Goal: Task Accomplishment & Management: Complete application form

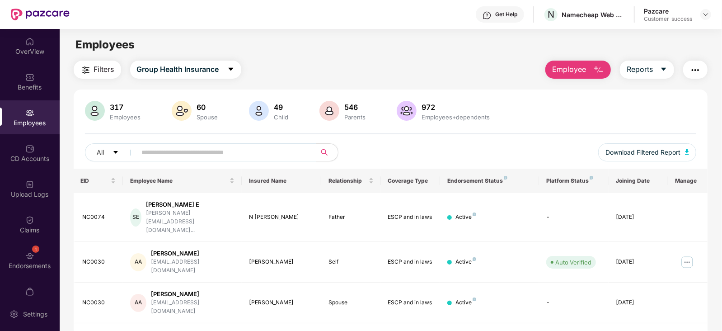
scroll to position [158, 0]
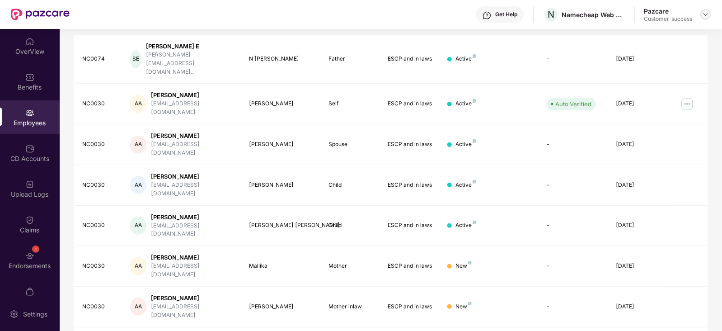
click at [706, 13] on img at bounding box center [706, 14] width 7 height 7
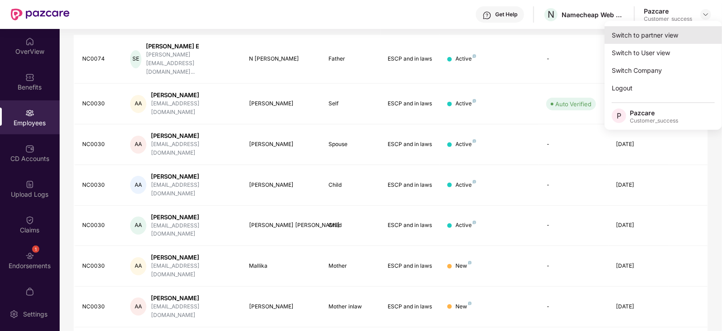
click at [665, 35] on div "Switch to partner view" at bounding box center [664, 35] width 118 height 18
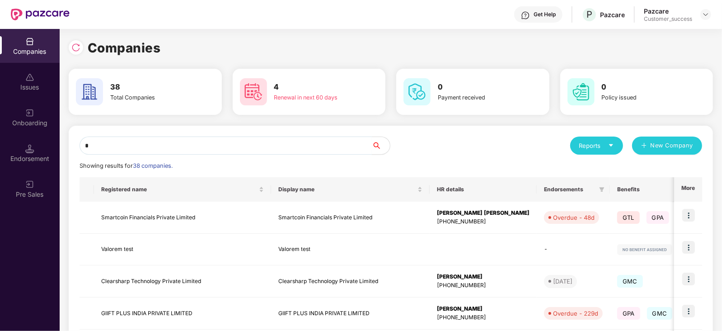
click at [241, 149] on input "*" at bounding box center [226, 146] width 293 height 18
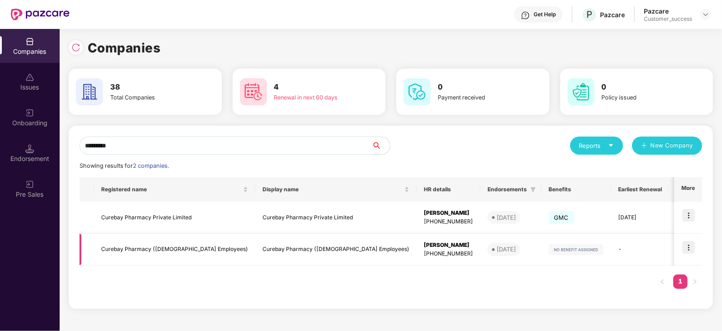
type input "*********"
click at [168, 245] on td "Curebay Pharmacy (Contract Employees)" at bounding box center [174, 250] width 161 height 32
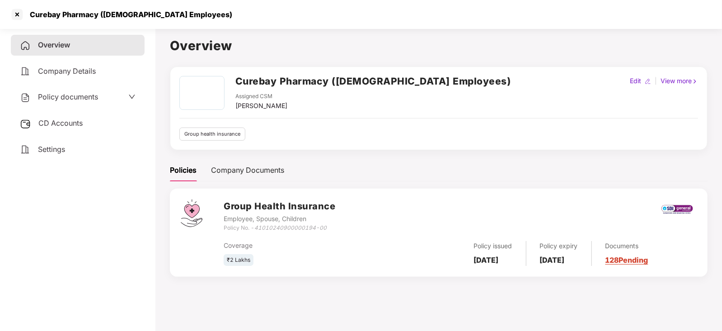
click at [108, 71] on div "Company Details" at bounding box center [78, 71] width 134 height 21
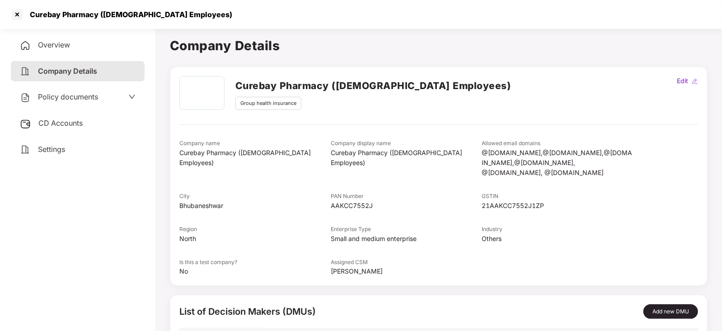
click at [72, 151] on div "Settings" at bounding box center [78, 149] width 134 height 21
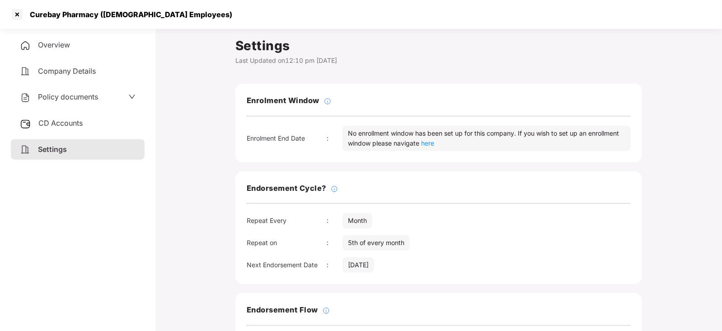
click at [94, 37] on div "Overview" at bounding box center [78, 45] width 134 height 21
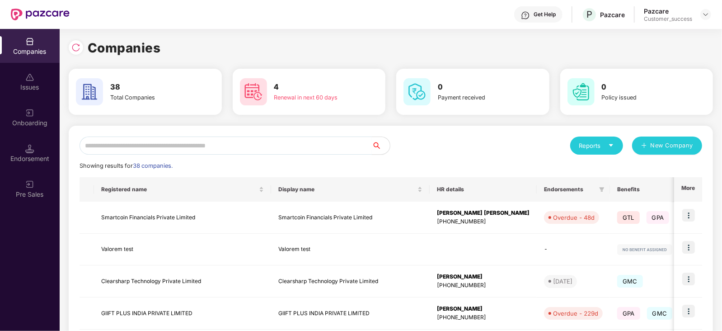
click at [269, 148] on input "text" at bounding box center [226, 146] width 293 height 18
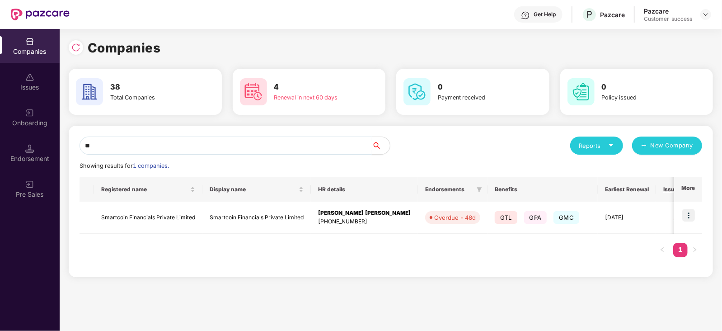
type input "*"
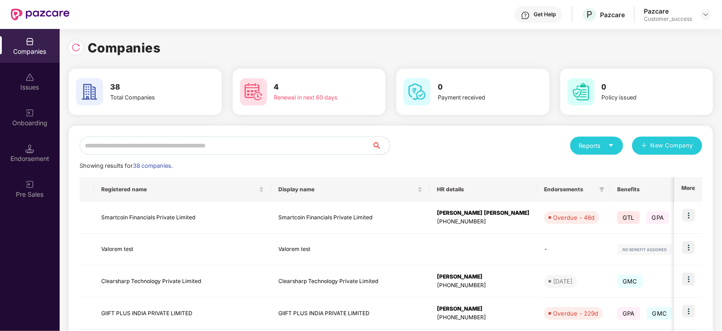
click at [279, 148] on input "text" at bounding box center [226, 146] width 293 height 18
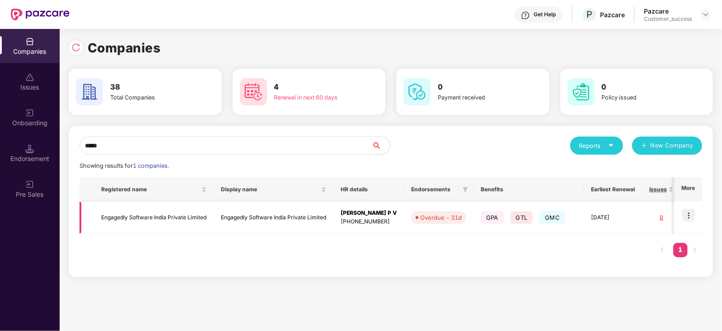
type input "*****"
click at [687, 217] on img at bounding box center [689, 215] width 13 height 13
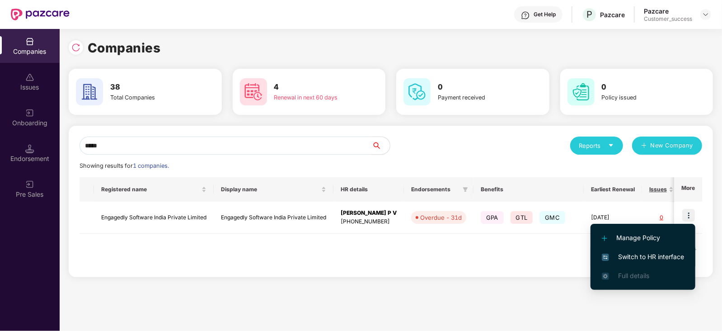
click at [647, 250] on li "Switch to HR interface" at bounding box center [643, 256] width 105 height 19
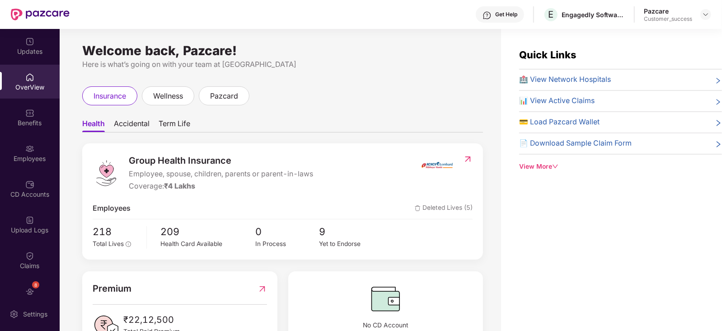
click at [11, 160] on div "Employees" at bounding box center [30, 158] width 60 height 9
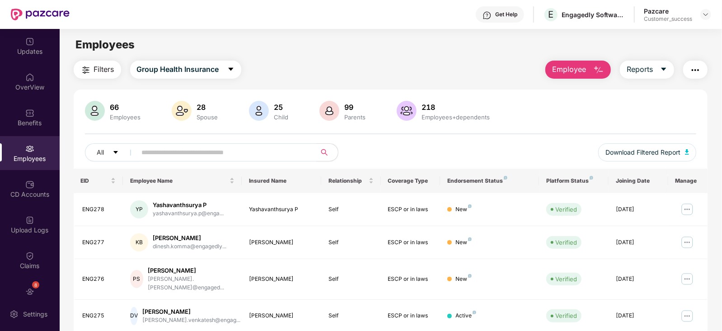
click at [209, 161] on span at bounding box center [223, 152] width 185 height 18
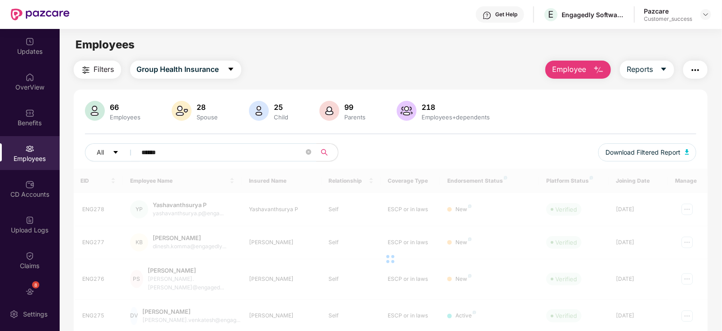
type input "******"
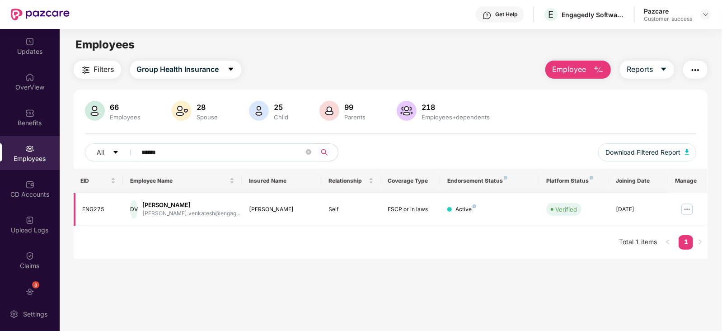
click at [689, 209] on img at bounding box center [687, 209] width 14 height 14
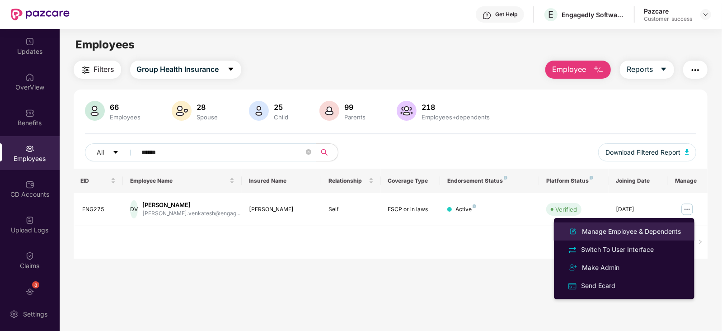
click at [621, 225] on li "Manage Employee & Dependents" at bounding box center [624, 231] width 141 height 18
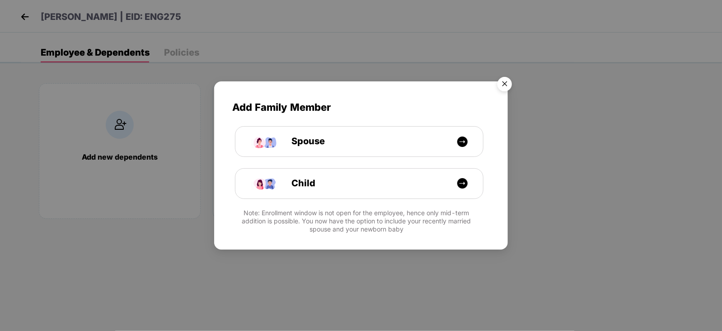
click at [509, 83] on img "Close" at bounding box center [504, 85] width 25 height 25
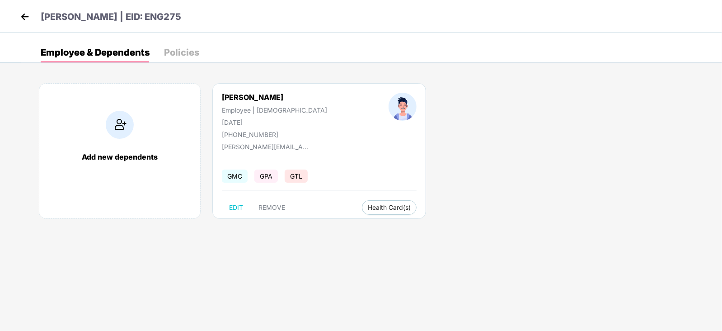
click at [23, 19] on img at bounding box center [25, 17] width 14 height 14
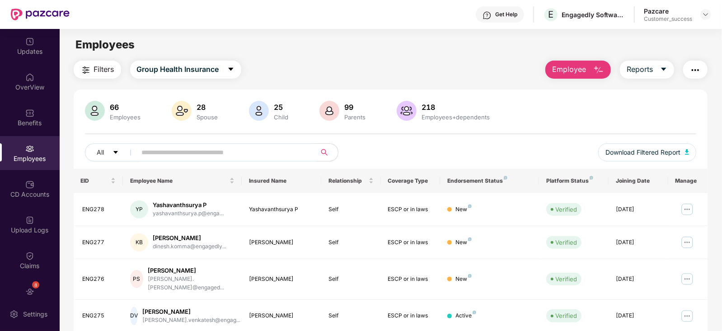
click at [239, 148] on input "text" at bounding box center [223, 153] width 162 height 14
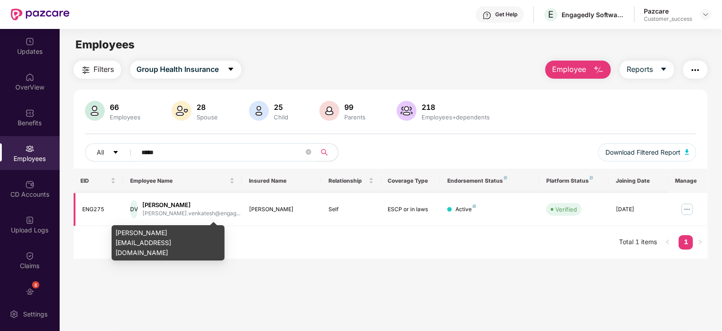
type input "*****"
click at [196, 216] on div "devaki.venkatesh@engag..." at bounding box center [191, 213] width 98 height 9
copy div "devaki.venkatesh@engag..."
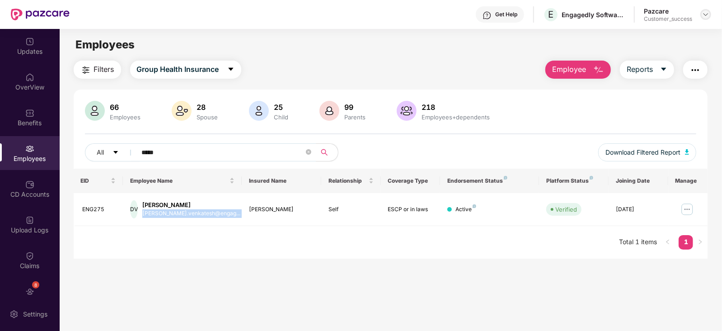
click at [703, 17] on img at bounding box center [706, 14] width 7 height 7
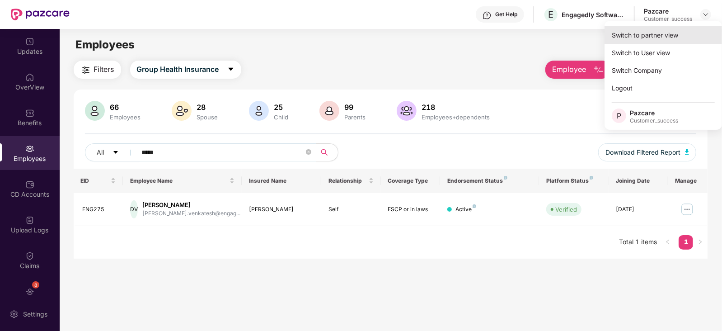
click at [673, 37] on div "Switch to partner view" at bounding box center [664, 35] width 118 height 18
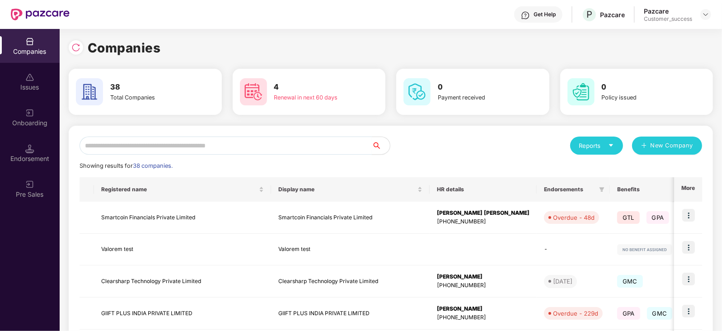
click at [260, 146] on input "text" at bounding box center [226, 146] width 293 height 18
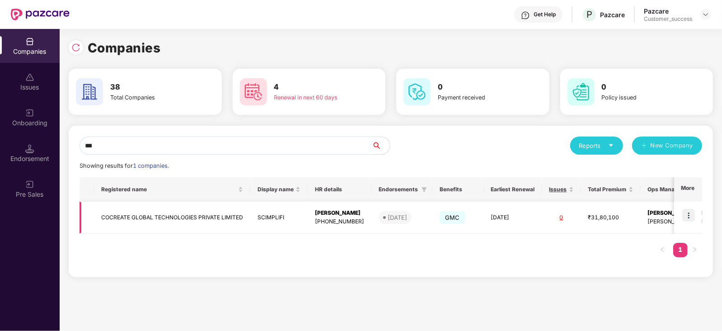
type input "***"
click at [692, 216] on img at bounding box center [689, 215] width 13 height 13
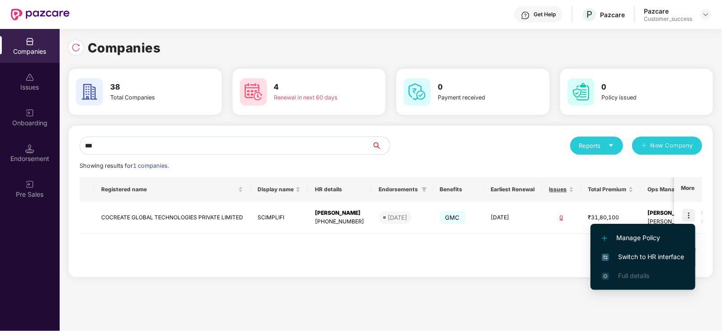
click at [626, 252] on span "Switch to HR interface" at bounding box center [643, 257] width 82 height 10
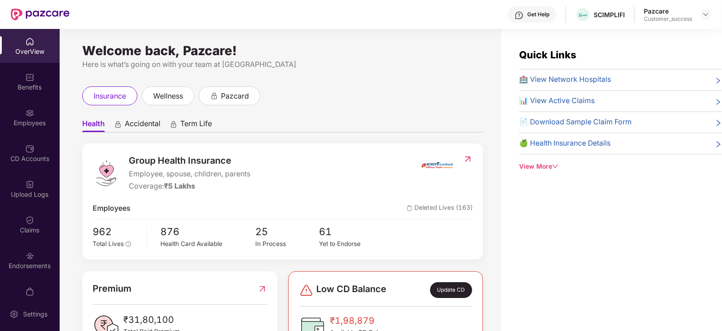
click at [18, 125] on div "Employees" at bounding box center [30, 122] width 60 height 9
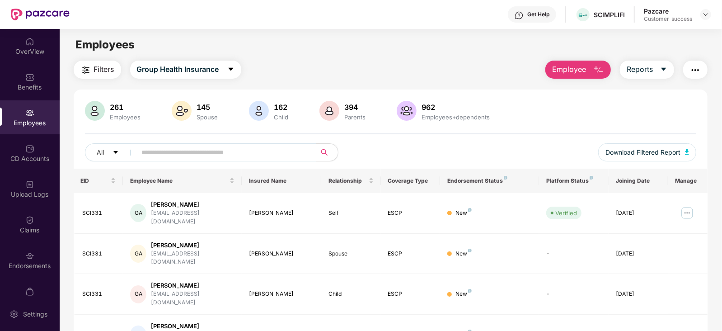
click at [169, 149] on input "text" at bounding box center [223, 153] width 162 height 14
paste input "**********"
type input "**********"
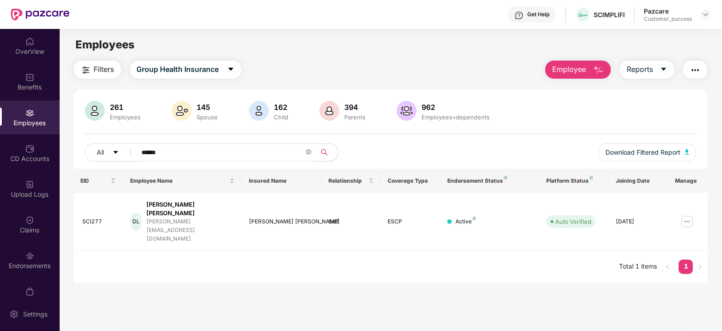
type input "******"
click at [703, 14] on img at bounding box center [706, 14] width 7 height 7
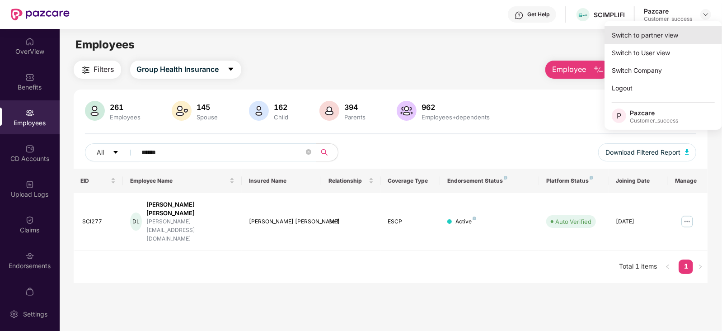
click at [662, 31] on div "Switch to partner view" at bounding box center [664, 35] width 118 height 18
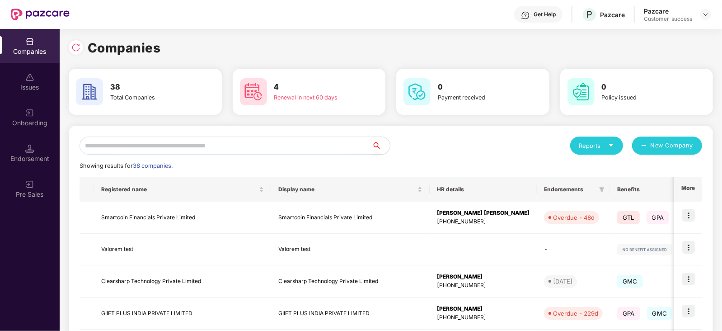
click at [28, 125] on div "Onboarding" at bounding box center [30, 122] width 60 height 9
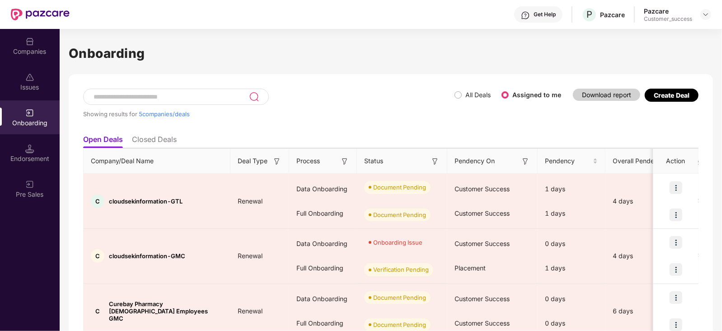
click at [30, 111] on img at bounding box center [29, 113] width 9 height 9
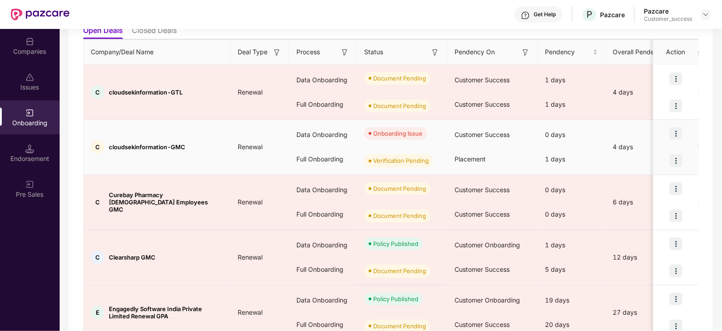
scroll to position [151, 0]
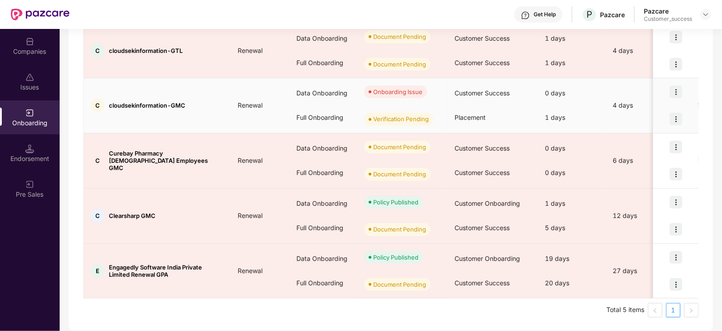
click at [674, 96] on img at bounding box center [676, 91] width 13 height 13
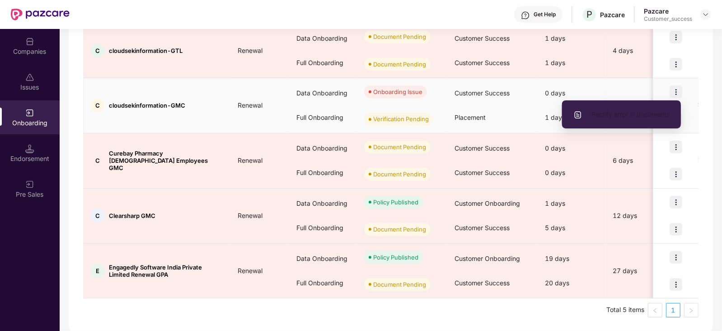
click at [632, 123] on li "Rectify error in documents" at bounding box center [621, 114] width 119 height 19
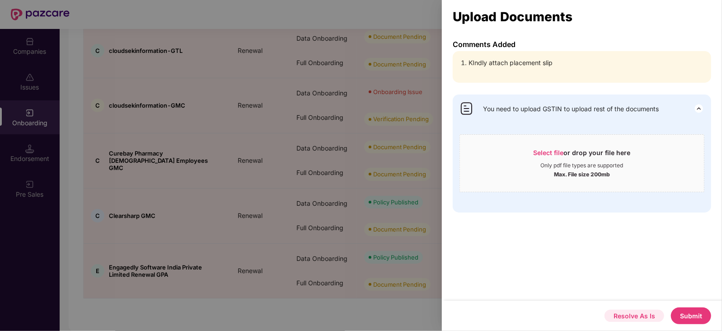
click at [633, 317] on button "Resolve As Is" at bounding box center [635, 316] width 60 height 12
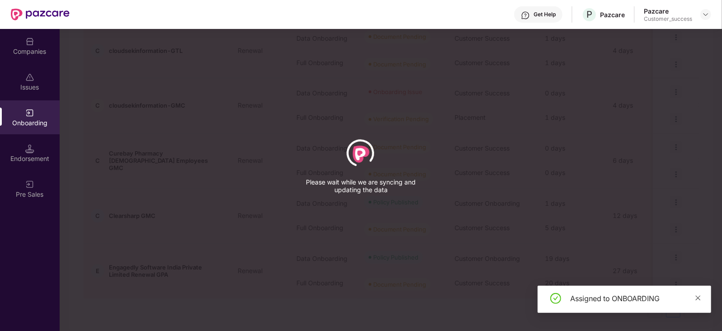
click at [696, 297] on icon "close" at bounding box center [698, 298] width 6 height 6
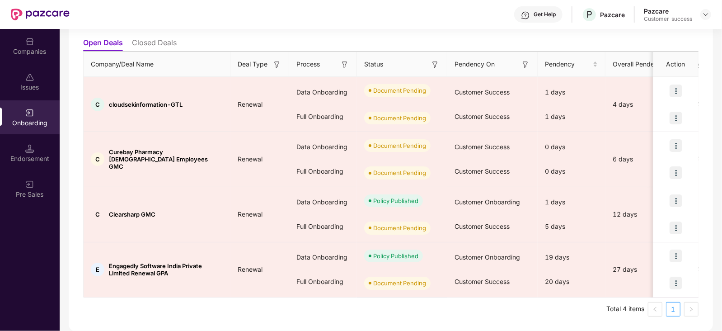
scroll to position [95, 0]
click at [595, 213] on div "1 days" at bounding box center [572, 203] width 68 height 24
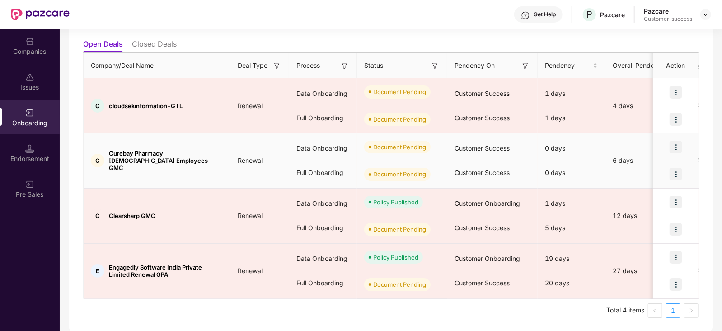
scroll to position [0, 0]
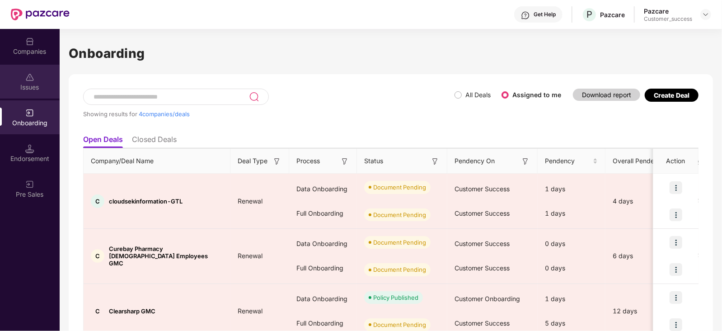
click at [15, 90] on div "Issues" at bounding box center [30, 87] width 60 height 9
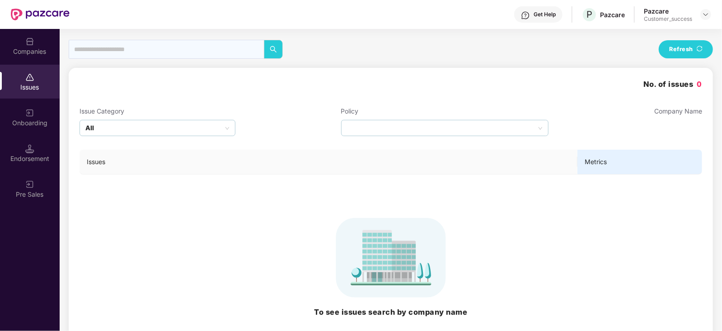
click at [46, 123] on div "Onboarding" at bounding box center [30, 122] width 60 height 9
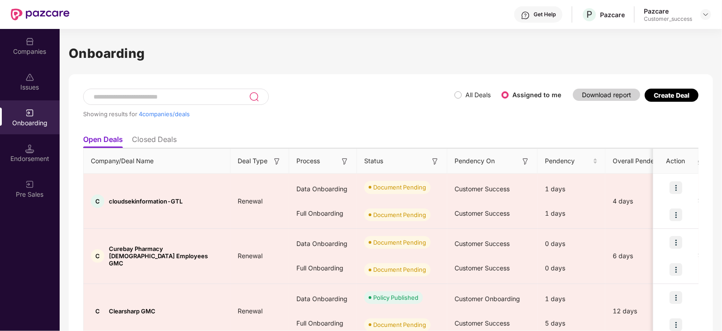
scroll to position [95, 0]
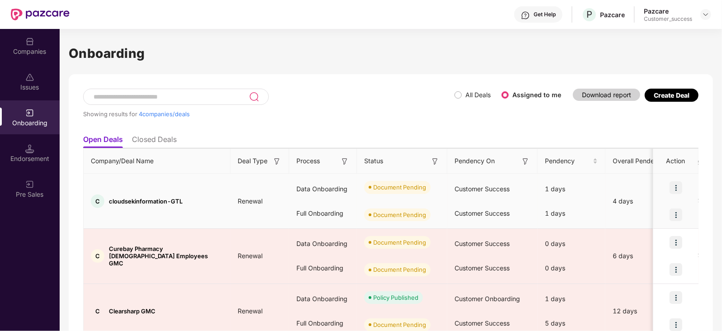
scroll to position [95, 0]
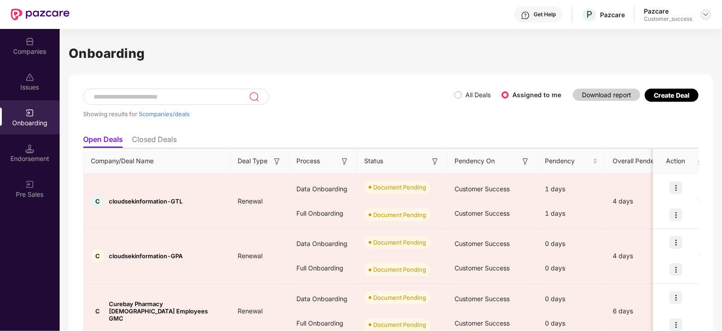
click at [708, 17] on img at bounding box center [706, 14] width 7 height 7
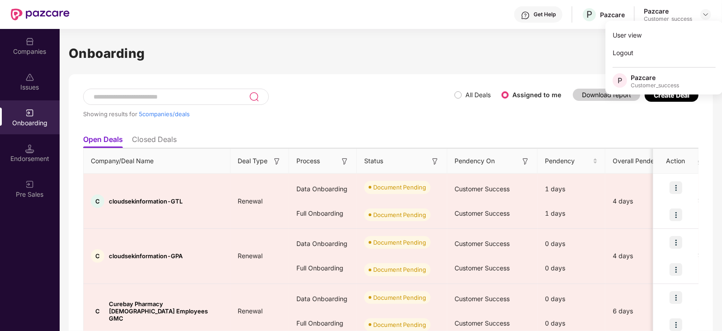
click at [172, 62] on h1 "Onboarding" at bounding box center [391, 53] width 645 height 20
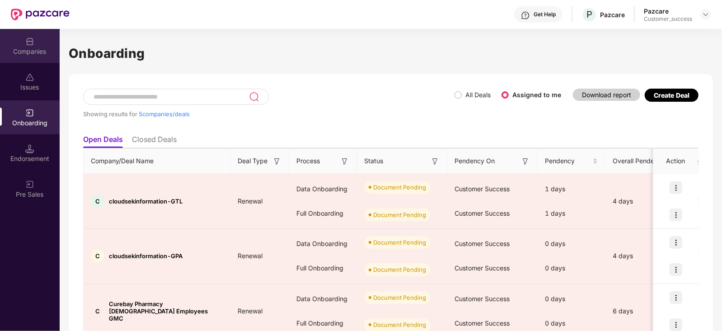
click at [32, 54] on div "Companies" at bounding box center [30, 51] width 60 height 9
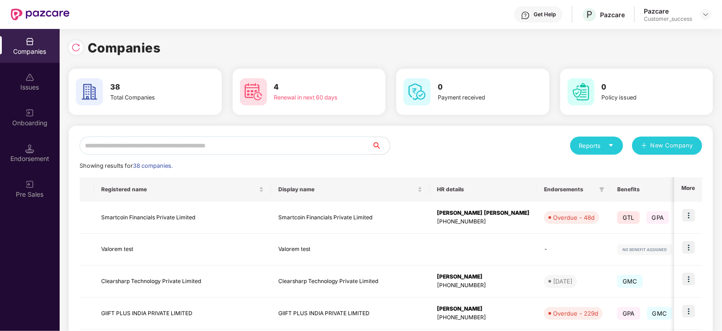
click at [135, 146] on input "text" at bounding box center [226, 146] width 293 height 18
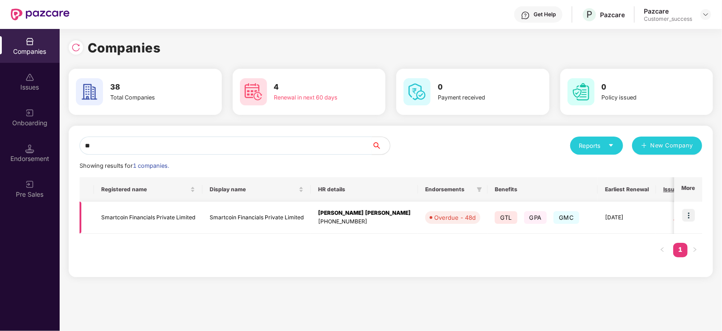
type input "**"
click at [688, 214] on img at bounding box center [689, 215] width 13 height 13
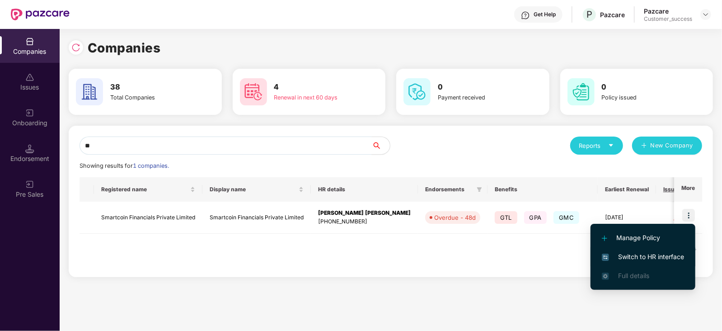
click at [650, 254] on span "Switch to HR interface" at bounding box center [643, 257] width 82 height 10
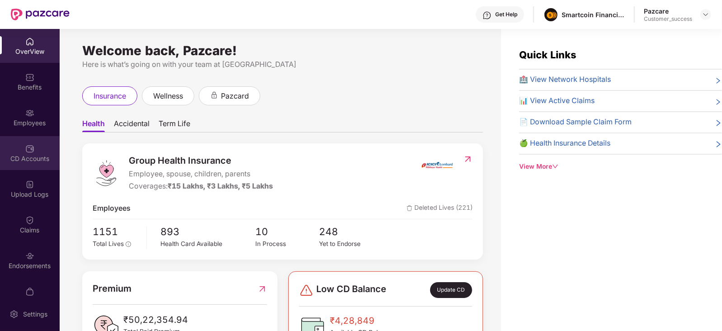
click at [12, 143] on div "CD Accounts" at bounding box center [30, 153] width 60 height 34
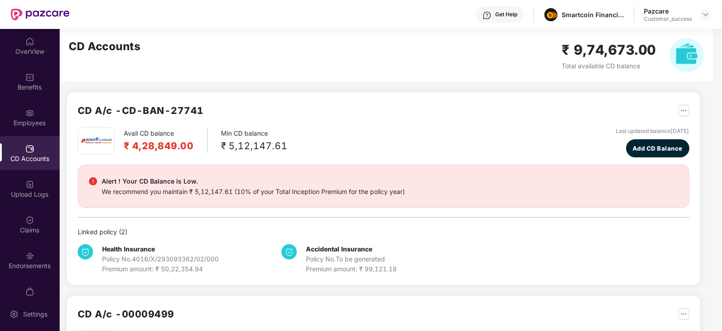
scroll to position [117, 0]
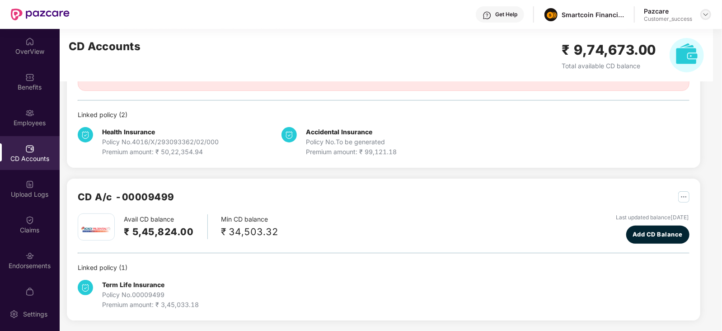
click at [706, 15] on img at bounding box center [706, 14] width 7 height 7
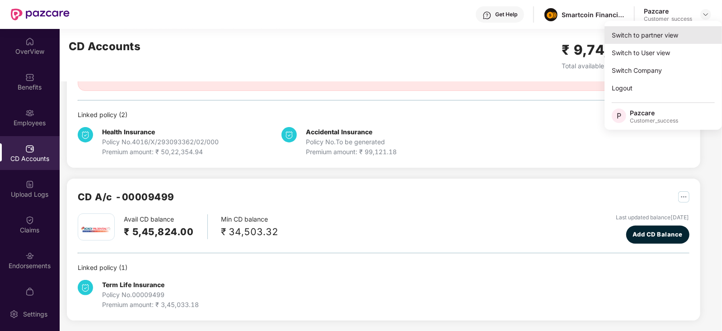
click at [672, 37] on div "Switch to partner view" at bounding box center [664, 35] width 118 height 18
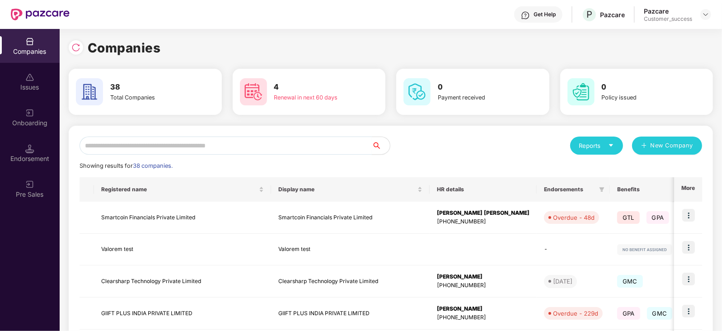
click at [283, 144] on input "text" at bounding box center [226, 146] width 293 height 18
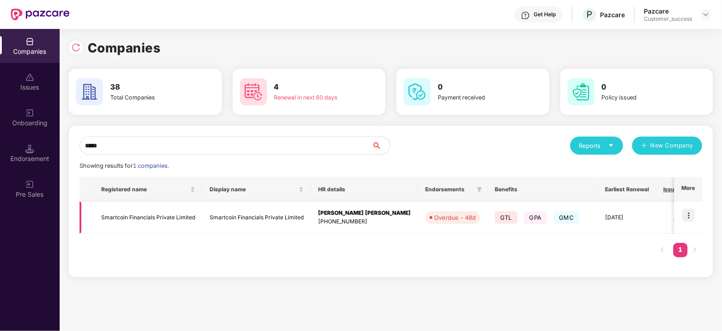
type input "*****"
click at [171, 208] on td "Smartcoin Financials Private Limited" at bounding box center [148, 218] width 109 height 32
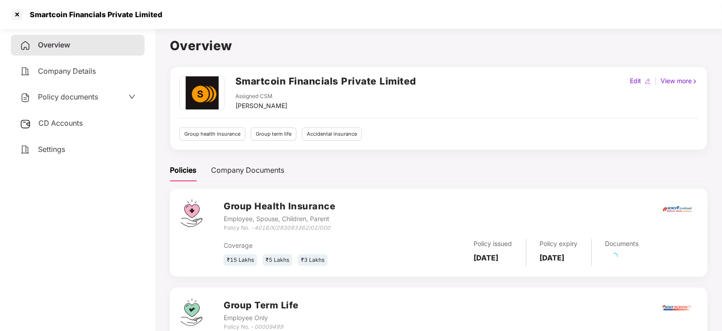
click at [96, 100] on span "Policy documents" at bounding box center [68, 96] width 60 height 9
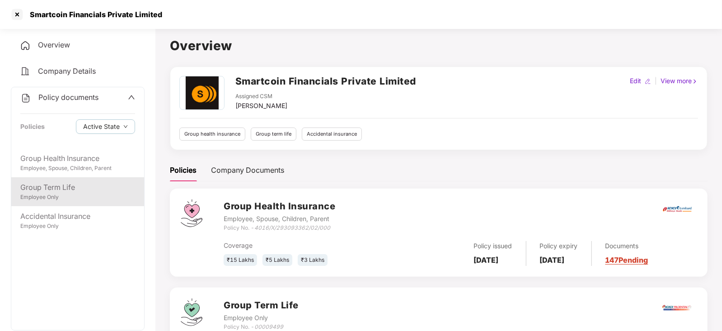
click at [92, 186] on div "Group Term Life" at bounding box center [77, 187] width 115 height 11
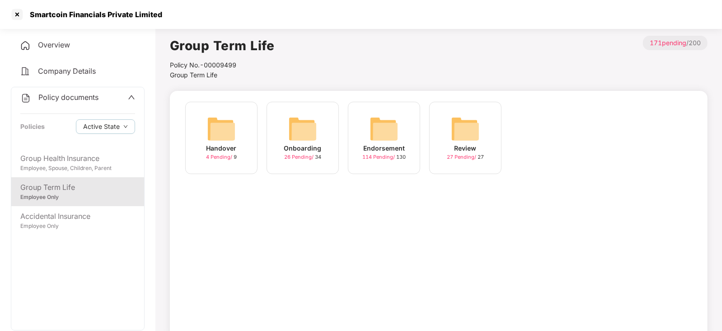
click at [379, 142] on img at bounding box center [384, 128] width 29 height 29
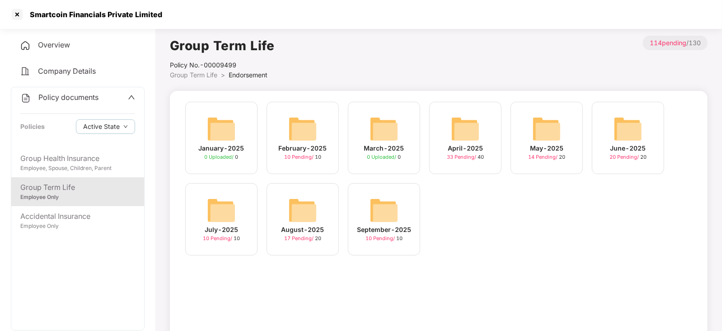
click at [313, 222] on img at bounding box center [302, 210] width 29 height 29
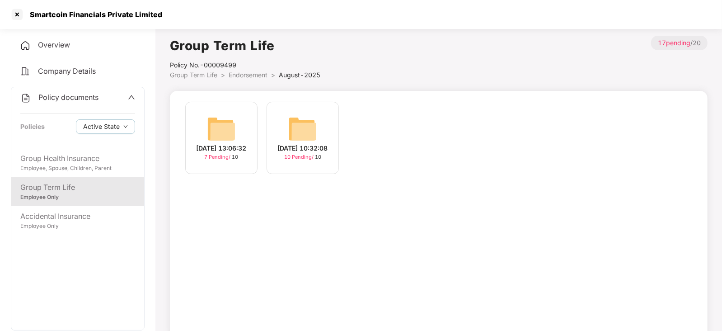
click at [298, 137] on img at bounding box center [302, 128] width 29 height 29
click at [212, 134] on img at bounding box center [221, 128] width 29 height 29
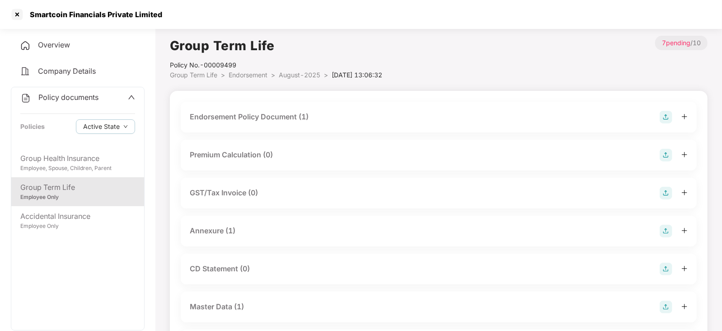
click at [214, 310] on div "Master Data (1)" at bounding box center [217, 306] width 54 height 11
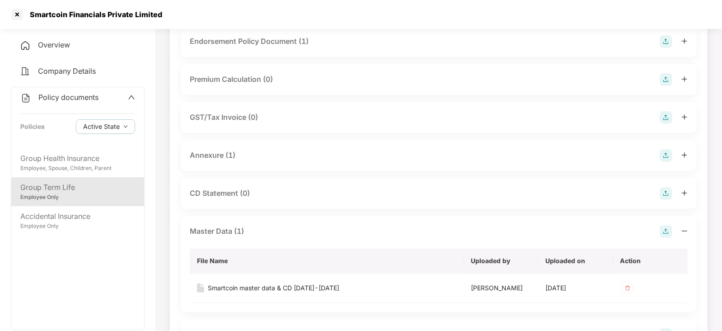
scroll to position [77, 0]
click at [228, 287] on div "Smartcoin master data & CD 2025-2026" at bounding box center [274, 287] width 132 height 10
click at [111, 275] on div "Group Health Insurance Employee, Spouse, Children, Parent Group Term Life Emplo…" at bounding box center [77, 239] width 133 height 182
click at [56, 295] on div "Group Health Insurance Employee, Spouse, Children, Parent Group Term Life Emplo…" at bounding box center [77, 239] width 133 height 182
click at [19, 12] on div at bounding box center [17, 14] width 14 height 14
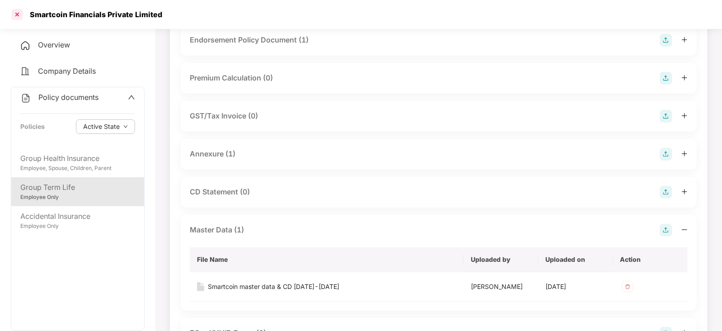
scroll to position [0, 0]
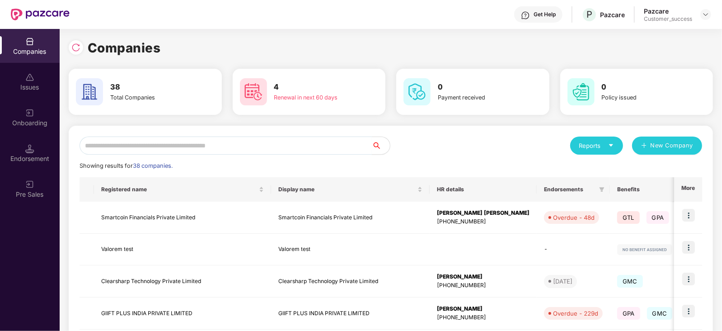
click at [263, 143] on input "text" at bounding box center [226, 146] width 293 height 18
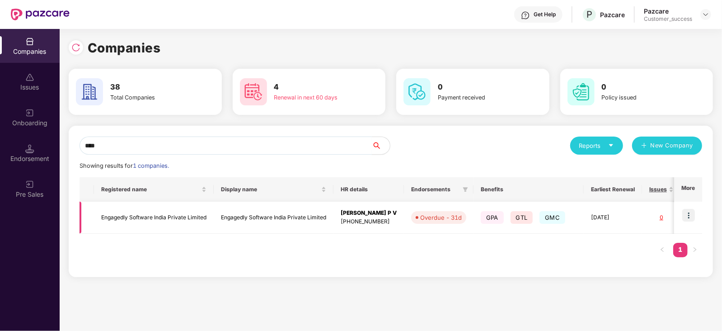
type input "****"
click at [689, 216] on img at bounding box center [689, 215] width 13 height 13
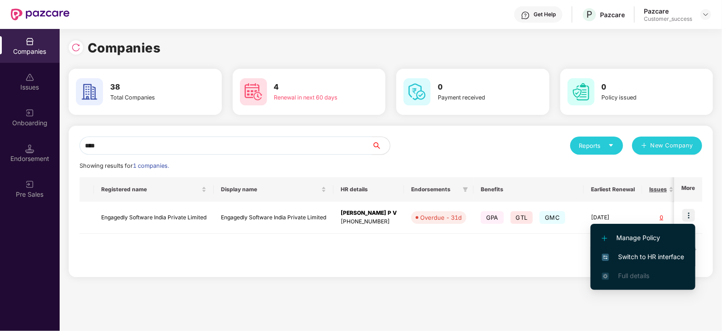
click at [637, 252] on span "Switch to HR interface" at bounding box center [643, 257] width 82 height 10
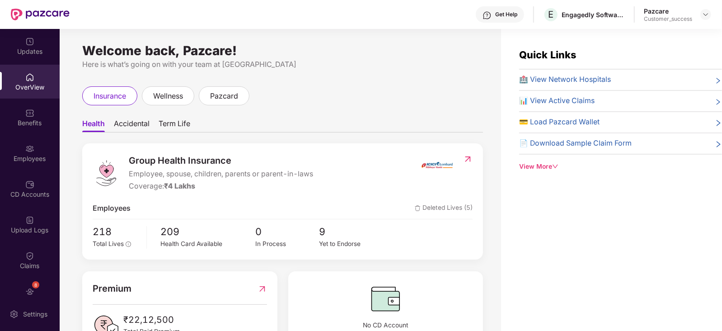
click at [33, 141] on div "Employees" at bounding box center [30, 153] width 60 height 34
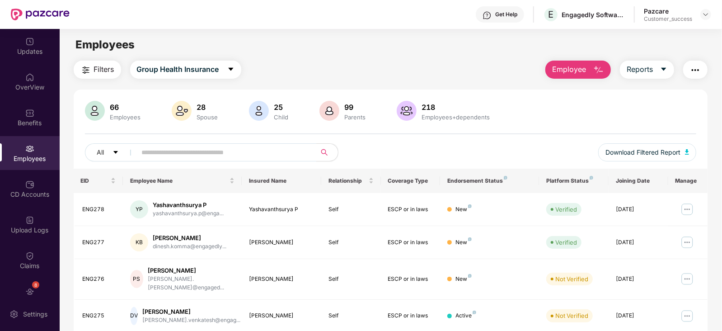
click at [198, 151] on input "text" at bounding box center [223, 153] width 162 height 14
paste input "**********"
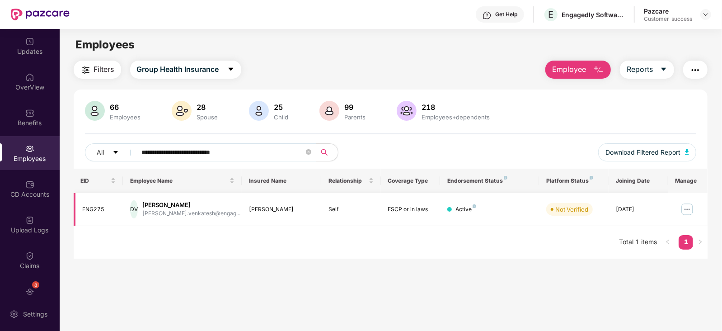
type input "**********"
click at [687, 213] on img at bounding box center [687, 209] width 14 height 14
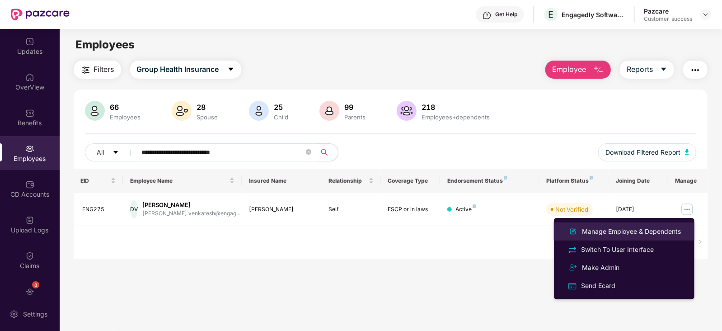
click at [654, 229] on div "Manage Employee & Dependents" at bounding box center [632, 232] width 103 height 10
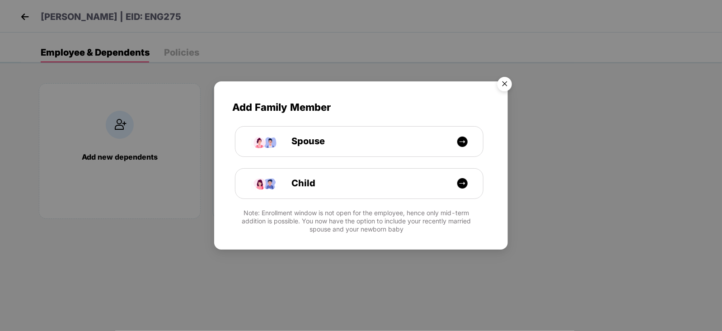
click at [507, 83] on img "Close" at bounding box center [504, 85] width 25 height 25
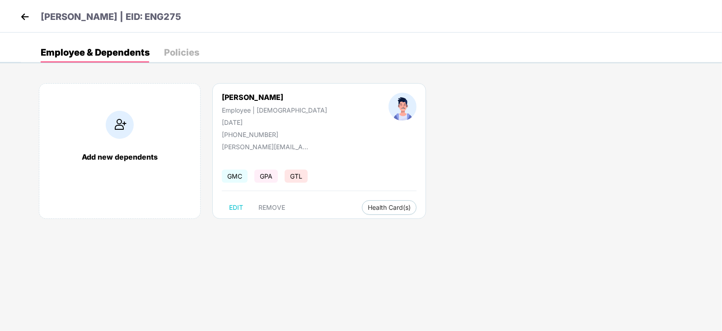
click at [24, 13] on img at bounding box center [25, 17] width 14 height 14
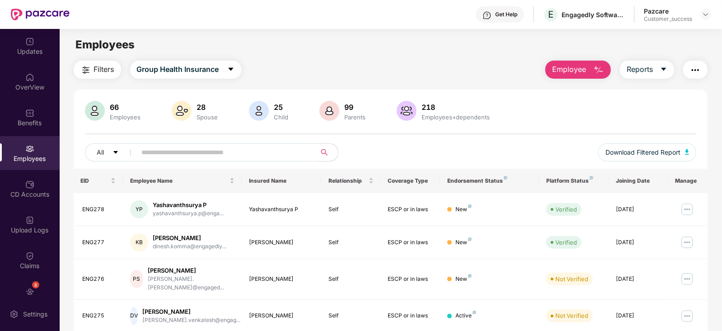
click at [583, 74] on span "Employee" at bounding box center [569, 69] width 34 height 11
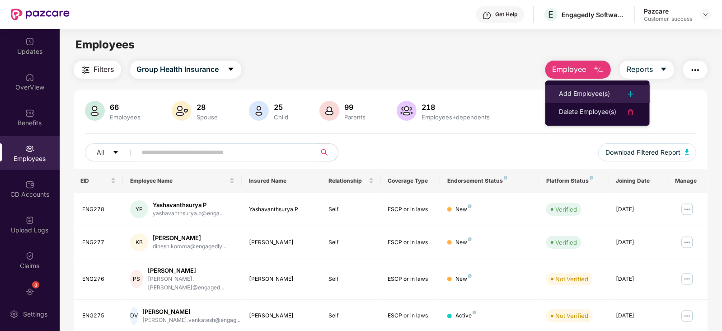
click at [590, 91] on div "Add Employee(s)" at bounding box center [584, 94] width 51 height 11
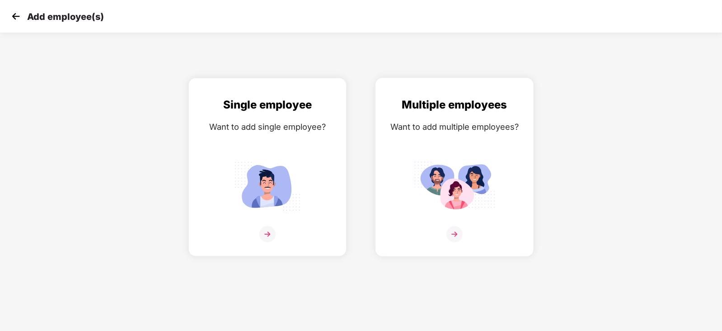
click at [433, 189] on img at bounding box center [454, 186] width 81 height 57
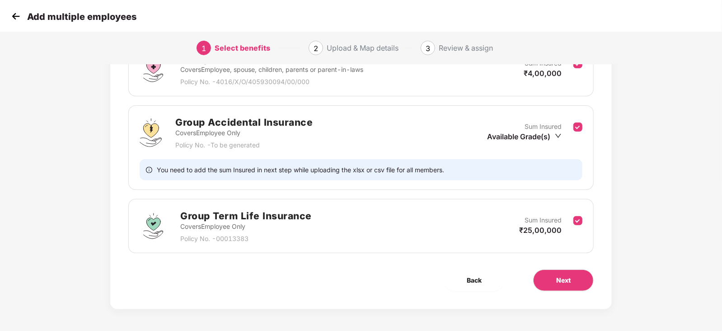
scroll to position [149, 0]
click at [558, 274] on button "Next" at bounding box center [563, 280] width 61 height 22
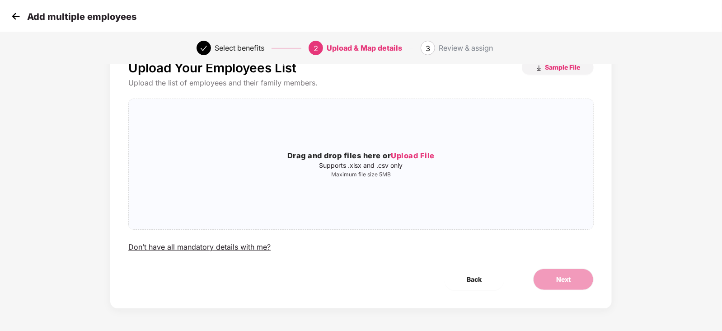
scroll to position [0, 0]
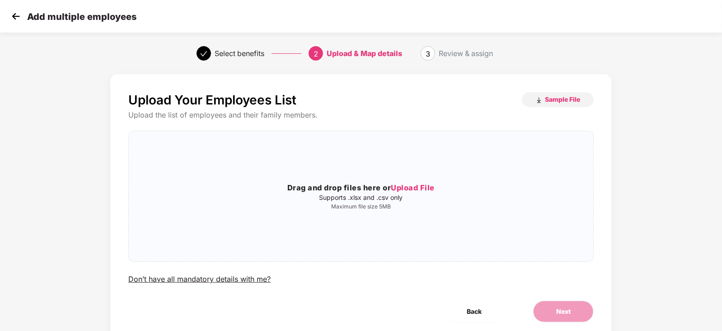
click at [13, 17] on img at bounding box center [16, 16] width 14 height 14
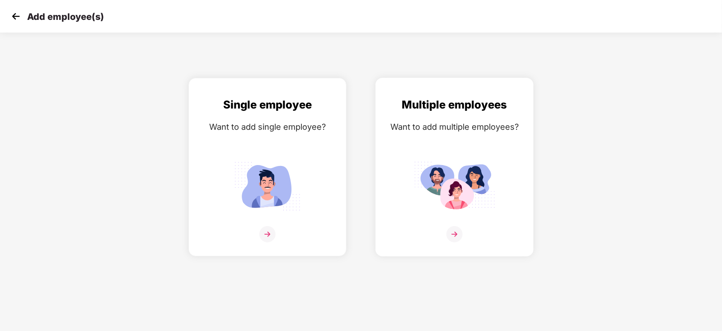
click at [447, 141] on div "Multiple employees Want to add multiple employees?" at bounding box center [454, 174] width 139 height 157
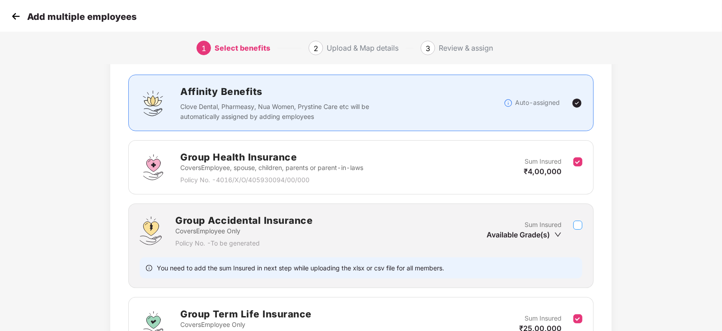
scroll to position [149, 0]
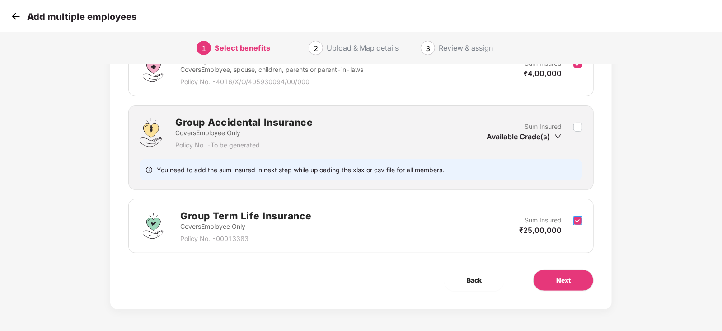
click at [580, 215] on label at bounding box center [578, 226] width 9 height 22
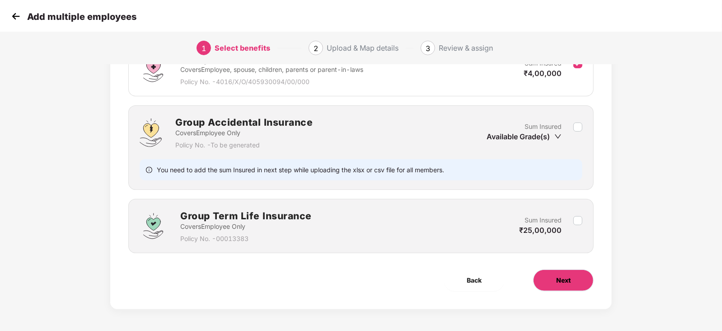
click at [552, 281] on button "Next" at bounding box center [563, 280] width 61 height 22
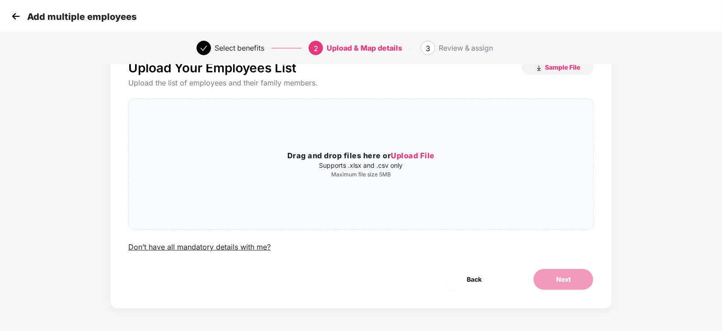
scroll to position [0, 0]
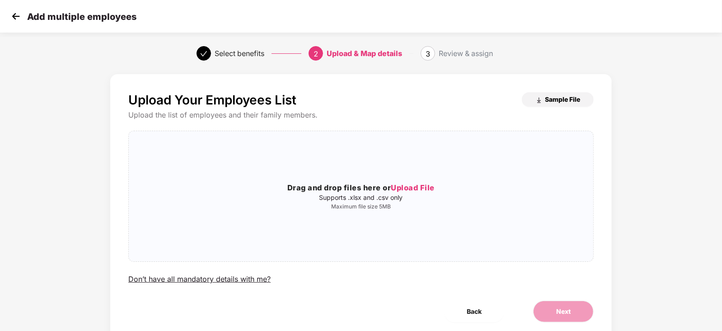
click at [564, 105] on button "Sample File" at bounding box center [558, 99] width 72 height 14
click at [22, 15] on img at bounding box center [16, 16] width 14 height 14
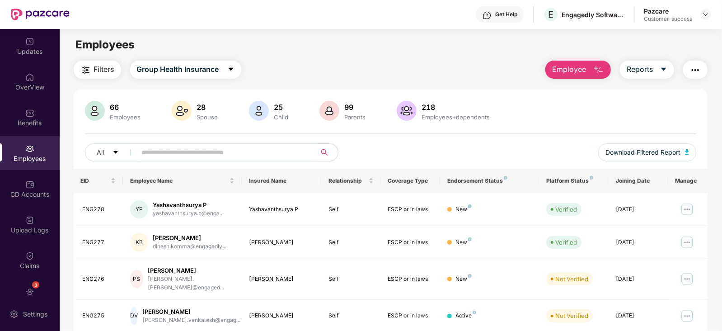
click at [169, 154] on input "text" at bounding box center [223, 153] width 162 height 14
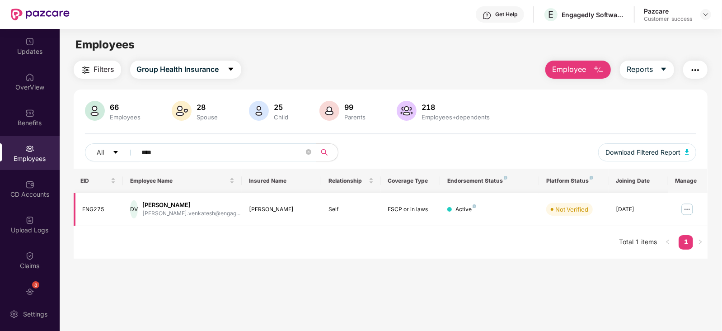
type input "****"
click at [685, 211] on img at bounding box center [687, 209] width 14 height 14
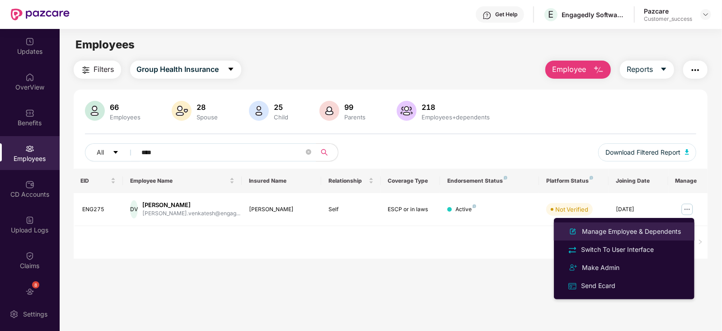
click at [653, 231] on div "Manage Employee & Dependents" at bounding box center [632, 232] width 103 height 10
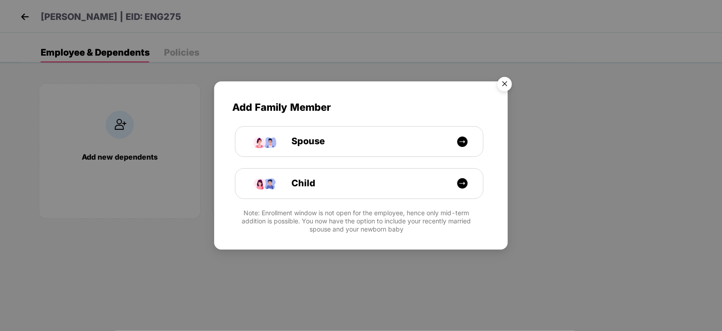
click at [505, 84] on img "Close" at bounding box center [504, 85] width 25 height 25
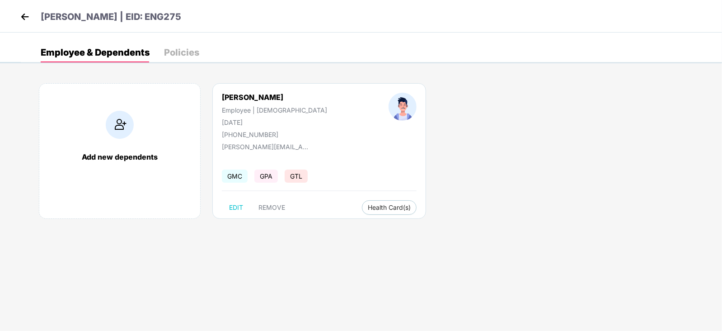
click at [281, 94] on div "Devaki Venkatesh" at bounding box center [274, 97] width 105 height 9
copy div "Devaki Venkatesh"
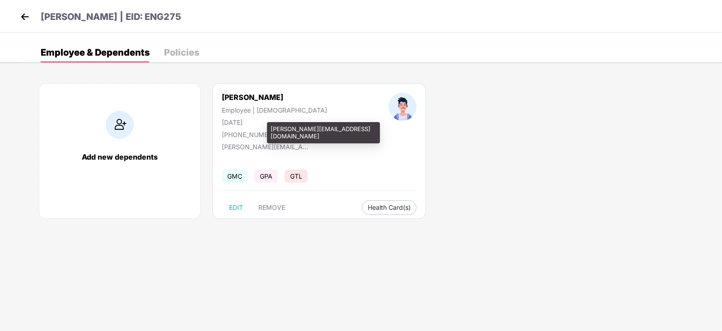
click at [260, 146] on div "devaki.venkatesh@engagedly.com" at bounding box center [267, 147] width 90 height 8
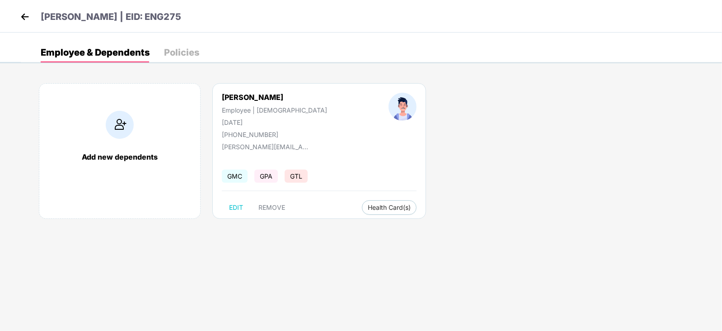
click at [246, 137] on div "+918124777856" at bounding box center [274, 135] width 105 height 8
copy div "918124777856"
click at [26, 13] on img at bounding box center [25, 17] width 14 height 14
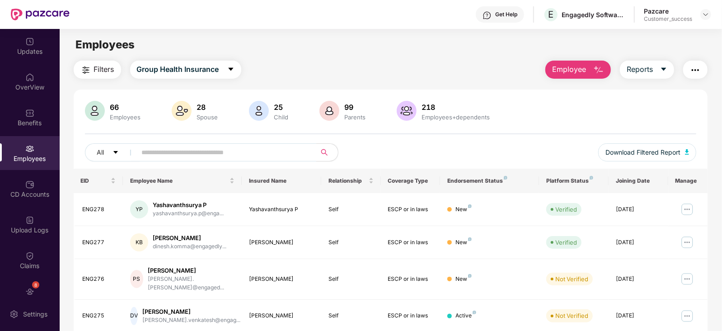
click at [264, 152] on input "text" at bounding box center [223, 153] width 162 height 14
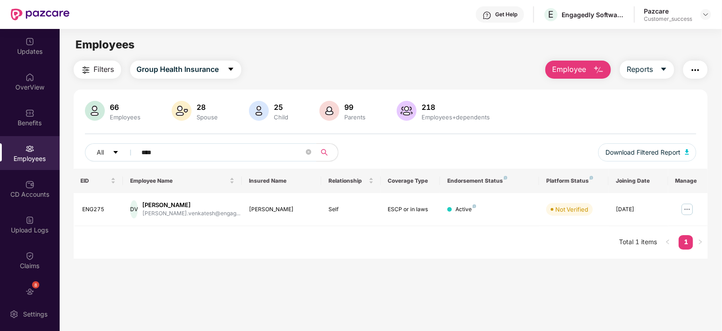
type input "****"
click at [576, 62] on button "Employee" at bounding box center [579, 70] width 66 height 18
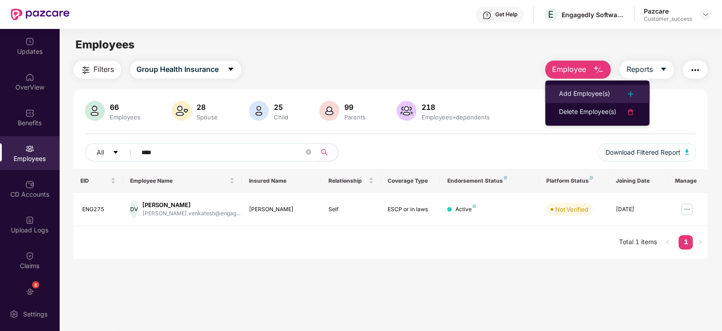
click at [583, 90] on div "Add Employee(s)" at bounding box center [584, 94] width 51 height 11
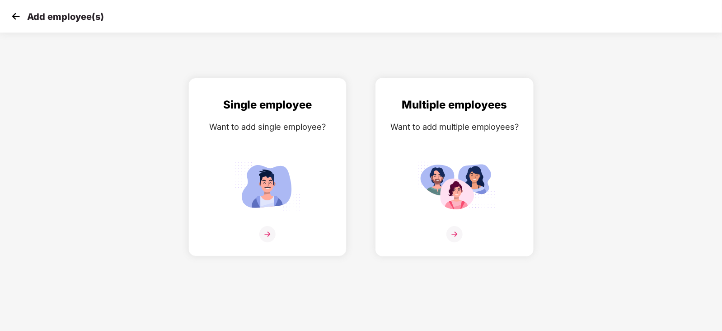
click at [495, 151] on div "Multiple employees Want to add multiple employees?" at bounding box center [454, 174] width 139 height 157
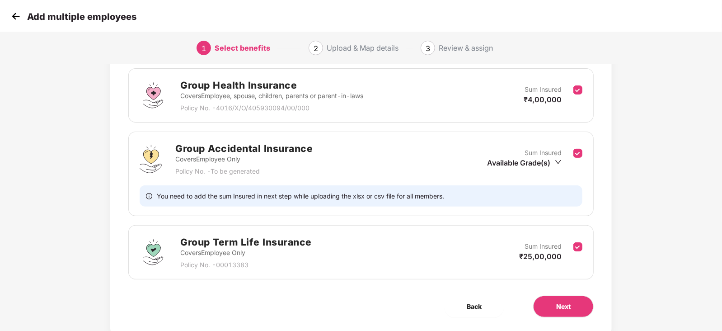
scroll to position [136, 0]
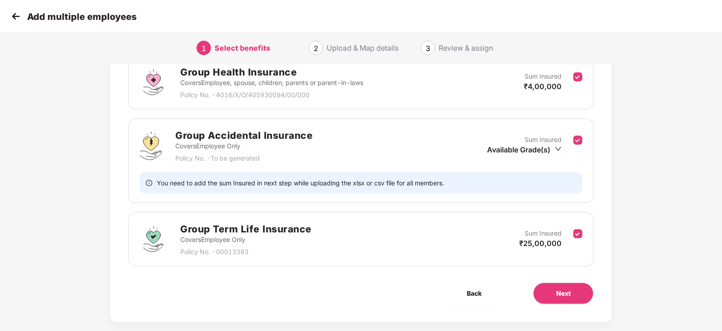
click at [573, 137] on div "Sum Insured Available Grade(s)" at bounding box center [530, 146] width 86 height 22
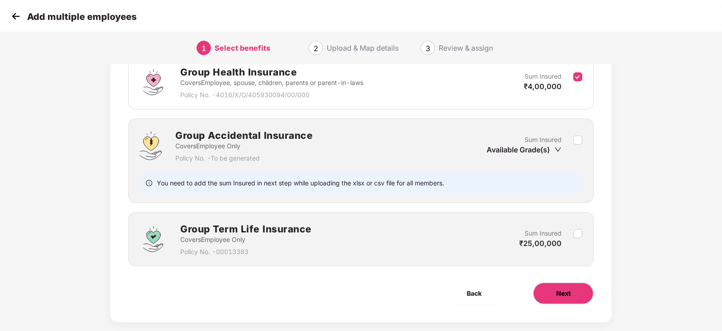
click at [549, 295] on button "Next" at bounding box center [563, 294] width 61 height 22
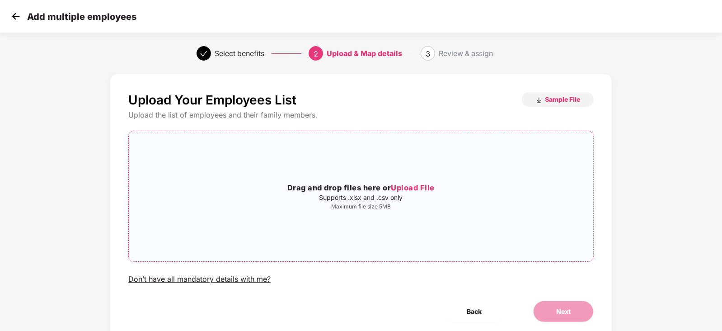
click at [466, 189] on h3 "Drag and drop files here or Upload File" at bounding box center [361, 188] width 465 height 12
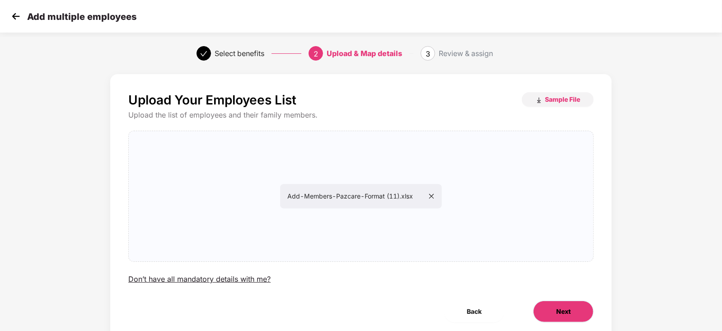
click at [561, 311] on span "Next" at bounding box center [564, 312] width 14 height 10
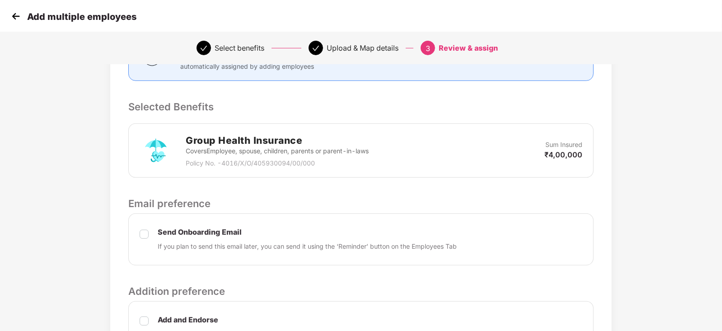
scroll to position [260, 0]
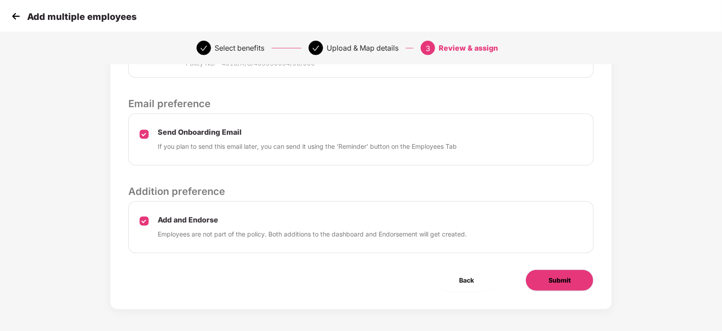
click at [538, 277] on button "Submit" at bounding box center [560, 280] width 68 height 22
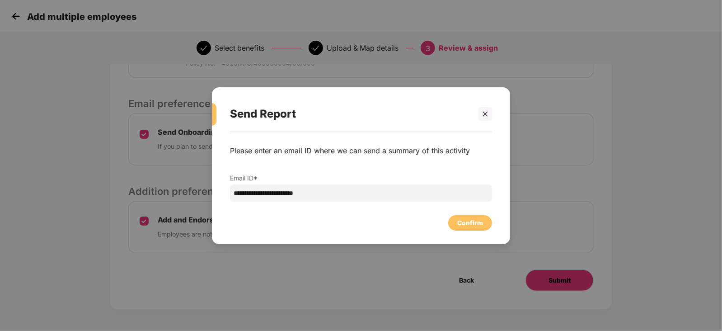
scroll to position [0, 0]
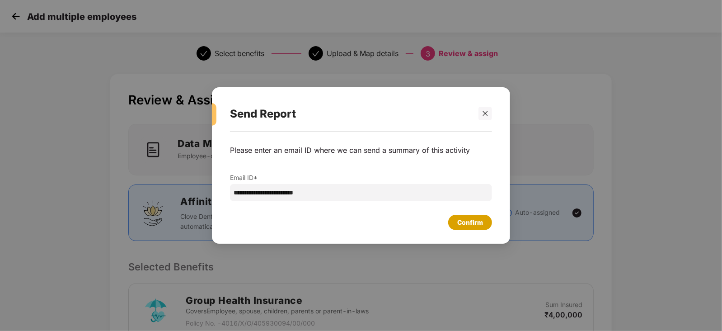
click at [470, 221] on div "Confirm" at bounding box center [471, 222] width 26 height 10
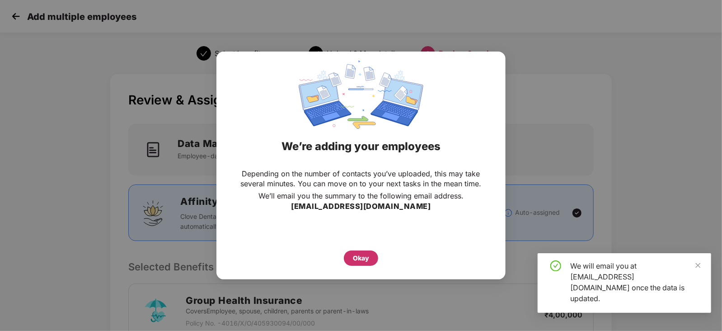
click at [354, 260] on div "Okay" at bounding box center [361, 258] width 16 height 10
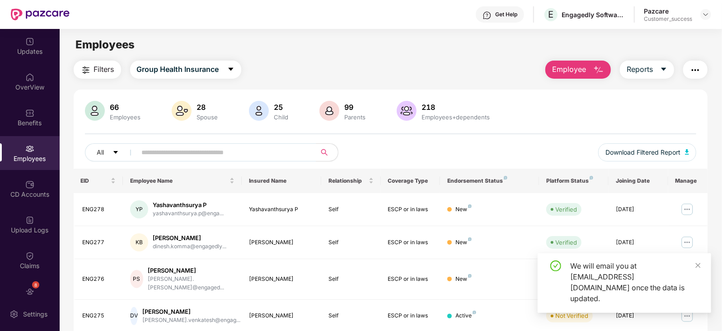
click at [31, 200] on div "CD Accounts" at bounding box center [30, 189] width 60 height 34
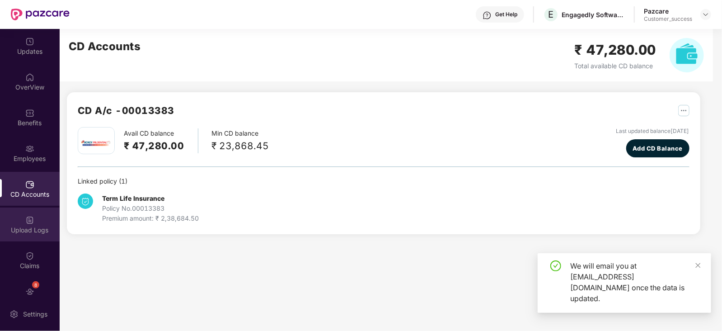
click at [29, 240] on div "Upload Logs" at bounding box center [30, 225] width 60 height 34
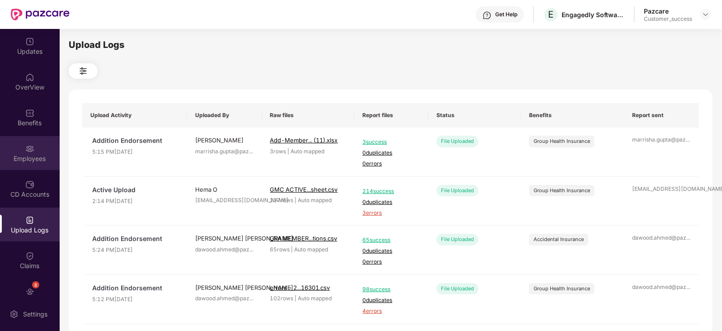
click at [36, 148] on div "Employees" at bounding box center [30, 153] width 60 height 34
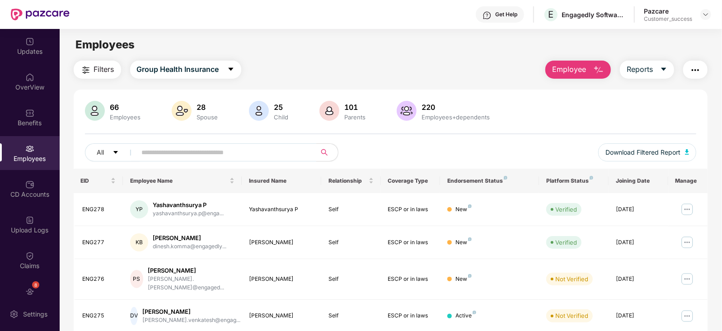
click at [199, 157] on input "text" at bounding box center [223, 153] width 162 height 14
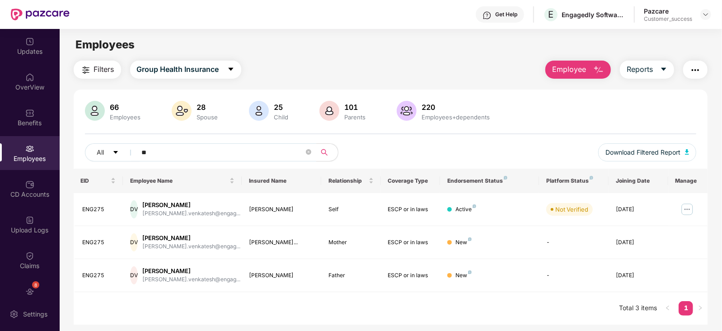
type input "*"
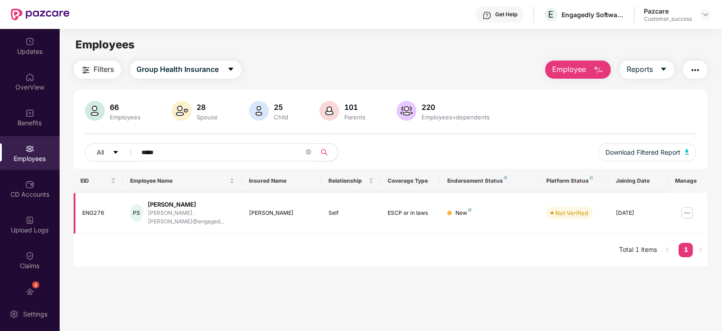
type input "*****"
click at [685, 209] on img at bounding box center [687, 213] width 14 height 14
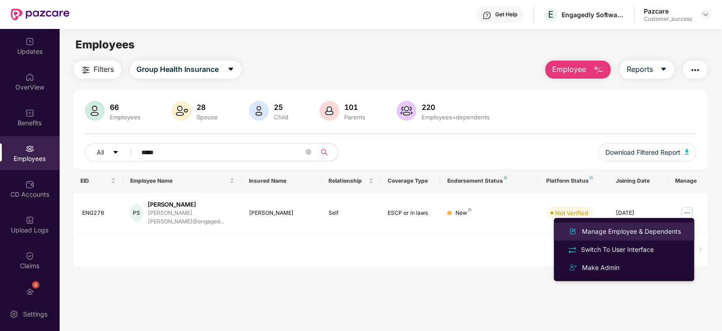
click at [635, 227] on div "Manage Employee & Dependents" at bounding box center [632, 232] width 103 height 10
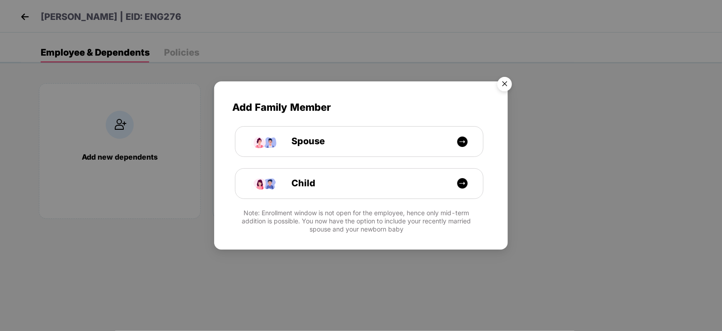
click at [497, 73] on img "Close" at bounding box center [504, 85] width 25 height 25
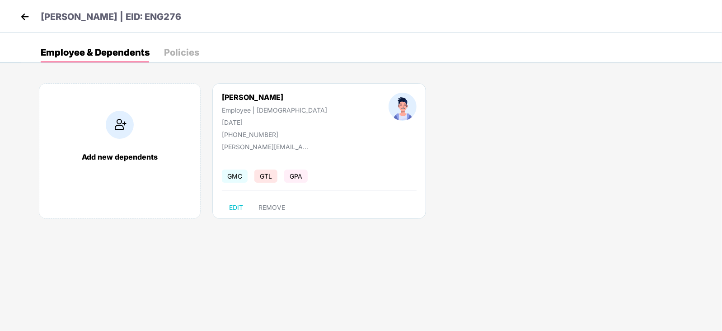
click at [240, 93] on div "Praharsh Snehi" at bounding box center [274, 97] width 105 height 9
copy div "Praharsh Snehi"
click at [243, 137] on div "+917766095959" at bounding box center [274, 135] width 105 height 8
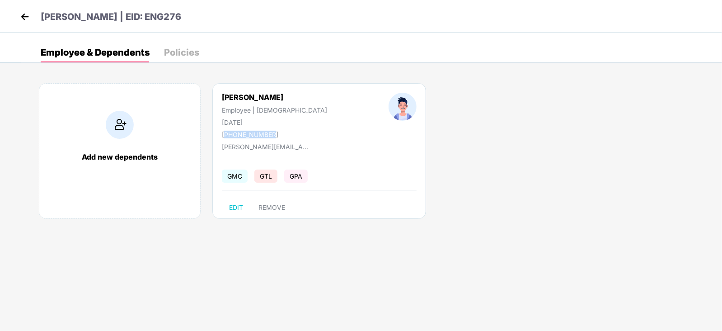
click at [243, 137] on div "+917766095959" at bounding box center [274, 135] width 105 height 8
copy div "917766095959"
click at [28, 17] on img at bounding box center [25, 17] width 14 height 14
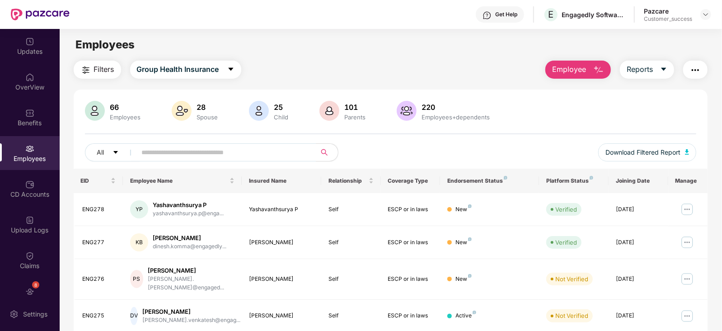
click at [583, 72] on span "Employee" at bounding box center [569, 69] width 34 height 11
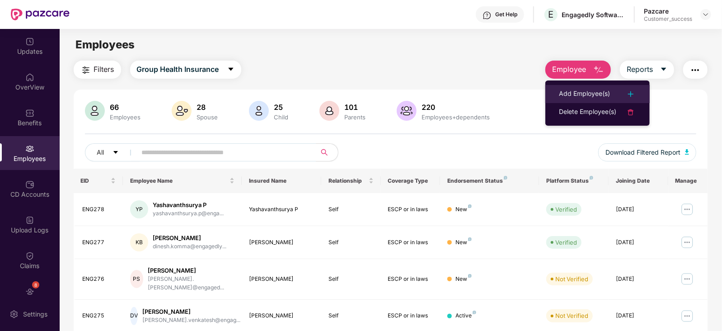
click at [573, 90] on div "Add Employee(s)" at bounding box center [584, 94] width 51 height 11
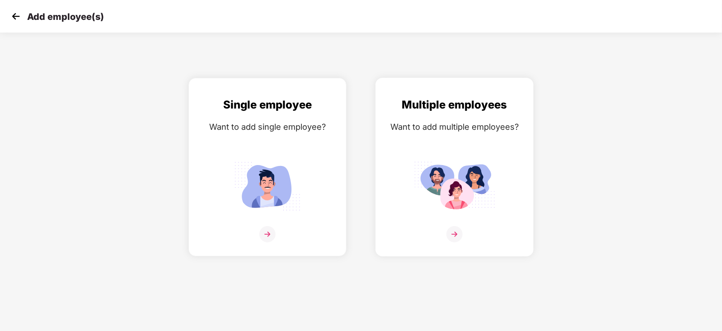
click at [487, 171] on img at bounding box center [454, 186] width 81 height 57
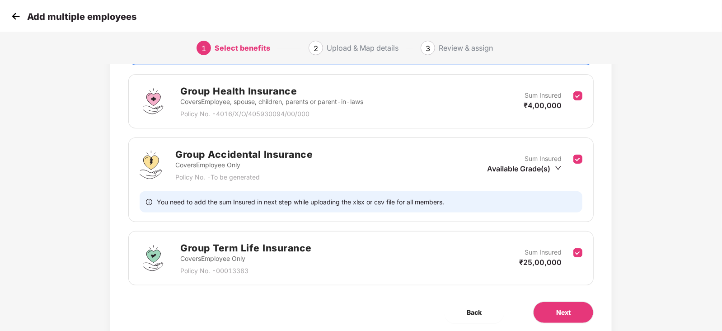
scroll to position [118, 0]
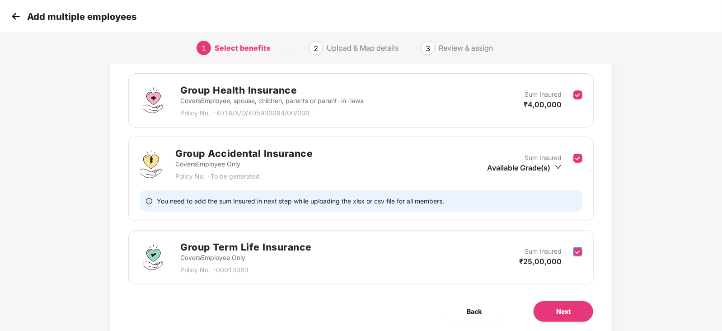
click at [579, 250] on div "Group Health Insurance Covers Employee, spouse, children, parents or parent-in-…" at bounding box center [361, 174] width 466 height 220
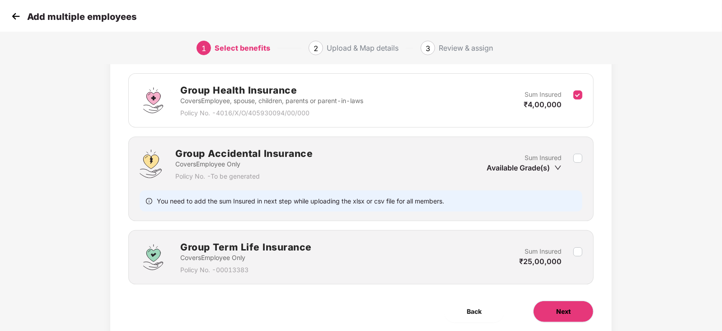
click at [563, 317] on button "Next" at bounding box center [563, 312] width 61 height 22
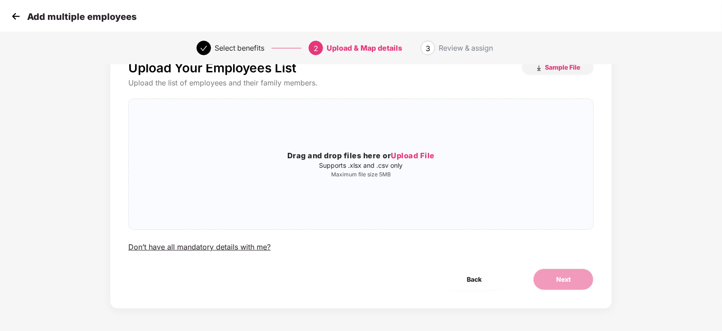
scroll to position [0, 0]
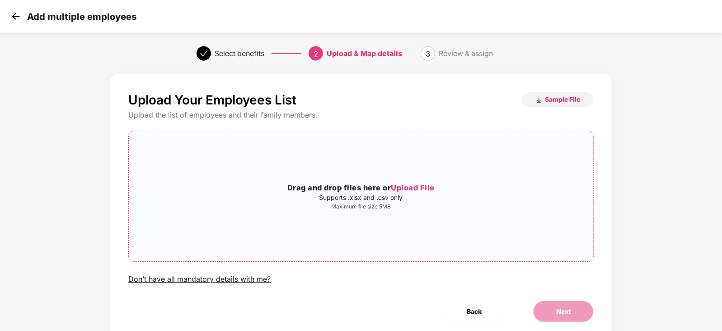
click at [430, 227] on div "Drag and drop files here or Upload File Supports .xlsx and .csv only Maximum fi…" at bounding box center [361, 196] width 465 height 116
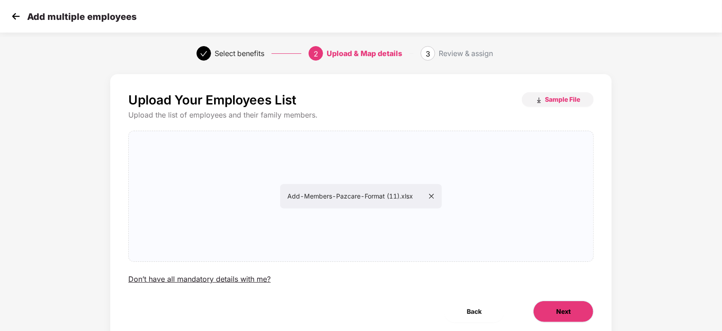
click at [560, 318] on button "Next" at bounding box center [563, 312] width 61 height 22
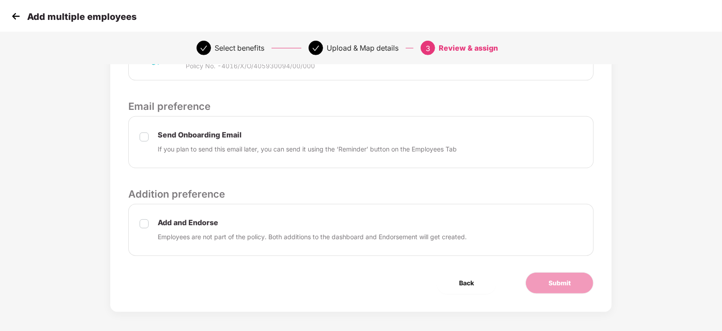
scroll to position [260, 0]
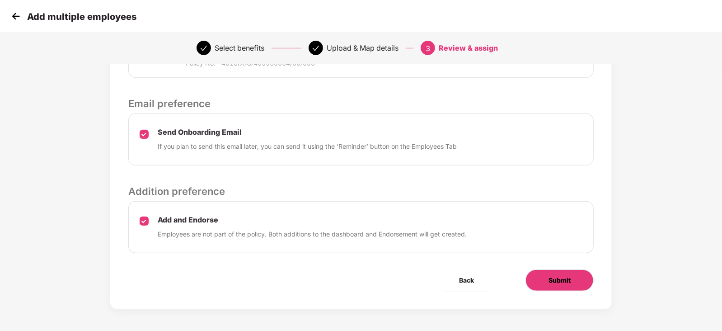
click at [556, 281] on span "Submit" at bounding box center [560, 280] width 22 height 10
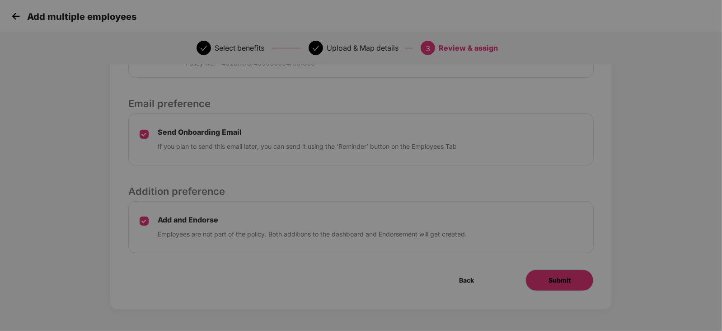
scroll to position [0, 0]
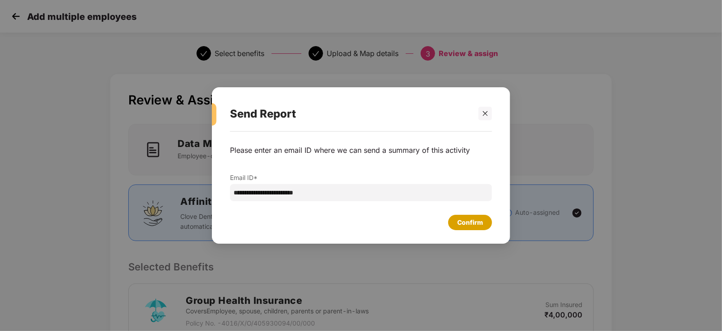
click at [474, 226] on div "Confirm" at bounding box center [471, 222] width 26 height 10
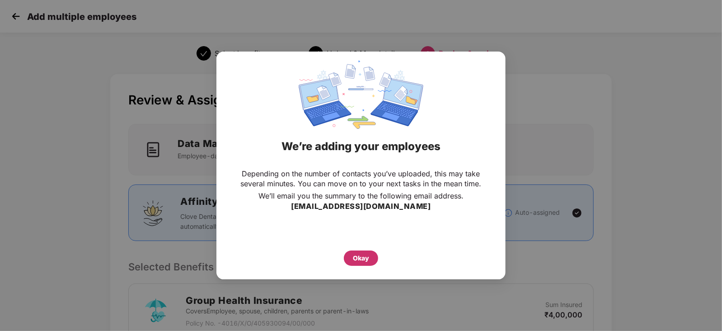
click at [354, 252] on div "Okay" at bounding box center [361, 257] width 34 height 15
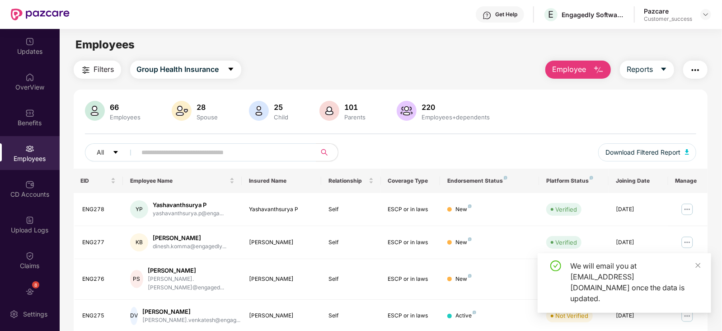
click at [24, 190] on div "CD Accounts" at bounding box center [30, 194] width 60 height 9
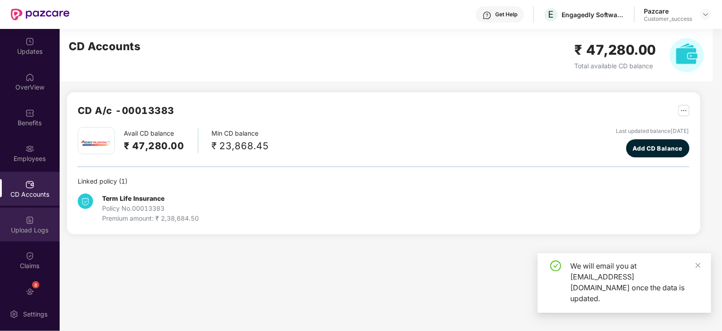
click at [24, 234] on div "Upload Logs" at bounding box center [30, 225] width 60 height 34
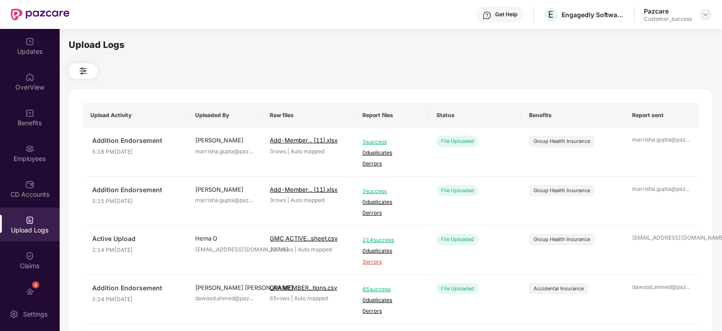
click at [707, 16] on img at bounding box center [706, 14] width 7 height 7
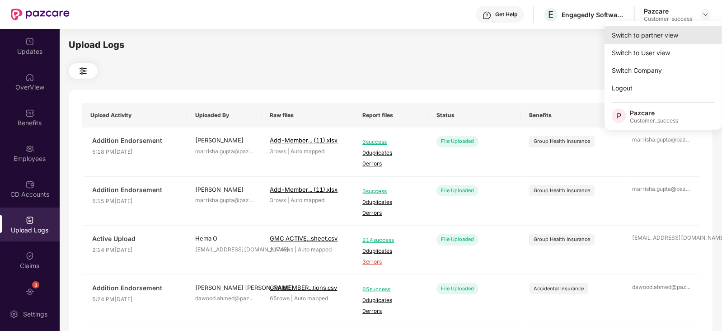
click at [664, 31] on div "Switch to partner view" at bounding box center [664, 35] width 118 height 18
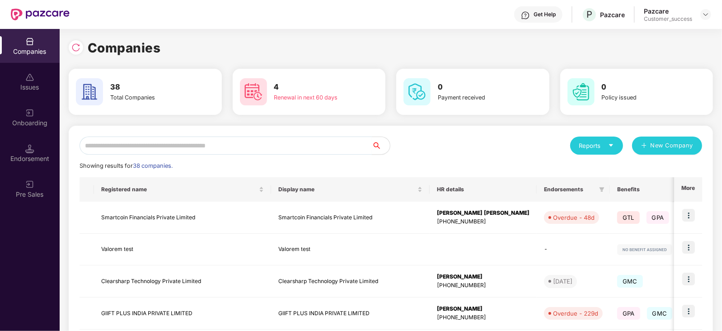
click at [147, 144] on input "text" at bounding box center [226, 146] width 293 height 18
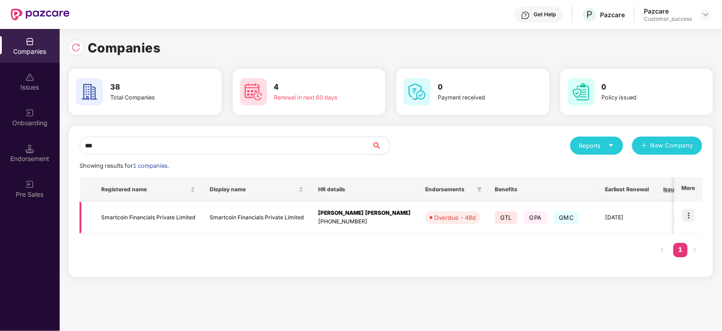
type input "***"
click at [689, 217] on img at bounding box center [689, 215] width 13 height 13
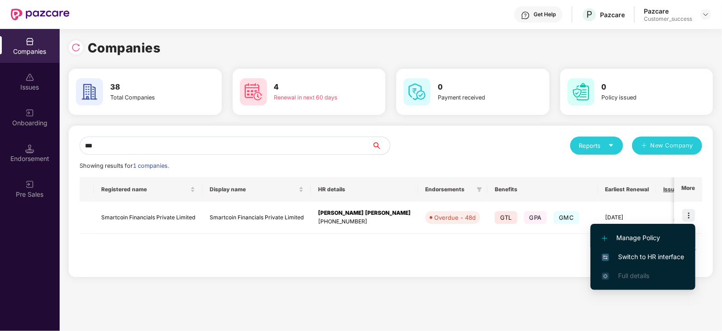
click at [615, 245] on li "Manage Policy" at bounding box center [643, 237] width 105 height 19
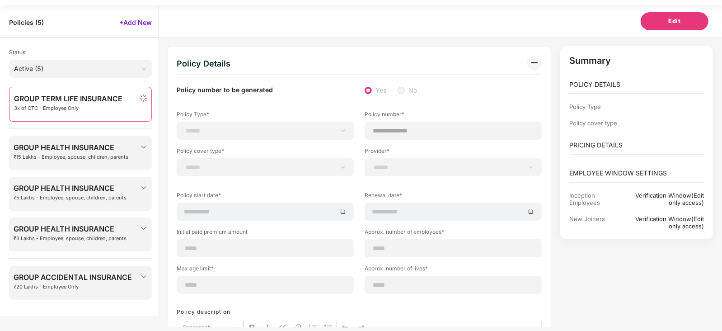
select select "**********"
type input "********"
select select "**********"
type input "**********"
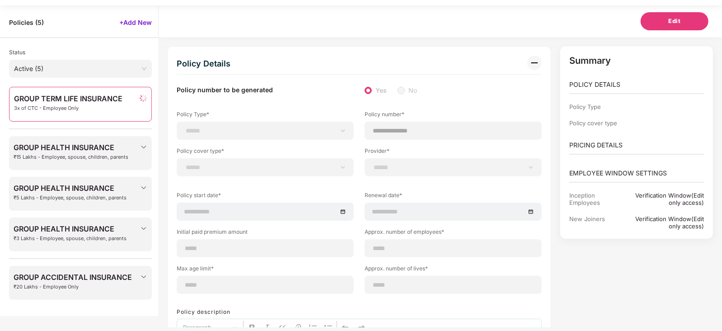
type input "***"
type input "**"
type input "*"
type input "**"
select select "**********"
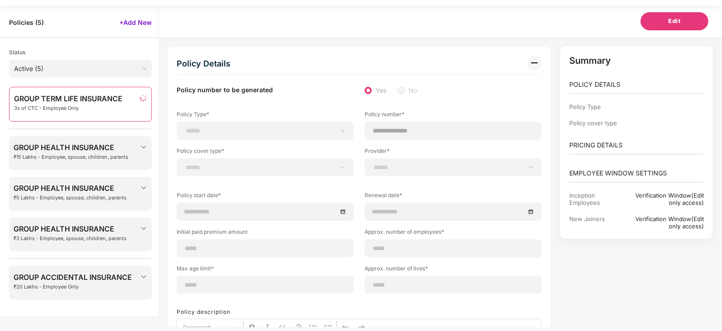
type input "***"
type input "**********"
select select "******"
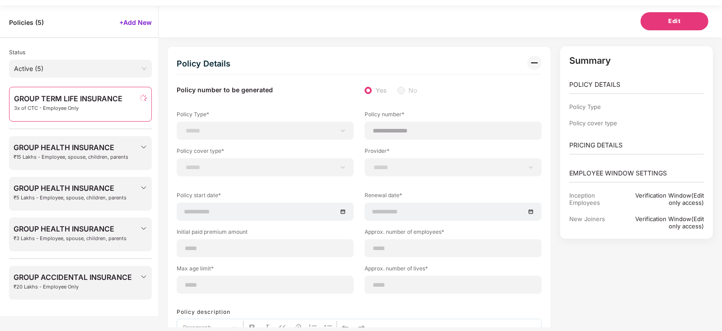
type input "*********"
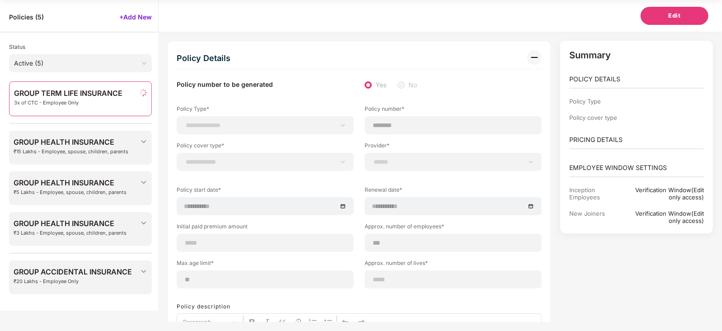
select select "********"
select select "*"
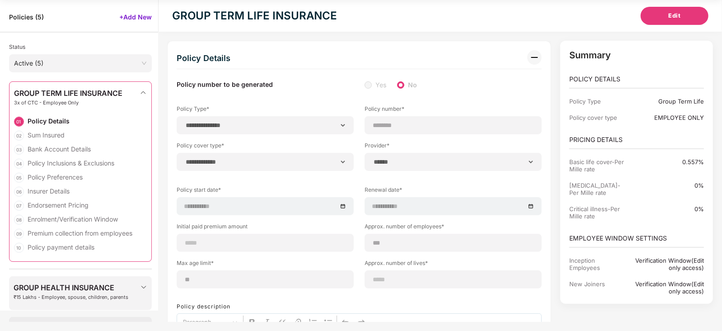
scroll to position [0, 0]
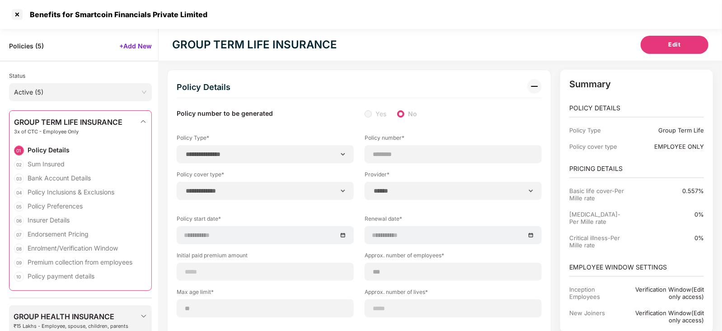
select select "*********"
click at [16, 13] on div at bounding box center [17, 14] width 14 height 14
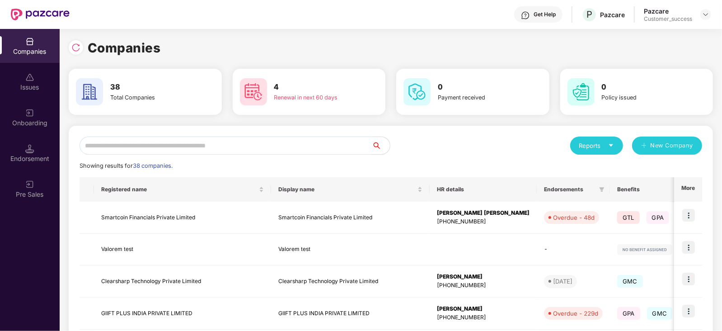
click at [185, 145] on input "text" at bounding box center [226, 146] width 293 height 18
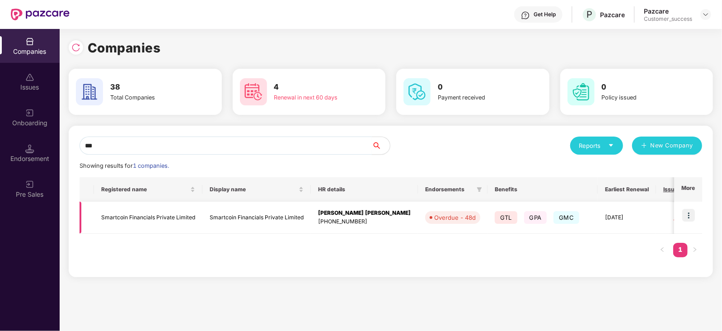
type input "***"
click at [692, 215] on img at bounding box center [689, 215] width 13 height 13
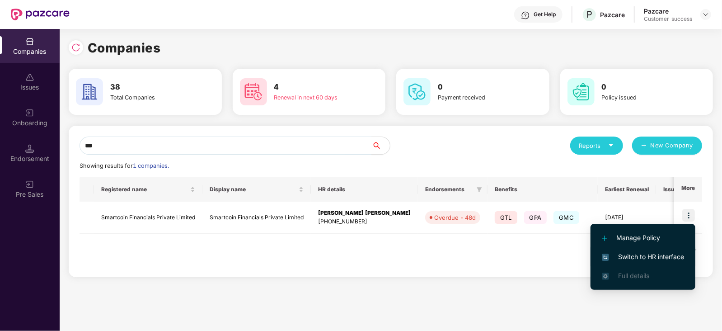
click at [616, 252] on span "Switch to HR interface" at bounding box center [643, 257] width 82 height 10
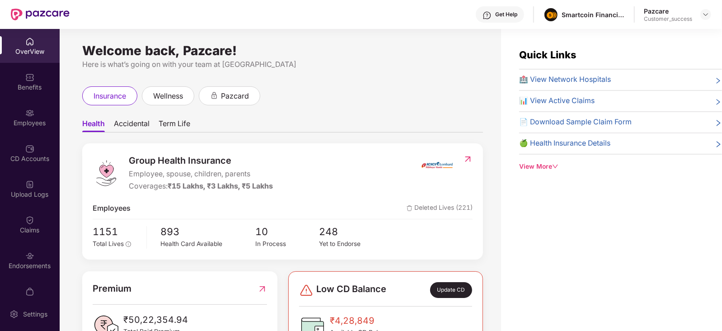
click at [13, 123] on div "Employees" at bounding box center [30, 122] width 60 height 9
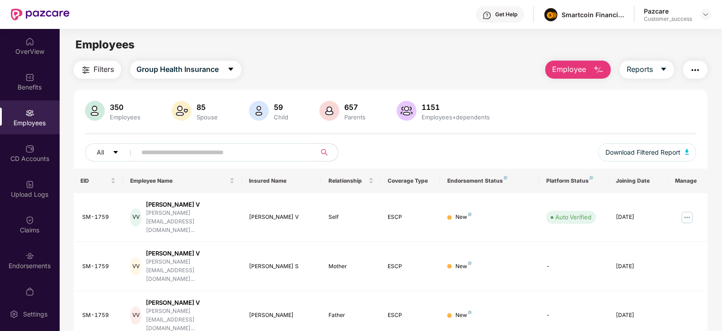
click at [173, 154] on input "text" at bounding box center [223, 153] width 162 height 14
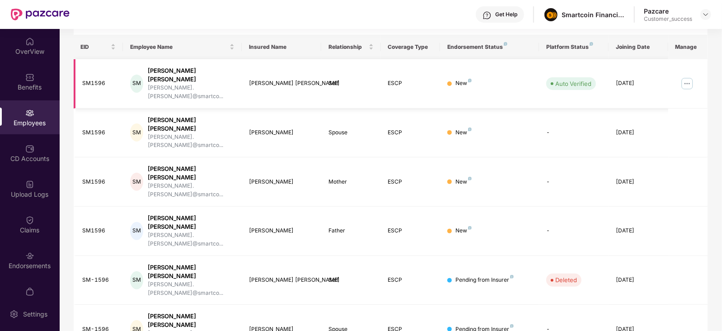
scroll to position [58, 0]
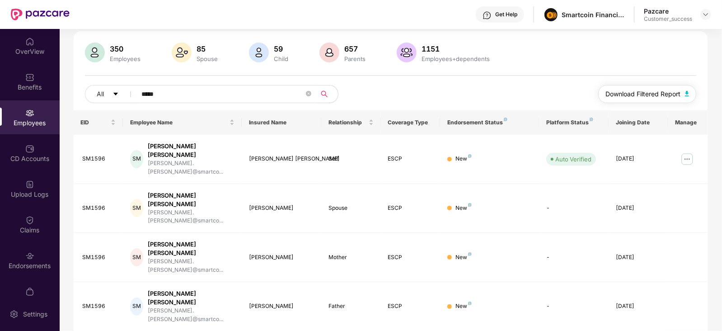
type input "*****"
click at [647, 96] on span "Download Filtered Report" at bounding box center [643, 94] width 75 height 10
click at [443, 76] on div "350 Employees 85 Spouse 59 Child 657 Parents 1151 Employees+dependents All ****…" at bounding box center [391, 76] width 635 height 68
click at [684, 152] on img at bounding box center [687, 159] width 14 height 14
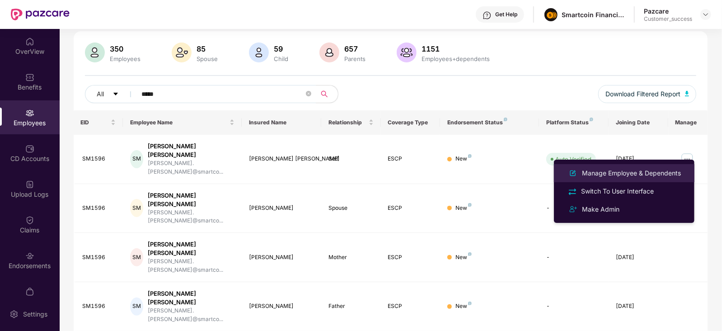
click at [621, 175] on div "Manage Employee & Dependents" at bounding box center [632, 173] width 103 height 10
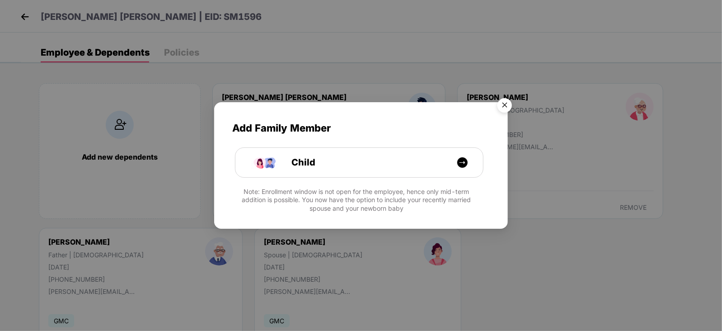
click at [507, 109] on img "Close" at bounding box center [504, 106] width 25 height 25
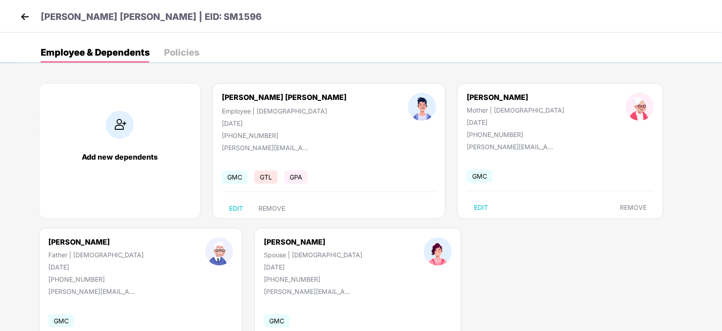
click at [26, 19] on img at bounding box center [25, 17] width 14 height 14
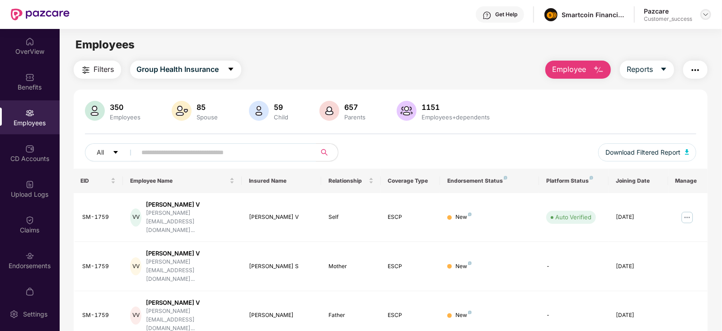
click at [709, 15] on img at bounding box center [706, 14] width 7 height 7
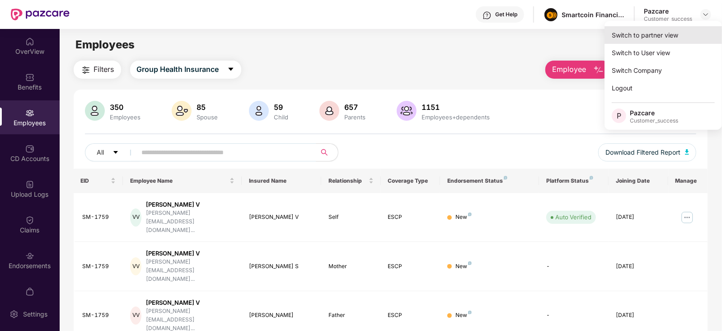
click at [671, 29] on div "Switch to partner view" at bounding box center [664, 35] width 118 height 18
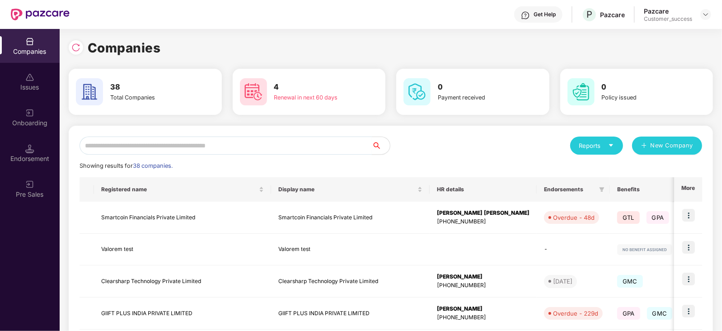
click at [148, 143] on input "text" at bounding box center [226, 146] width 293 height 18
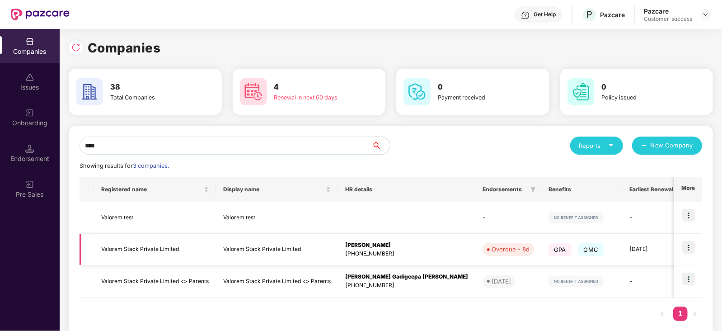
type input "****"
click at [147, 256] on td "Valorem Stack Private Limited" at bounding box center [155, 250] width 122 height 32
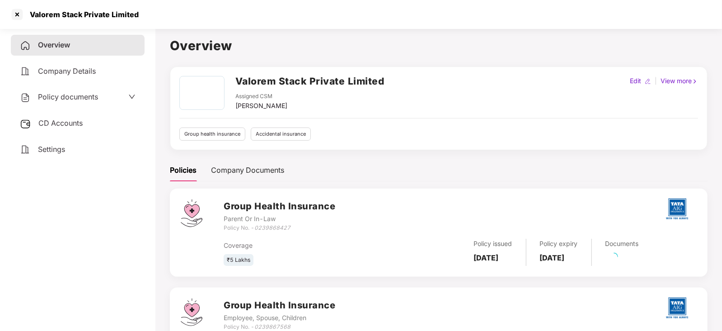
click at [85, 95] on span "Policy documents" at bounding box center [68, 96] width 60 height 9
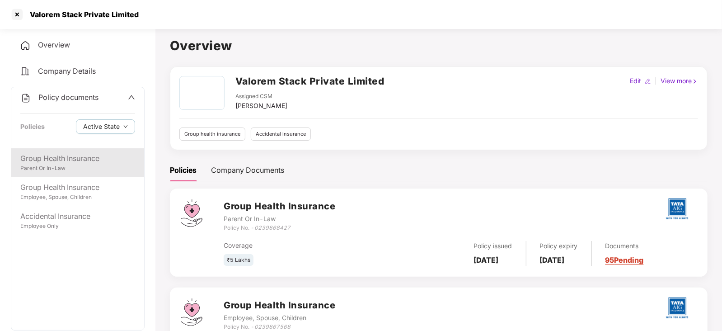
click at [85, 164] on div "Group Health Insurance" at bounding box center [77, 158] width 115 height 11
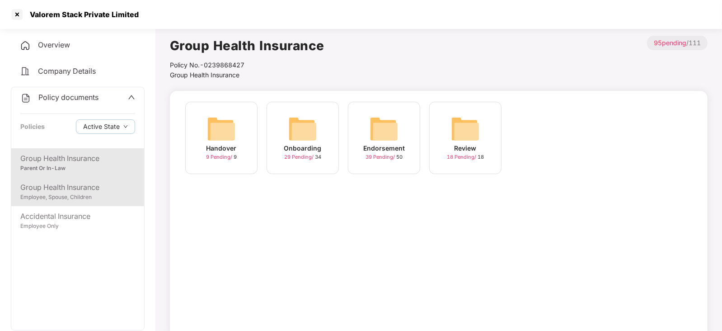
click at [104, 185] on div "Group Health Insurance" at bounding box center [77, 187] width 115 height 11
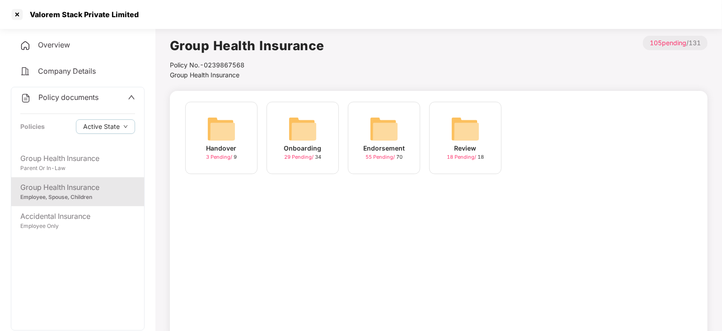
click at [371, 127] on img at bounding box center [384, 128] width 29 height 29
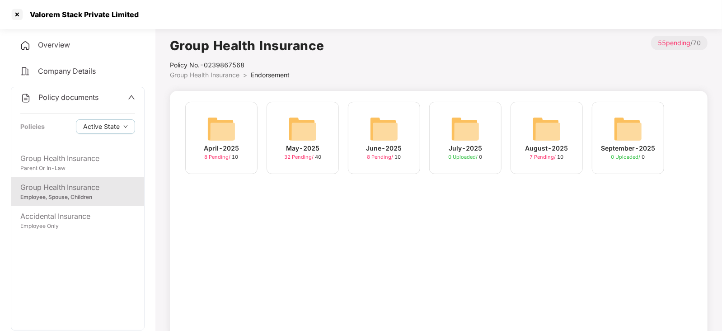
click at [297, 124] on img at bounding box center [302, 128] width 29 height 29
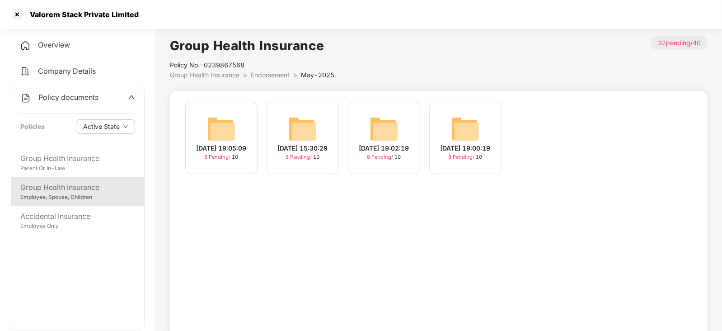
click at [282, 131] on div "30-May-2025 15:30:29 8 Pending / 10" at bounding box center [303, 138] width 72 height 72
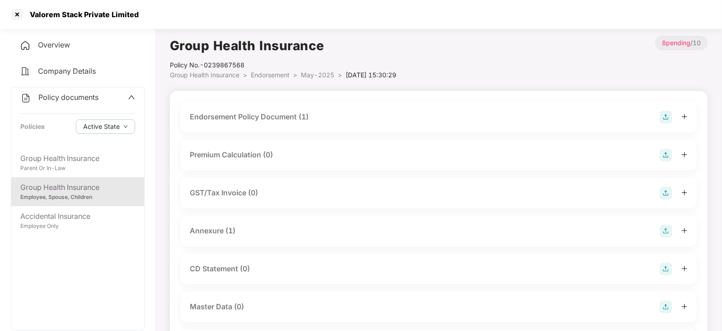
click at [255, 113] on div "Endorsement Policy Document (1)" at bounding box center [249, 116] width 119 height 11
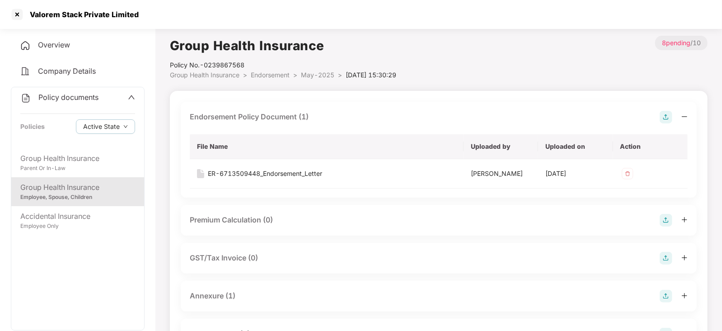
scroll to position [56, 0]
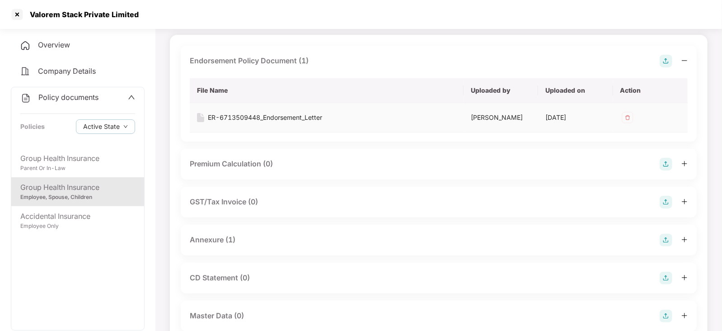
click at [239, 114] on div "ER-6713509448_Endorsement_Letter" at bounding box center [265, 118] width 114 height 10
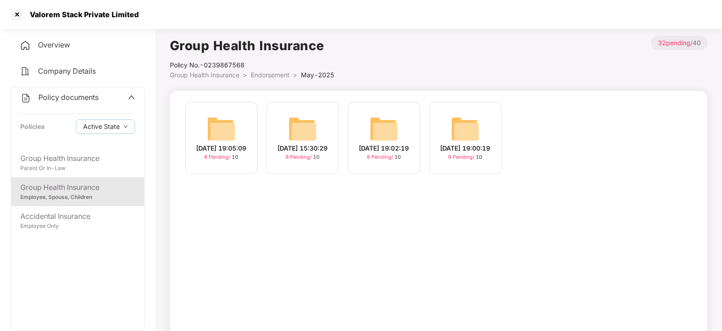
click at [217, 125] on img at bounding box center [221, 128] width 29 height 29
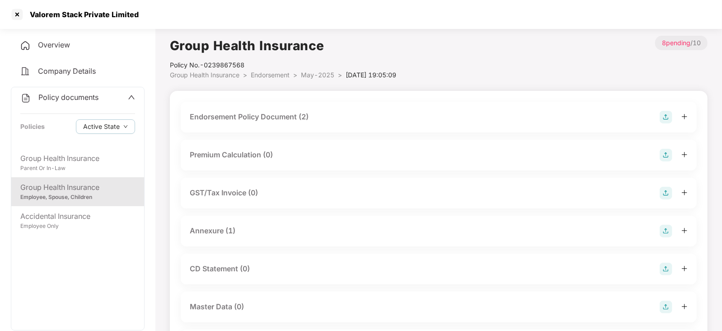
click at [253, 118] on div "Endorsement Policy Document (2)" at bounding box center [249, 116] width 119 height 11
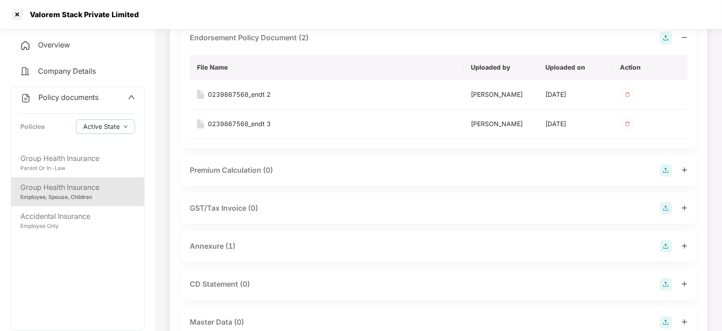
scroll to position [2, 0]
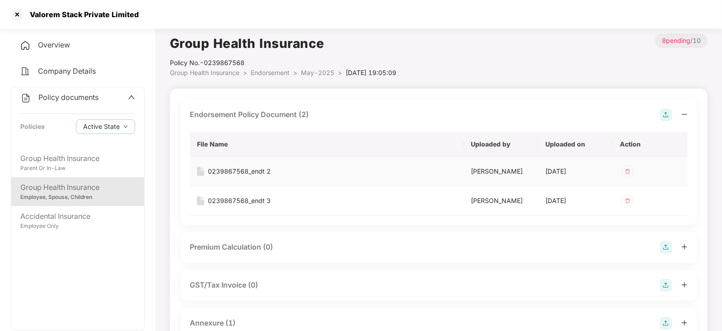
click at [258, 174] on div "0239867568_endt 2" at bounding box center [239, 171] width 63 height 10
click at [234, 201] on div "0239867568_endt 3" at bounding box center [239, 201] width 63 height 10
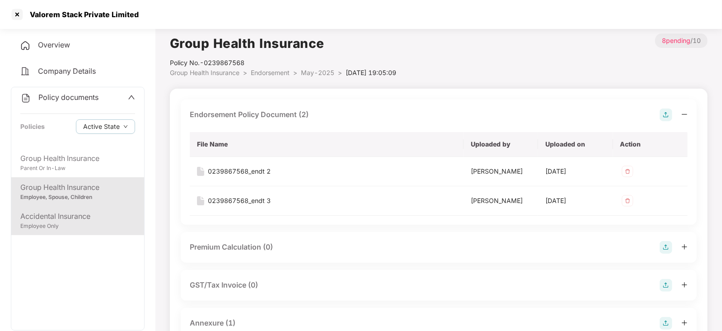
click at [107, 227] on div "Employee Only" at bounding box center [77, 226] width 115 height 9
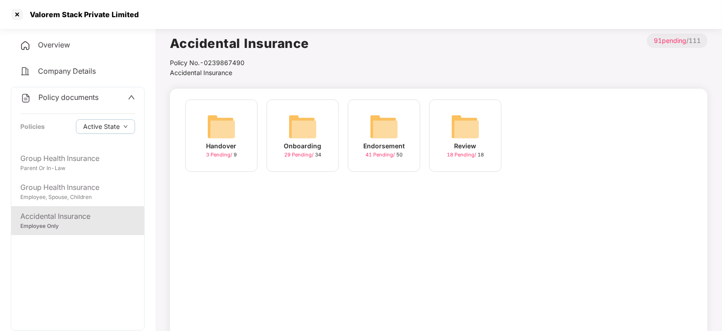
click at [378, 132] on img at bounding box center [384, 126] width 29 height 29
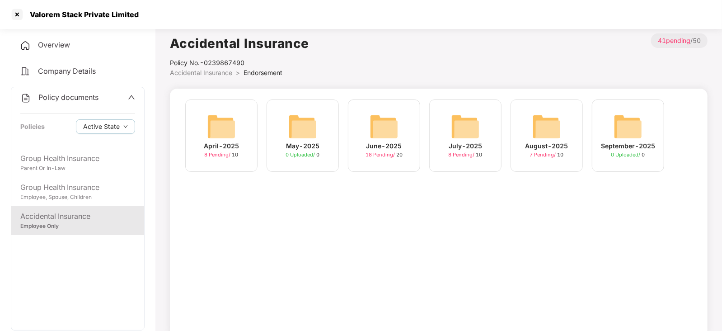
click at [460, 123] on img at bounding box center [465, 126] width 29 height 29
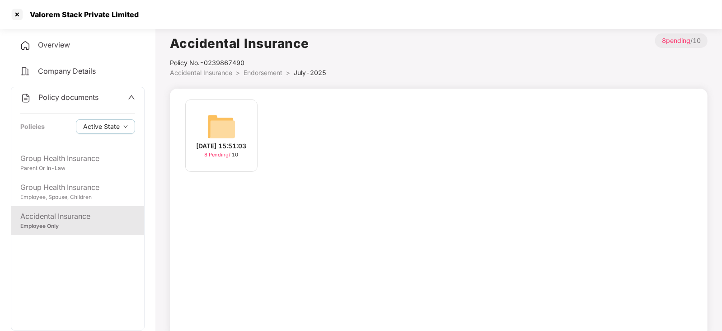
click at [227, 124] on img at bounding box center [221, 126] width 29 height 29
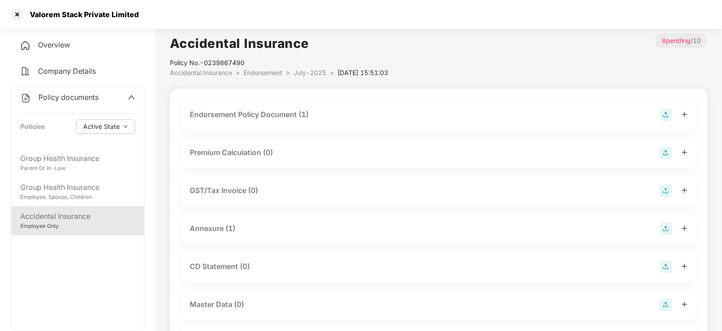
click at [269, 114] on div "Endorsement Policy Document (1)" at bounding box center [249, 114] width 119 height 11
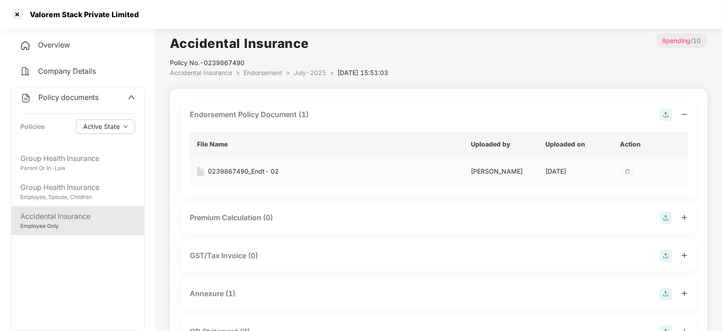
click at [231, 175] on div "0239867490_Endt- 02" at bounding box center [243, 171] width 71 height 10
click at [57, 232] on div "Accidental Insurance Employee Only" at bounding box center [77, 220] width 133 height 29
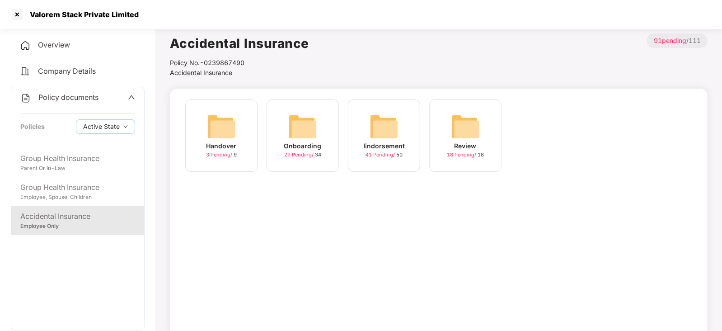
click at [385, 125] on img at bounding box center [384, 126] width 29 height 29
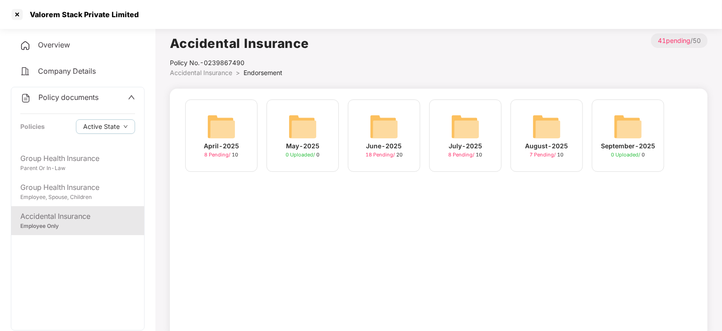
click at [572, 130] on div "August-2025 7 Pending / 10" at bounding box center [547, 135] width 72 height 72
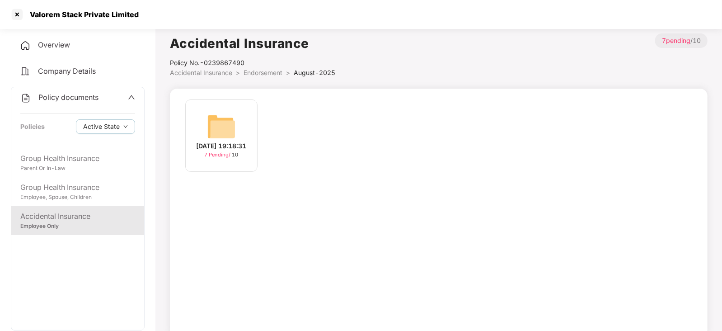
click at [237, 127] on div "20-Aug-2025 19:18:31 7 Pending / 10" at bounding box center [221, 135] width 72 height 72
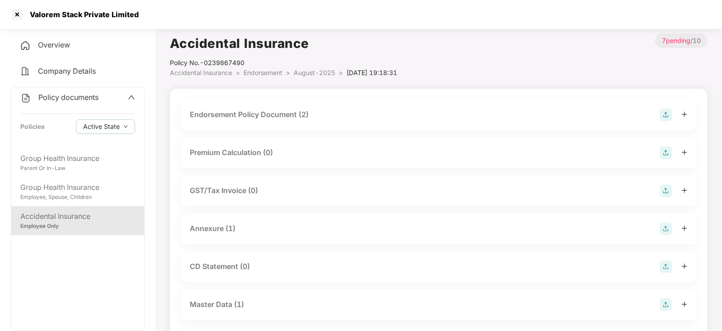
click at [248, 121] on div "Endorsement Policy Document (2)" at bounding box center [439, 115] width 498 height 13
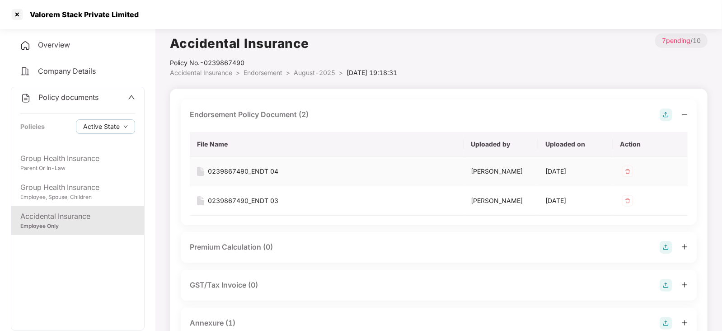
click at [274, 171] on div "0239867490_ENDT 04" at bounding box center [243, 171] width 71 height 10
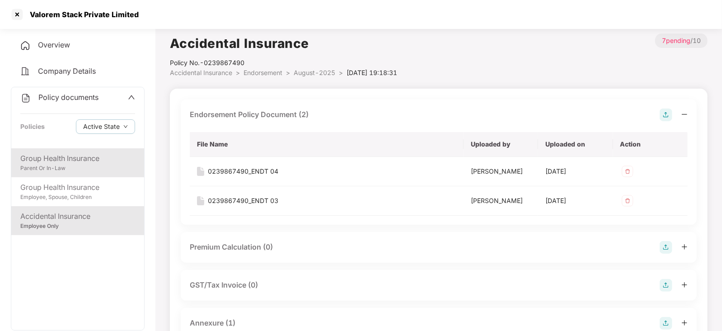
click at [83, 166] on div "Parent Or In-Law" at bounding box center [77, 168] width 115 height 9
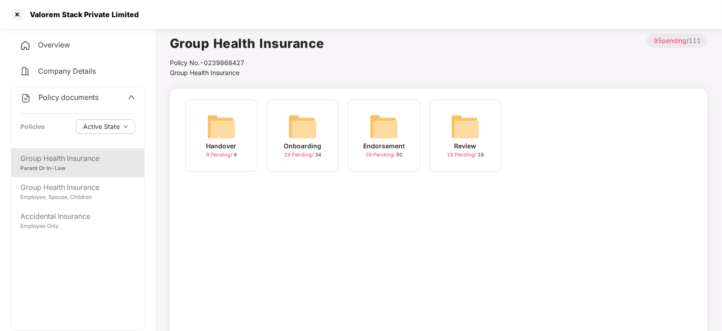
click at [378, 134] on img at bounding box center [384, 126] width 29 height 29
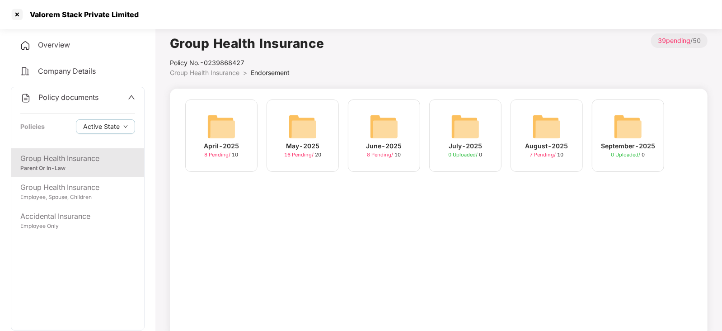
click at [539, 135] on img at bounding box center [547, 126] width 29 height 29
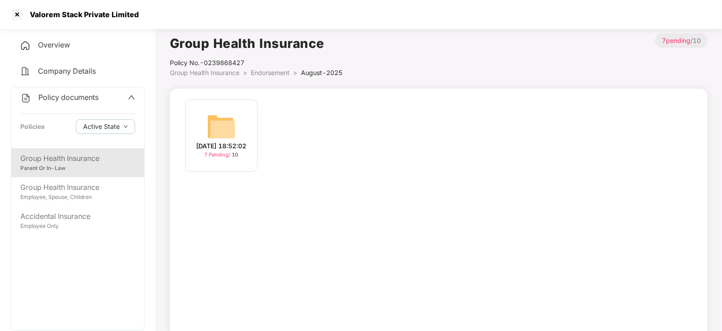
click at [231, 130] on img at bounding box center [221, 126] width 29 height 29
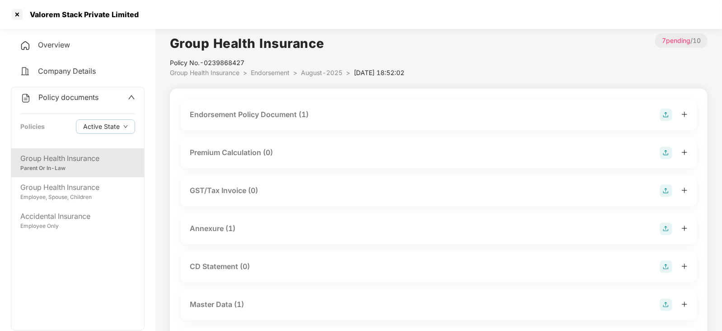
drag, startPoint x: 279, startPoint y: 107, endPoint x: 280, endPoint y: 117, distance: 10.1
click at [280, 117] on div "Endorsement Policy Document (1)" at bounding box center [439, 114] width 516 height 31
click at [280, 117] on div "Endorsement Policy Document (1)" at bounding box center [249, 114] width 119 height 11
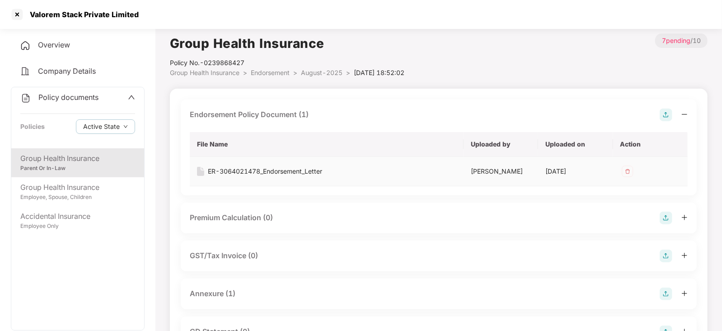
click at [269, 175] on div "ER-3064021478_Endorsement_Letter" at bounding box center [265, 171] width 114 height 10
click at [90, 164] on div "Group Health Insurance" at bounding box center [77, 158] width 115 height 11
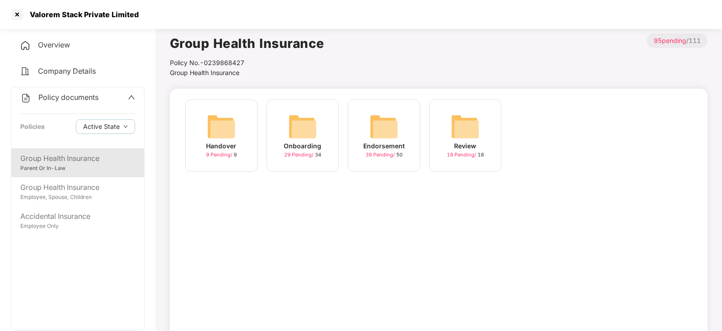
click at [382, 130] on img at bounding box center [384, 126] width 29 height 29
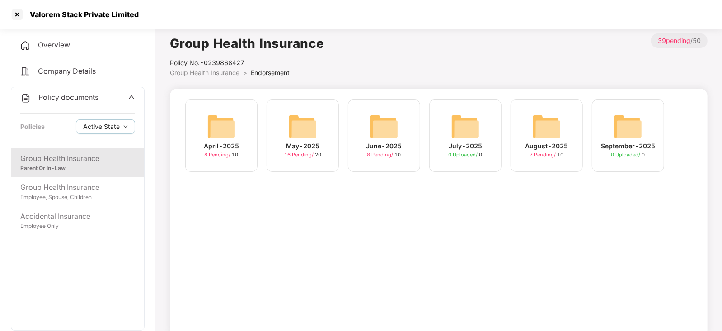
click at [638, 130] on img at bounding box center [628, 126] width 29 height 29
click at [404, 133] on div "June-2025 8 Pending / 10" at bounding box center [384, 135] width 72 height 72
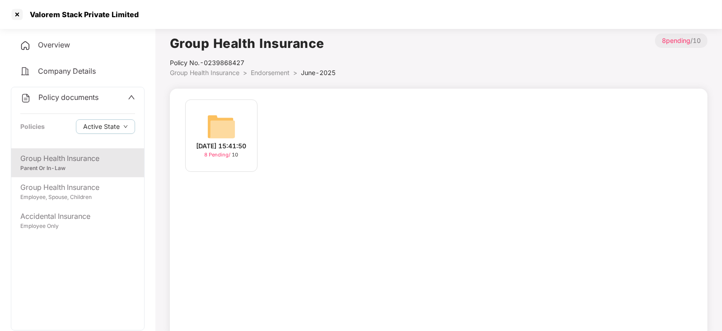
click at [198, 120] on div "26-Jun-2025 15:41:50 8 Pending / 10" at bounding box center [221, 135] width 72 height 72
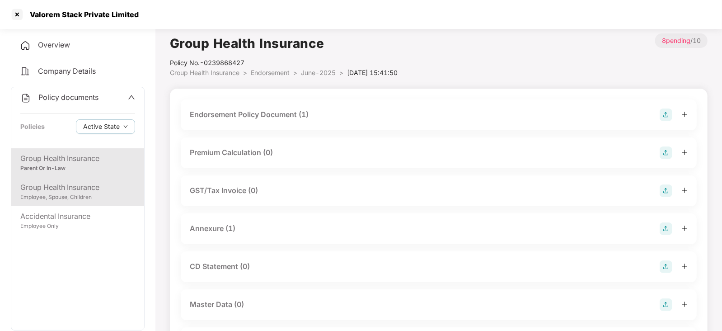
click at [62, 199] on div "Employee, Spouse, Children" at bounding box center [77, 197] width 115 height 9
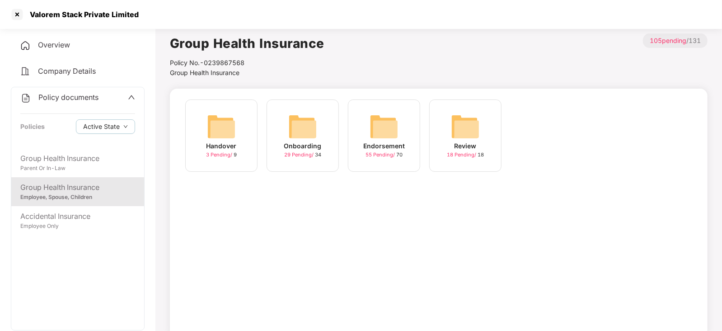
click at [375, 156] on span "55 Pending /" at bounding box center [381, 154] width 31 height 6
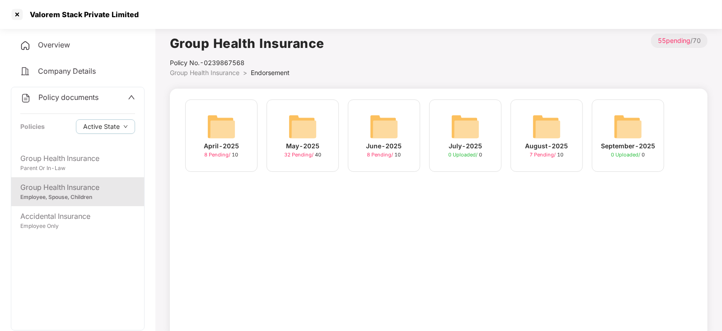
click at [563, 146] on div "August-2025" at bounding box center [547, 146] width 43 height 10
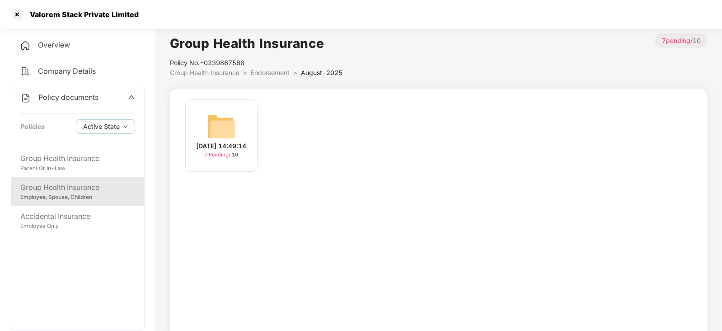
click at [224, 144] on div "20-Aug-2025 14:49:14" at bounding box center [222, 146] width 50 height 10
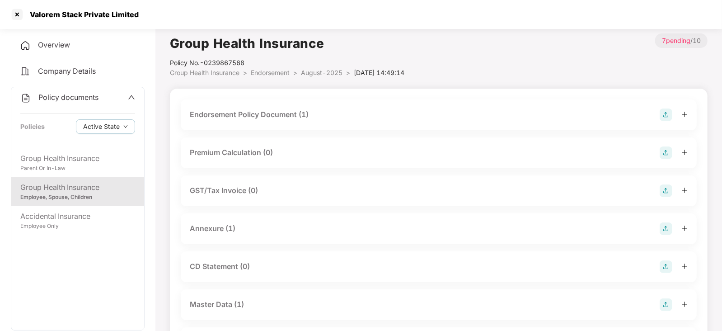
click at [240, 115] on div "Endorsement Policy Document (1)" at bounding box center [249, 114] width 119 height 11
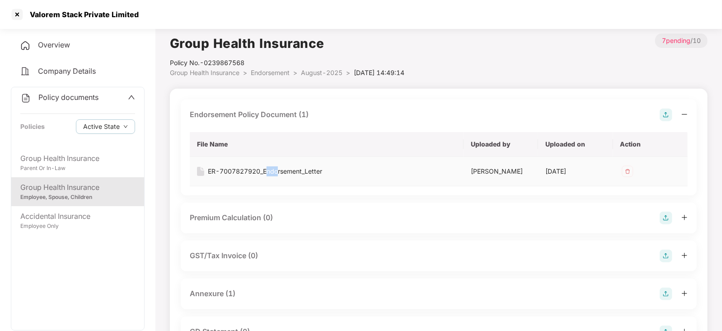
drag, startPoint x: 269, startPoint y: 177, endPoint x: 280, endPoint y: 170, distance: 13.2
click at [280, 170] on td "ER-7007827920_Endorsement_Letter" at bounding box center [327, 171] width 274 height 29
click at [280, 170] on div "ER-7007827920_Endorsement_Letter" at bounding box center [265, 171] width 114 height 10
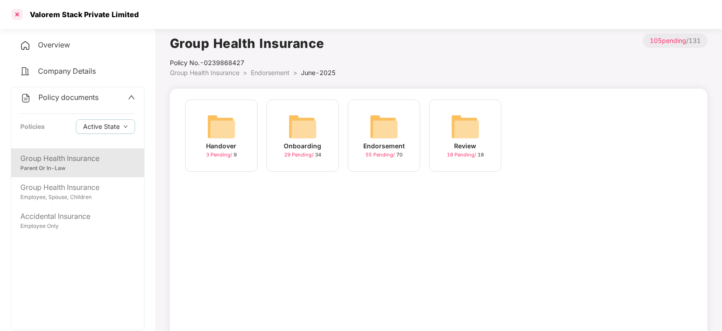
click at [16, 14] on div at bounding box center [17, 14] width 14 height 14
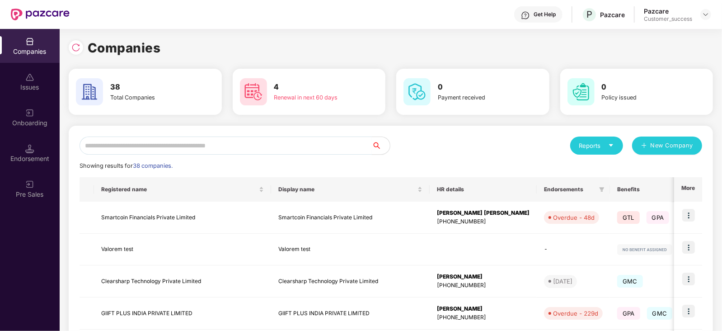
click at [190, 145] on input "text" at bounding box center [226, 146] width 293 height 18
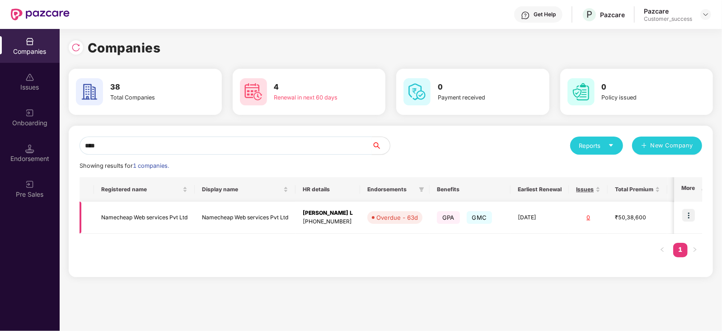
type input "****"
click at [689, 213] on img at bounding box center [689, 215] width 13 height 13
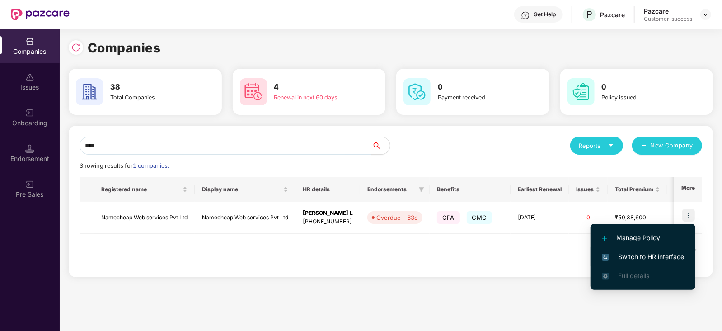
click at [651, 249] on li "Switch to HR interface" at bounding box center [643, 256] width 105 height 19
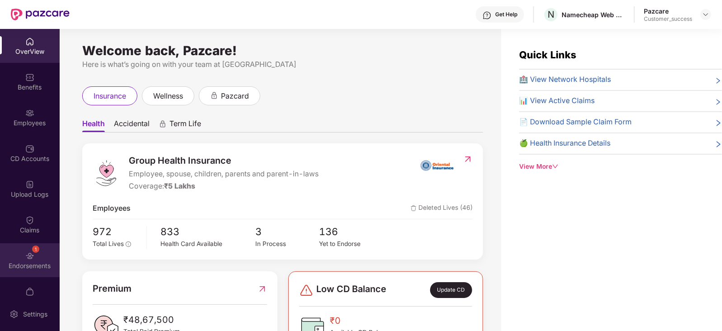
click at [22, 268] on div "Endorsements" at bounding box center [30, 265] width 60 height 9
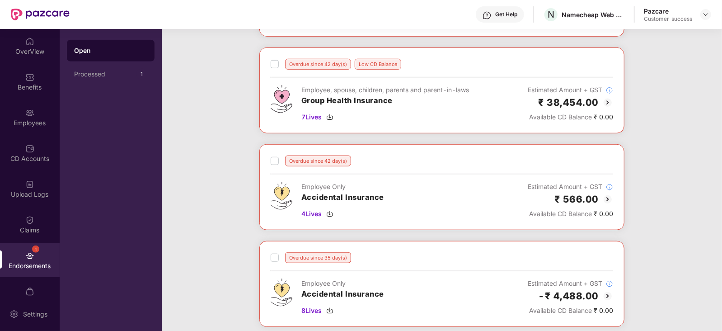
scroll to position [386, 0]
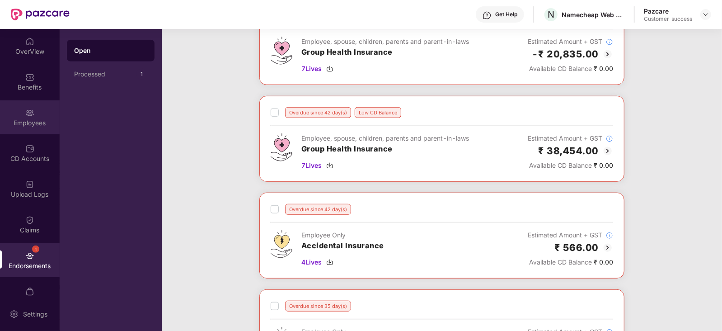
click at [35, 110] on div "Employees" at bounding box center [30, 117] width 60 height 34
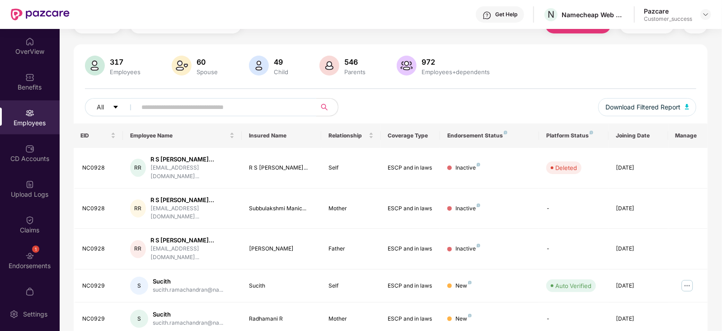
click at [222, 302] on td "S Sucith sucith.ramachandran@na..." at bounding box center [182, 318] width 119 height 33
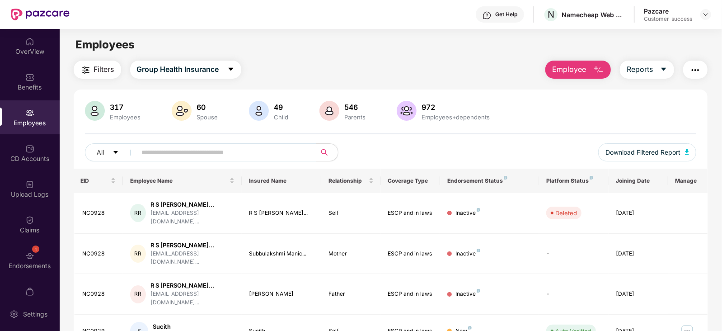
click at [197, 157] on input "text" at bounding box center [223, 153] width 162 height 14
paste input "******"
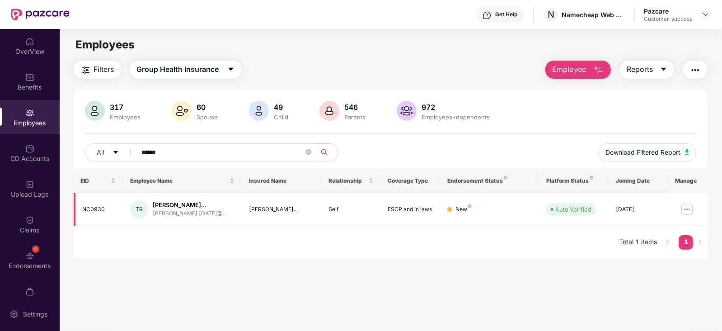
scroll to position [29, 0]
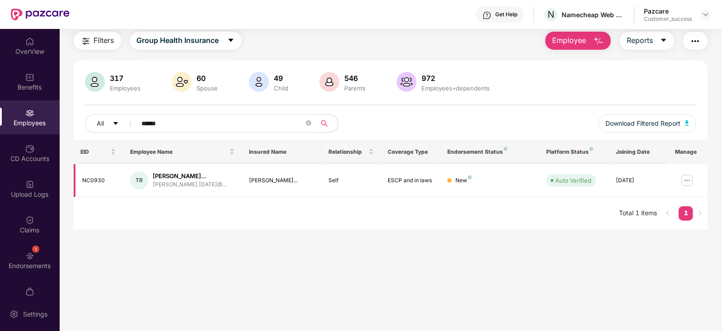
type input "******"
click at [692, 178] on img at bounding box center [687, 180] width 14 height 14
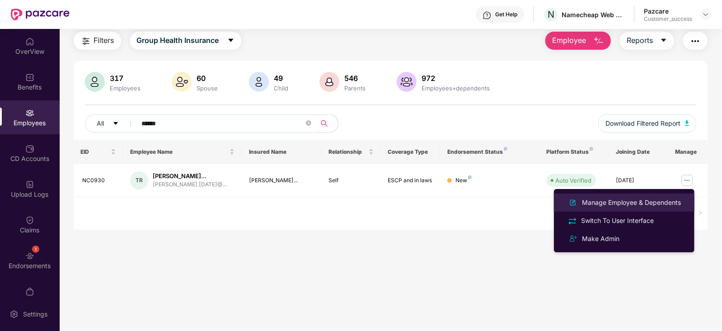
click at [639, 198] on div "Manage Employee & Dependents" at bounding box center [632, 203] width 103 height 10
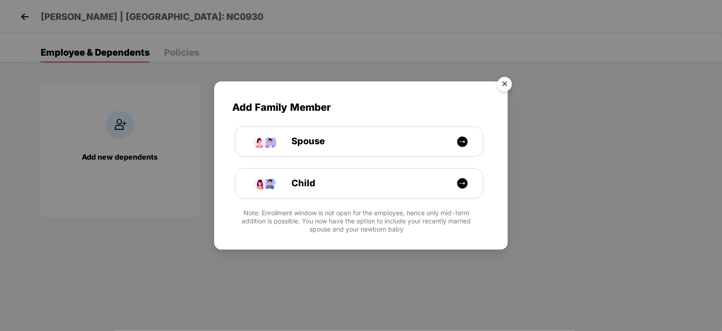
click at [500, 82] on img "Close" at bounding box center [504, 85] width 25 height 25
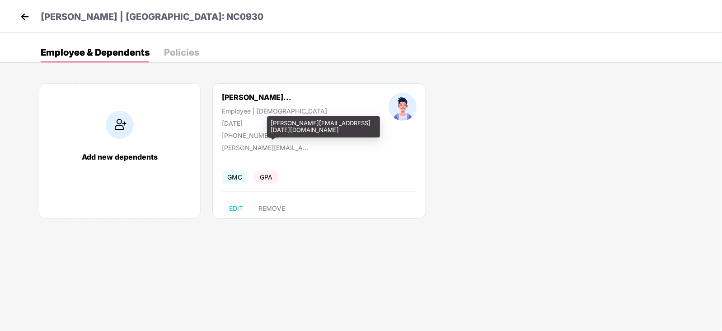
click at [251, 151] on div "thirunavukkarasu.raja@namecheap.com" at bounding box center [267, 148] width 90 height 8
copy div "thirunavukkarasu.raja@namecheap.com"
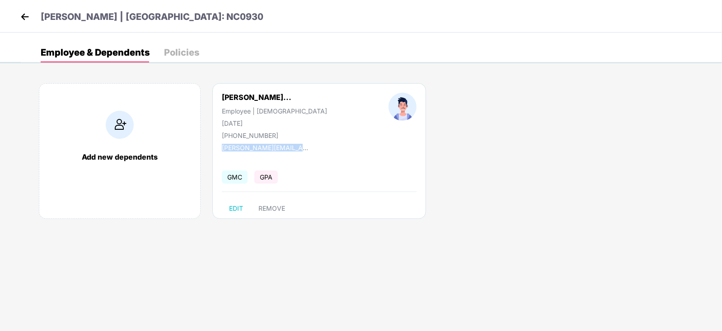
click at [29, 19] on img at bounding box center [25, 17] width 14 height 14
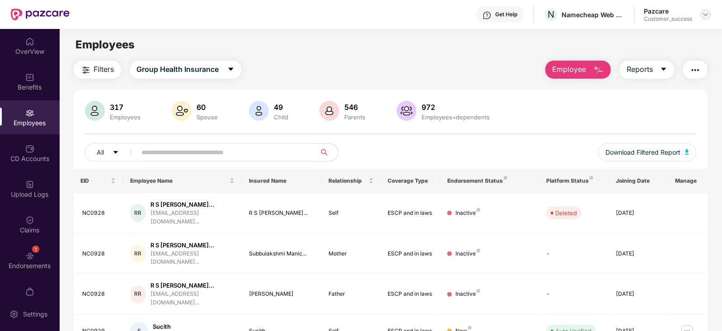
click at [706, 17] on img at bounding box center [706, 14] width 7 height 7
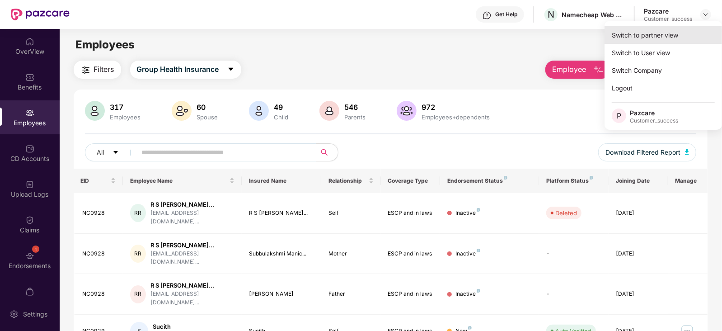
click at [644, 33] on div "Switch to partner view" at bounding box center [664, 35] width 118 height 18
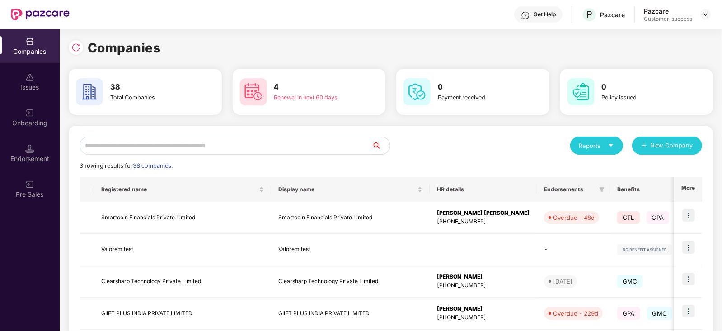
click at [253, 151] on input "text" at bounding box center [226, 146] width 293 height 18
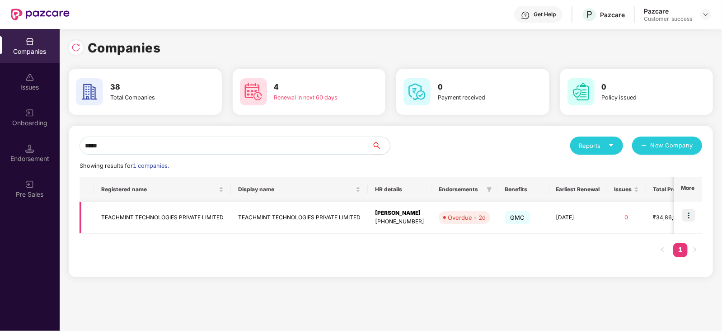
type input "*****"
click at [690, 215] on img at bounding box center [689, 215] width 13 height 13
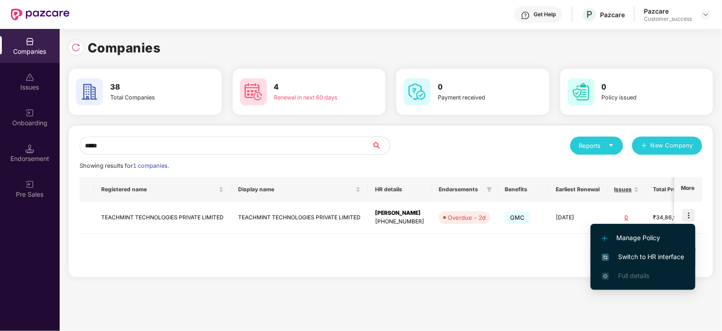
click at [651, 258] on span "Switch to HR interface" at bounding box center [643, 257] width 82 height 10
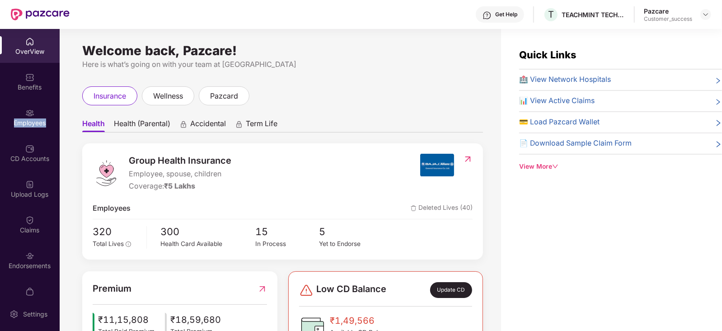
click at [30, 125] on div "Employees" at bounding box center [30, 122] width 60 height 9
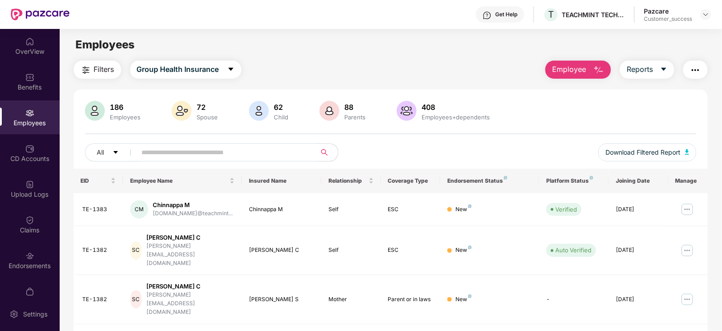
click at [173, 148] on input "text" at bounding box center [223, 153] width 162 height 14
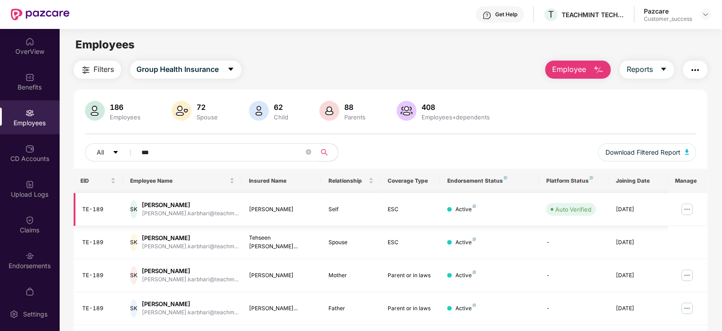
scroll to position [29, 0]
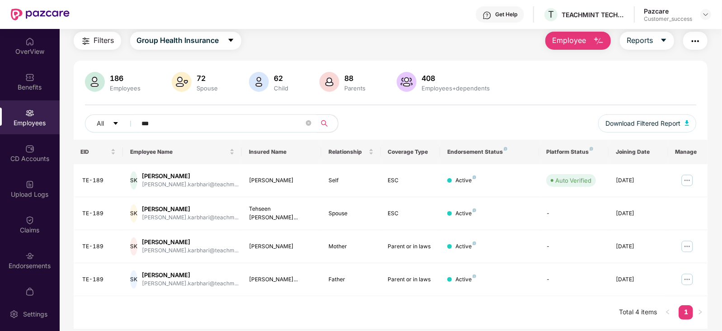
type input "***"
click at [704, 20] on div "Pazcare Customer_success" at bounding box center [677, 15] width 67 height 16
click at [705, 18] on img at bounding box center [706, 14] width 7 height 7
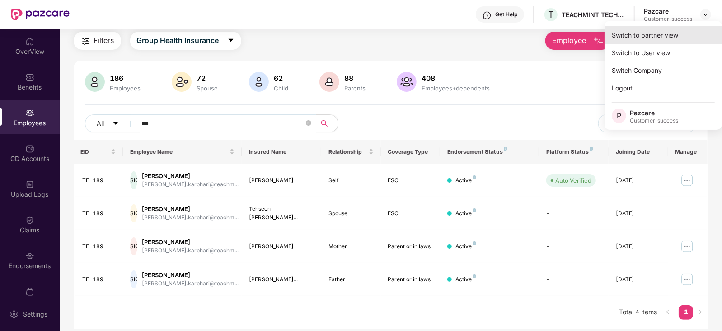
click at [679, 30] on div "Switch to partner view" at bounding box center [664, 35] width 118 height 18
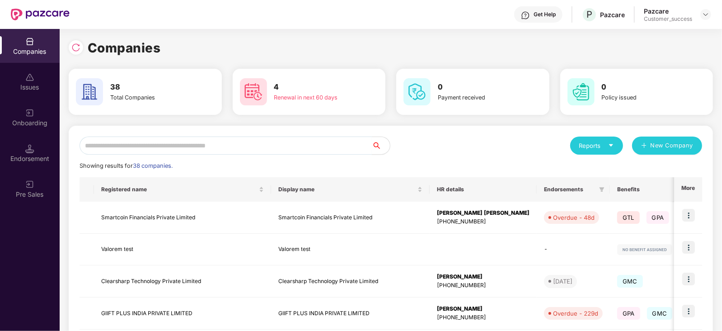
click at [122, 137] on input "text" at bounding box center [226, 146] width 293 height 18
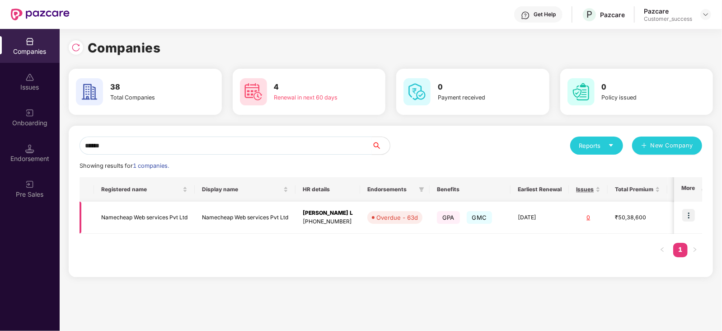
type input "******"
click at [689, 212] on img at bounding box center [689, 215] width 13 height 13
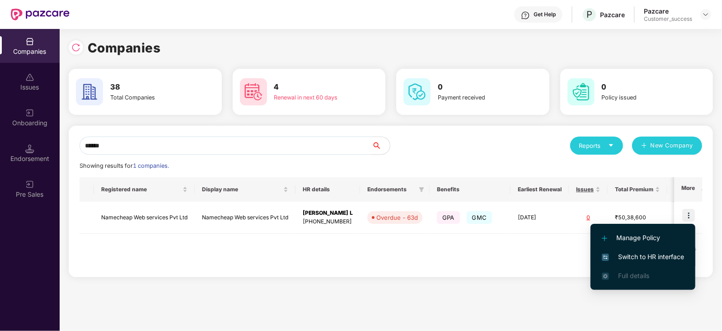
click at [644, 252] on span "Switch to HR interface" at bounding box center [643, 257] width 82 height 10
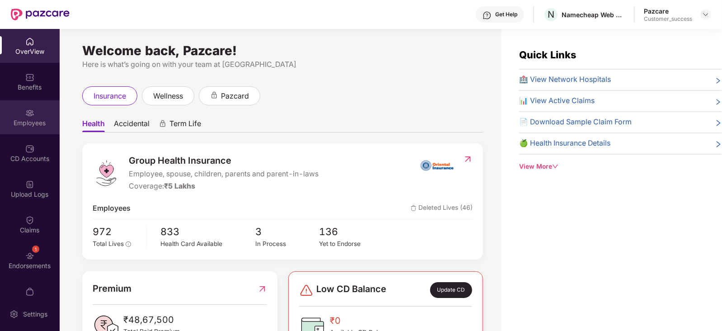
click at [32, 133] on div "Employees" at bounding box center [30, 117] width 60 height 34
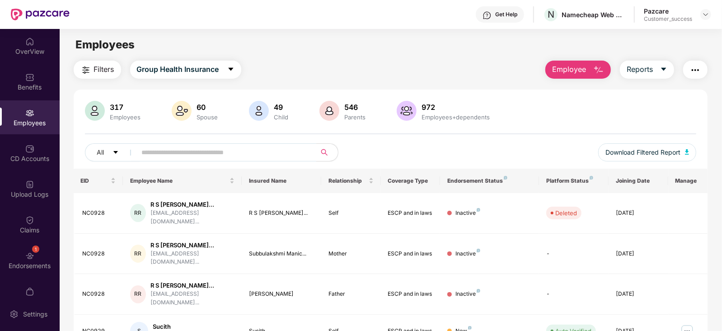
click at [167, 151] on input "text" at bounding box center [223, 153] width 162 height 14
paste input "******"
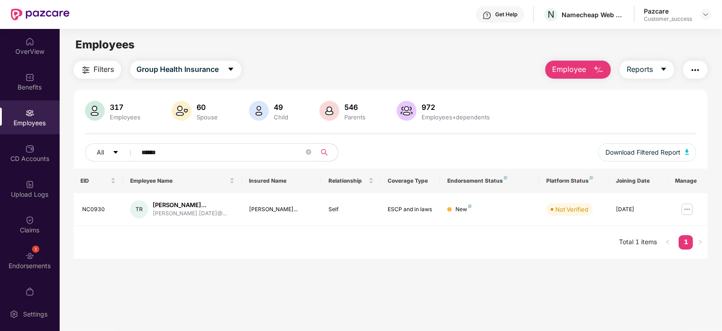
scroll to position [24, 0]
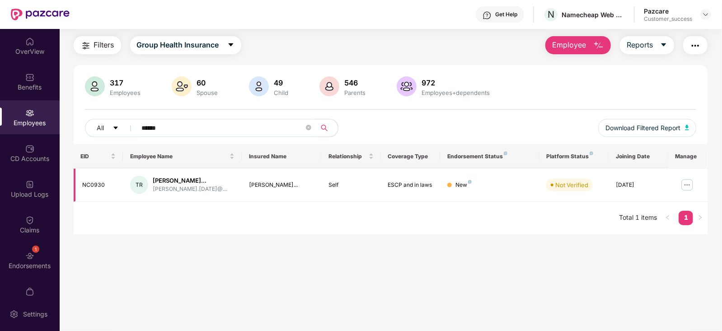
type input "******"
click at [682, 188] on img at bounding box center [687, 185] width 14 height 14
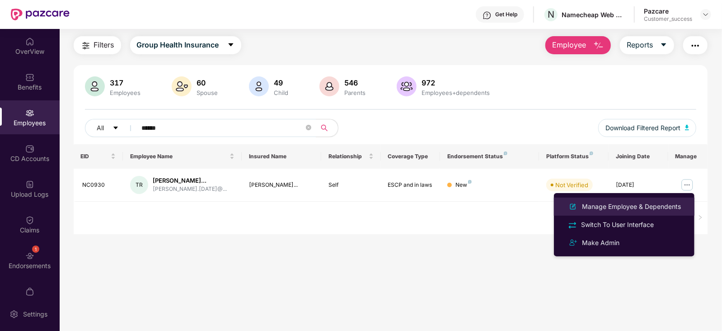
click at [658, 198] on li "Manage Employee & Dependents" at bounding box center [624, 207] width 141 height 18
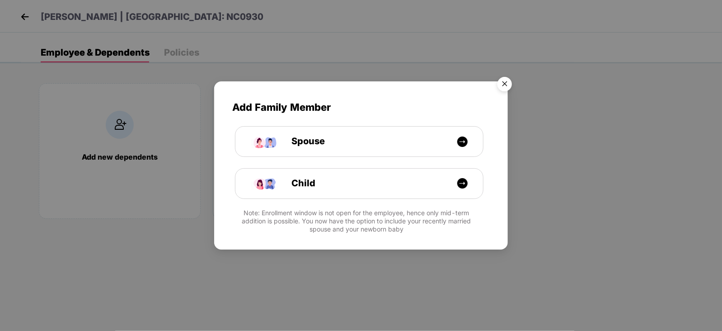
click at [507, 87] on img "Close" at bounding box center [504, 85] width 25 height 25
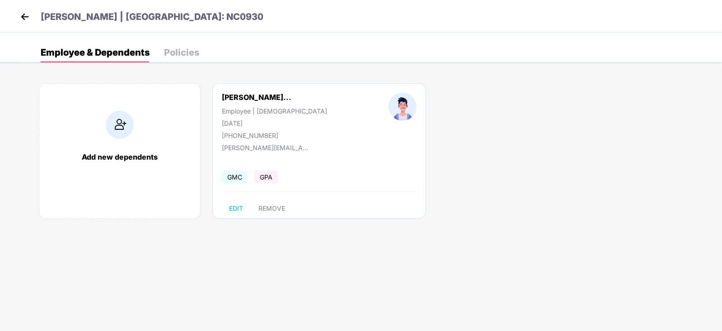
click at [99, 18] on p "Thirunavukkarasu Rajamanickam | EID: NC0930" at bounding box center [152, 17] width 223 height 14
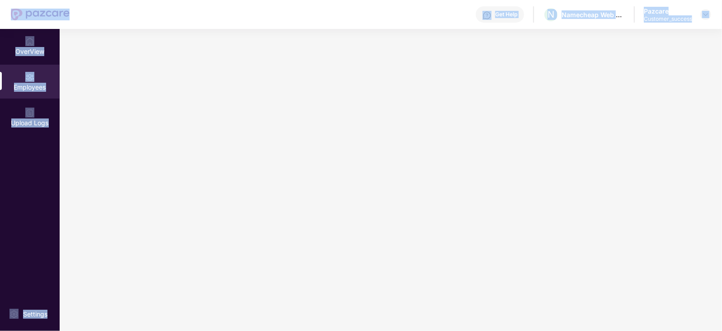
click at [99, 18] on div "Get Help N Namecheap Web services Pvt Ltd Pazcare Customer_success" at bounding box center [391, 14] width 642 height 29
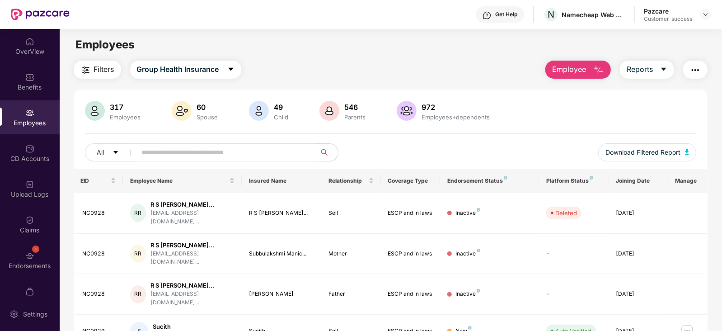
click at [204, 149] on input "text" at bounding box center [223, 153] width 162 height 14
click at [565, 76] on button "Employee" at bounding box center [579, 70] width 66 height 18
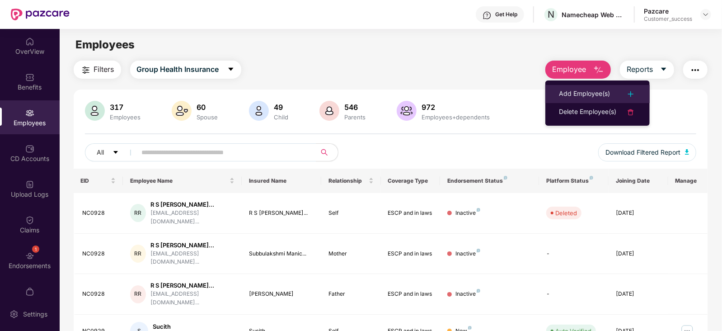
click at [599, 97] on div "Add Employee(s)" at bounding box center [584, 94] width 51 height 11
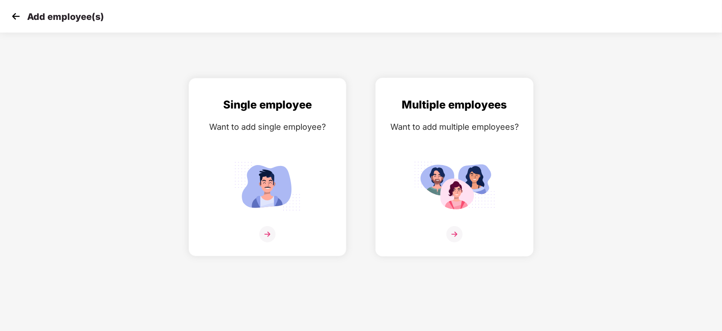
click at [472, 175] on img at bounding box center [454, 186] width 81 height 57
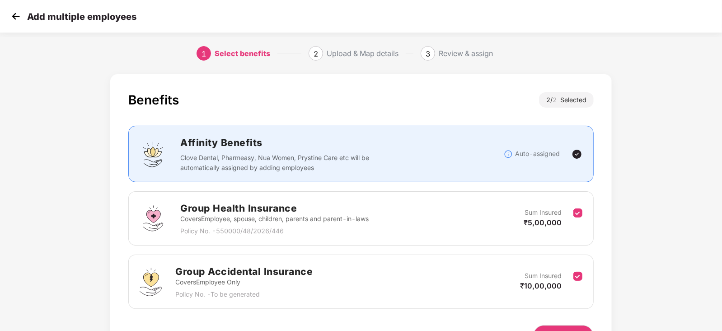
scroll to position [56, 0]
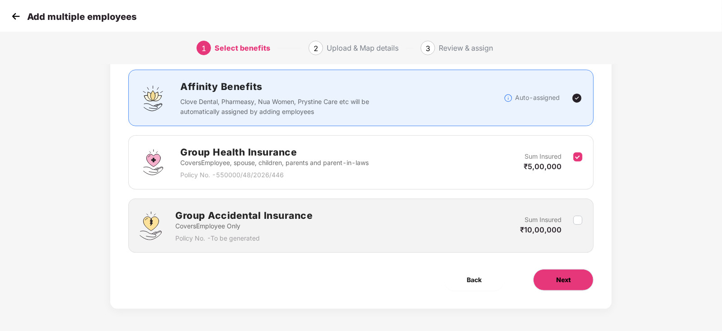
click at [558, 279] on span "Next" at bounding box center [564, 280] width 14 height 10
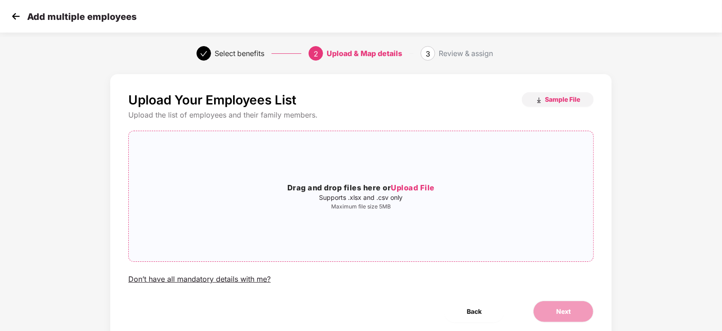
click at [411, 201] on p "Supports .xlsx and .csv only" at bounding box center [361, 197] width 465 height 7
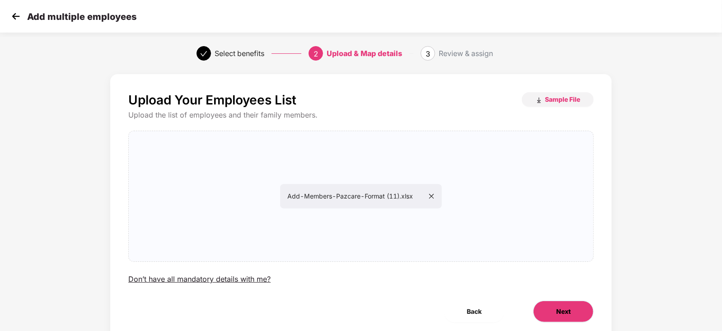
click at [561, 304] on button "Next" at bounding box center [563, 312] width 61 height 22
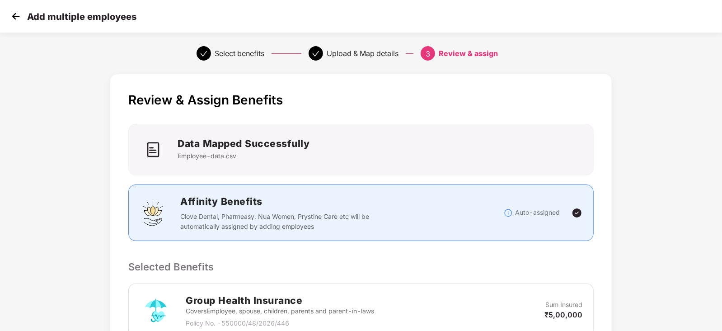
scroll to position [172, 0]
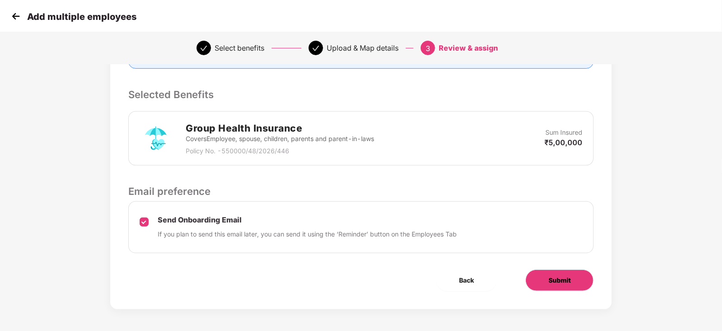
click at [568, 279] on span "Submit" at bounding box center [560, 280] width 22 height 10
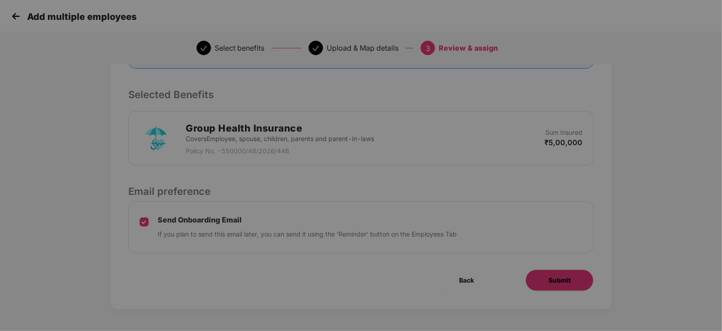
scroll to position [0, 0]
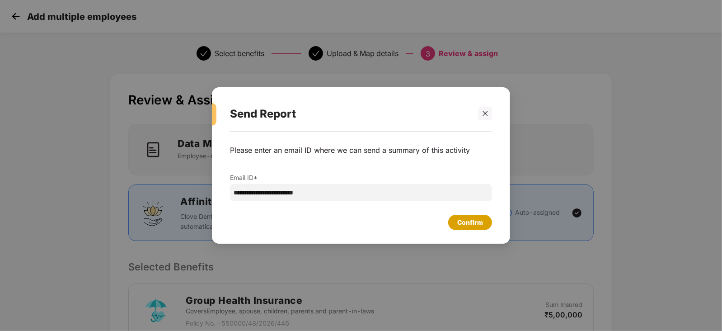
click at [481, 220] on div "Confirm" at bounding box center [471, 222] width 26 height 10
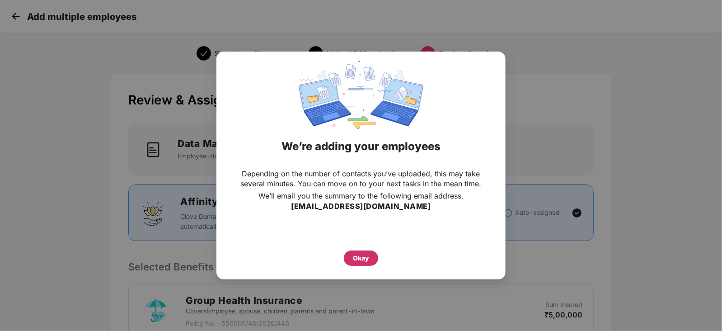
click at [355, 256] on div "Okay" at bounding box center [361, 258] width 16 height 10
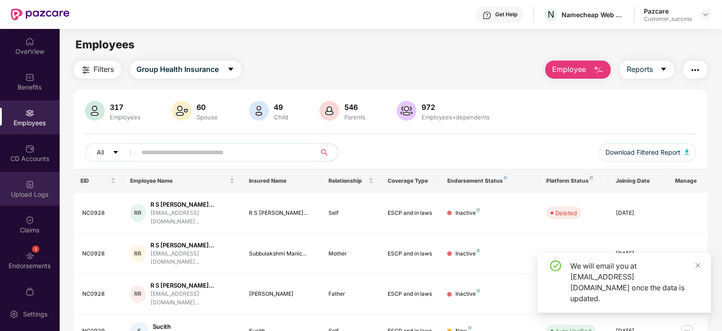
click at [32, 184] on img at bounding box center [29, 184] width 9 height 9
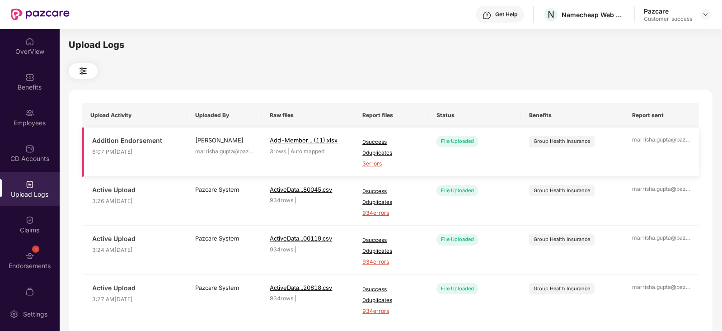
click at [375, 162] on span "3 errors" at bounding box center [392, 164] width 58 height 9
click at [11, 124] on div "Employees" at bounding box center [30, 122] width 60 height 9
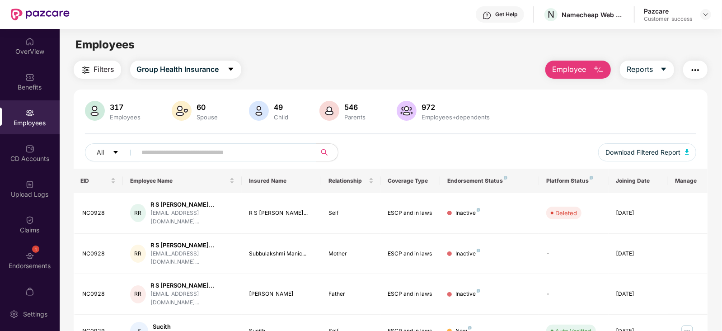
click at [201, 150] on input "text" at bounding box center [223, 153] width 162 height 14
paste input "******"
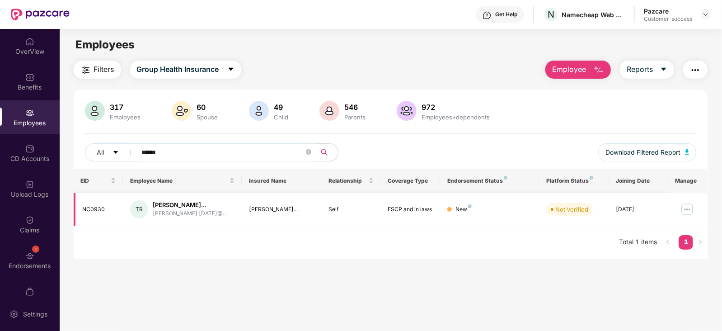
type input "******"
click at [690, 206] on img at bounding box center [687, 209] width 14 height 14
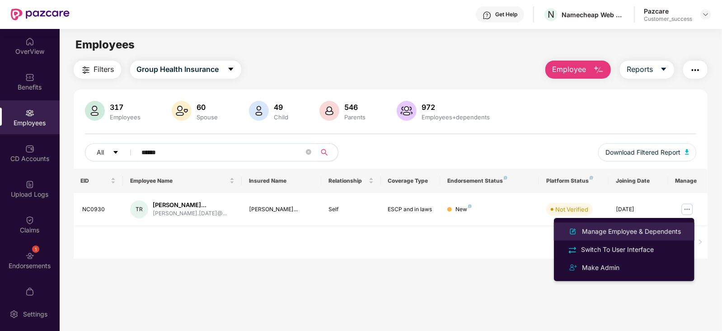
click at [678, 230] on div "Manage Employee & Dependents" at bounding box center [632, 232] width 103 height 10
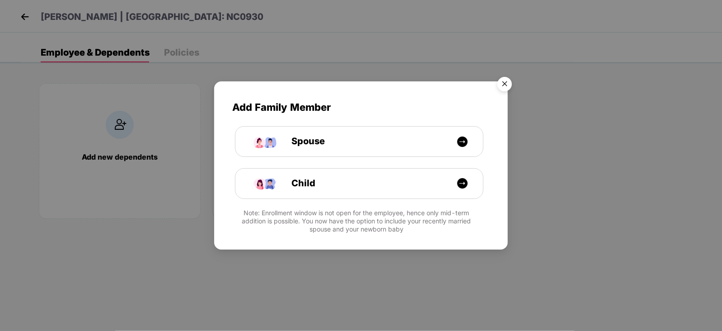
click at [501, 79] on img "Close" at bounding box center [504, 85] width 25 height 25
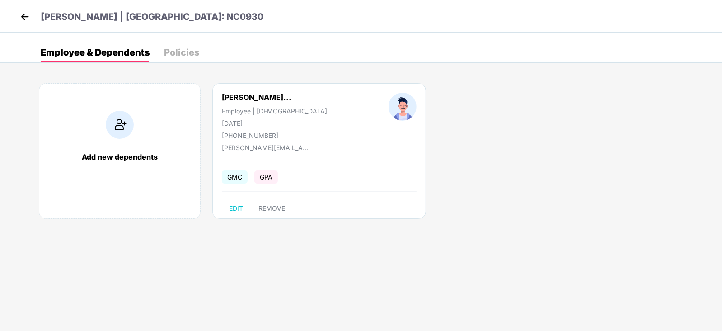
click at [26, 16] on img at bounding box center [25, 17] width 14 height 14
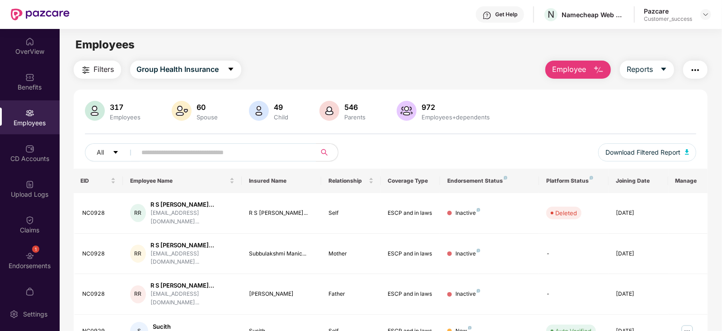
click at [571, 75] on button "Employee" at bounding box center [579, 70] width 66 height 18
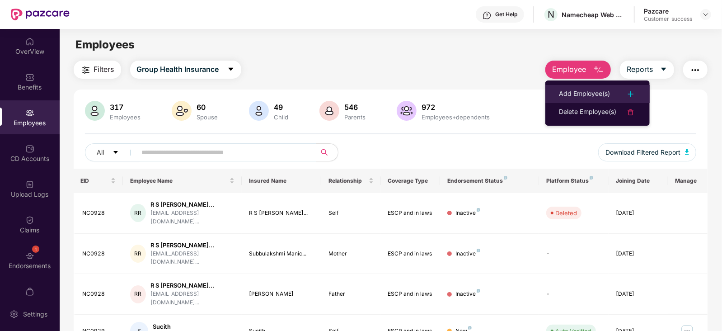
click at [593, 92] on div "Add Employee(s)" at bounding box center [584, 94] width 51 height 11
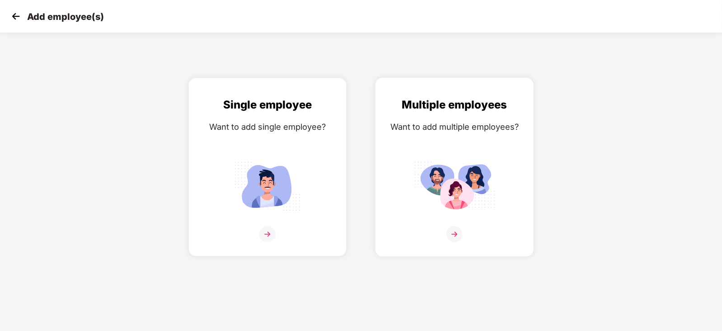
click at [481, 144] on div "Multiple employees Want to add multiple employees?" at bounding box center [454, 174] width 139 height 157
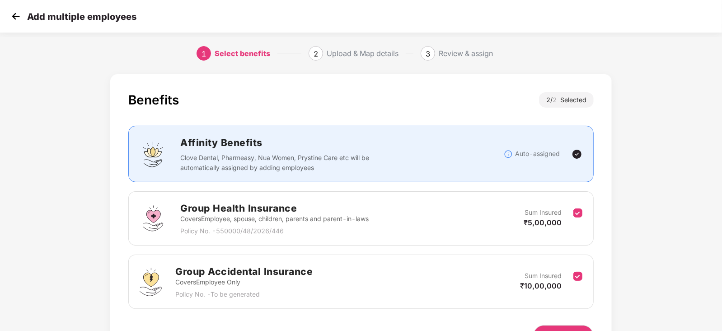
scroll to position [56, 0]
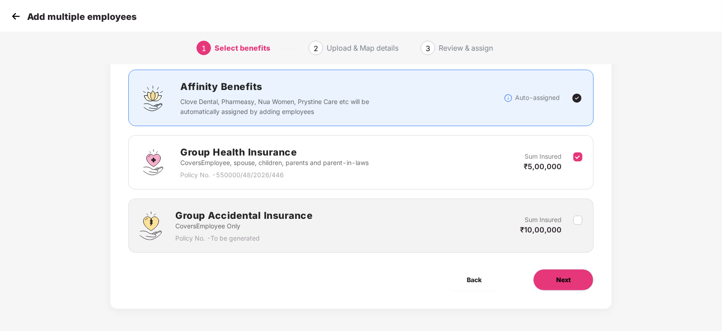
click at [562, 279] on span "Next" at bounding box center [564, 280] width 14 height 10
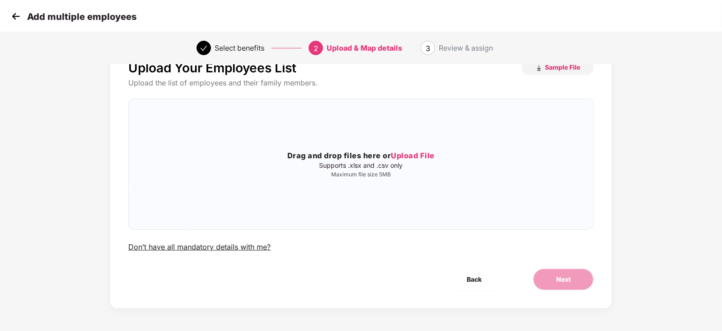
scroll to position [0, 0]
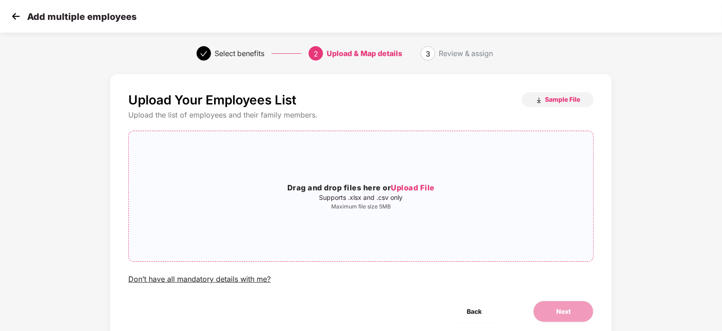
click at [321, 193] on h3 "Drag and drop files here or Upload File" at bounding box center [361, 188] width 465 height 12
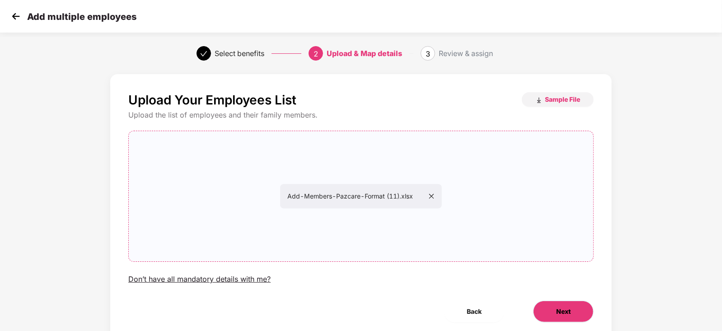
click at [549, 303] on button "Next" at bounding box center [563, 312] width 61 height 22
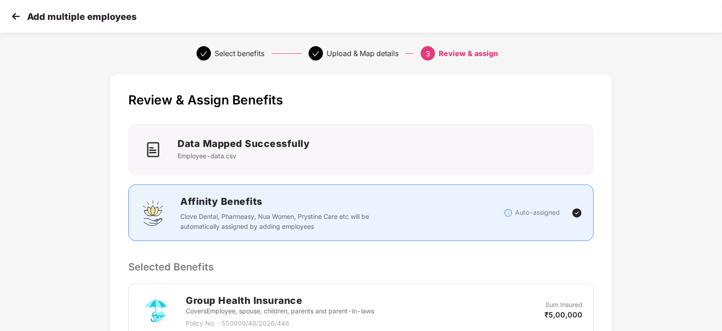
scroll to position [172, 0]
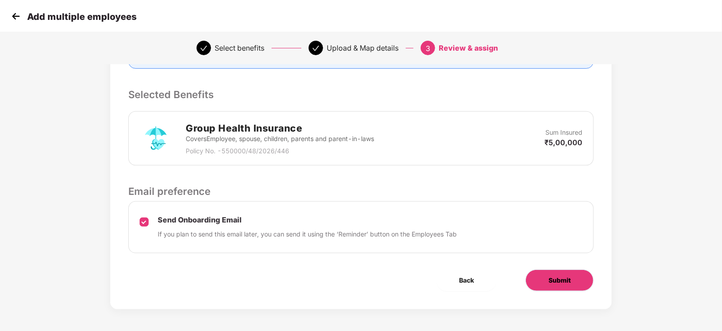
click at [589, 271] on button "Submit" at bounding box center [560, 280] width 68 height 22
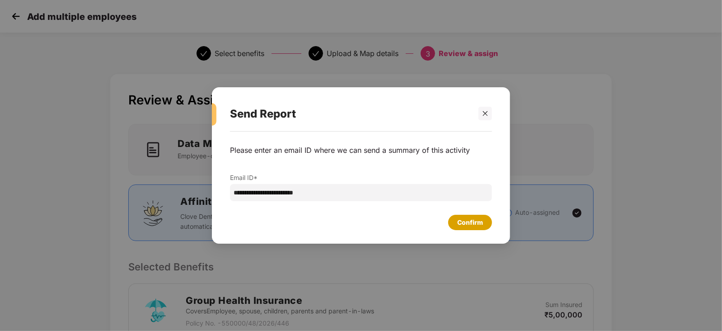
click at [466, 222] on div "Confirm" at bounding box center [471, 222] width 26 height 10
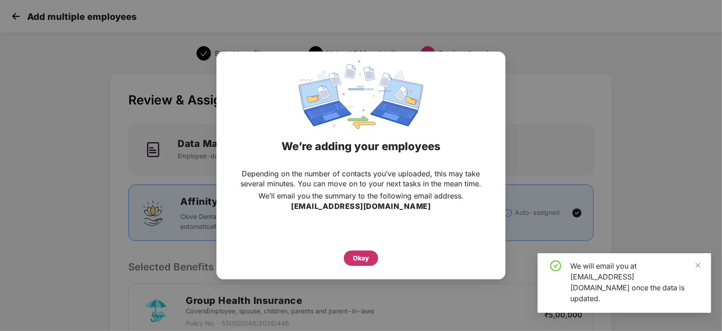
click at [354, 257] on div "Okay" at bounding box center [361, 258] width 16 height 10
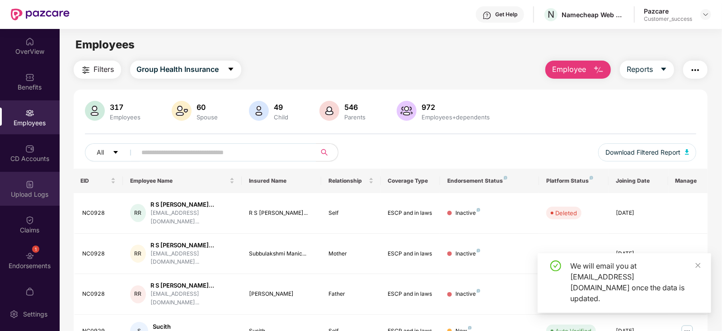
click at [29, 200] on div "Upload Logs" at bounding box center [30, 189] width 60 height 34
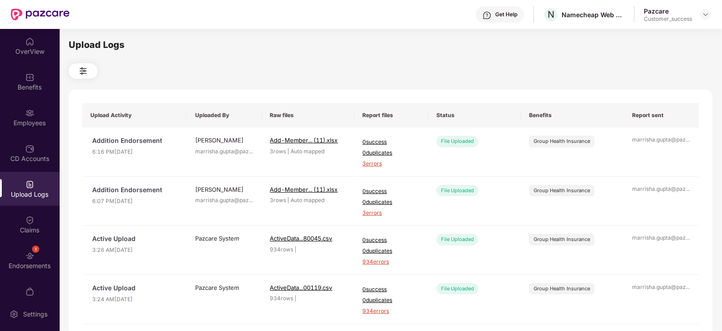
click at [423, 62] on div "Upload Logs Upload Activity Uploaded By Raw files Report files Status Benefits …" at bounding box center [391, 178] width 644 height 281
click at [376, 166] on span "3 errors" at bounding box center [392, 164] width 58 height 9
click at [29, 132] on div "Employees" at bounding box center [30, 117] width 60 height 34
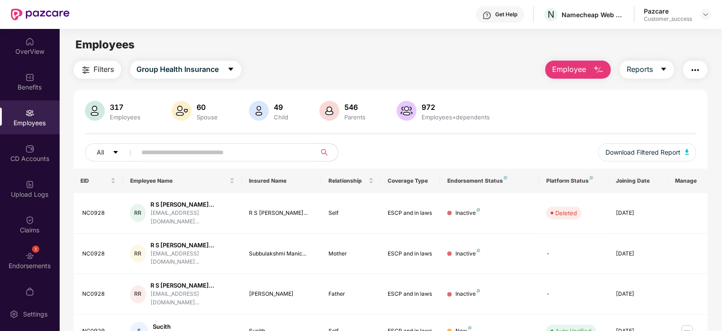
click at [203, 161] on div "All Download Filtered Report" at bounding box center [391, 155] width 612 height 25
click at [211, 156] on input "text" at bounding box center [223, 153] width 162 height 14
paste input "**********"
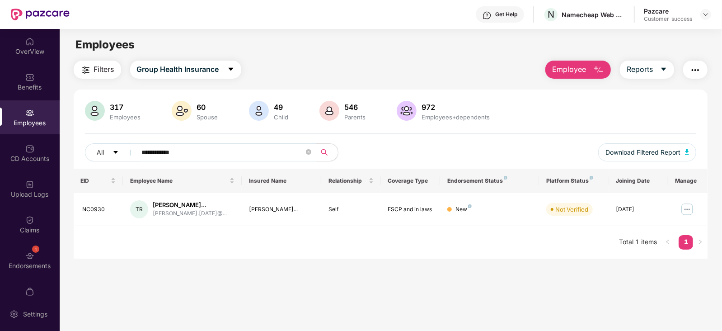
type input "**********"
click at [577, 66] on span "Employee" at bounding box center [569, 69] width 34 height 11
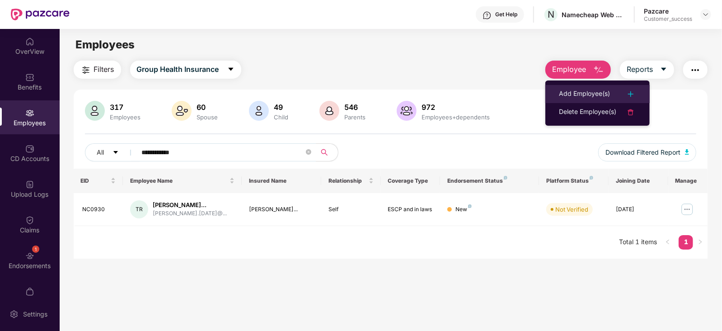
click at [585, 94] on div "Add Employee(s)" at bounding box center [584, 94] width 51 height 11
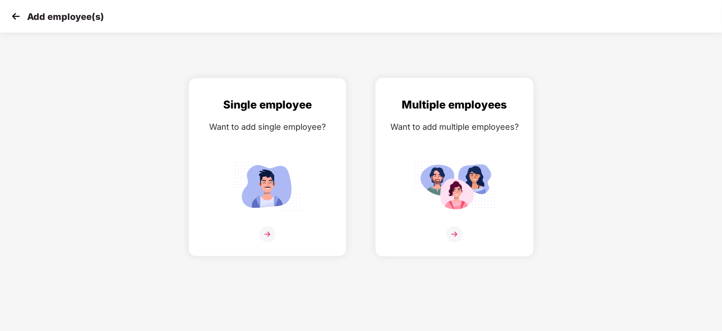
click at [493, 183] on img at bounding box center [454, 186] width 81 height 57
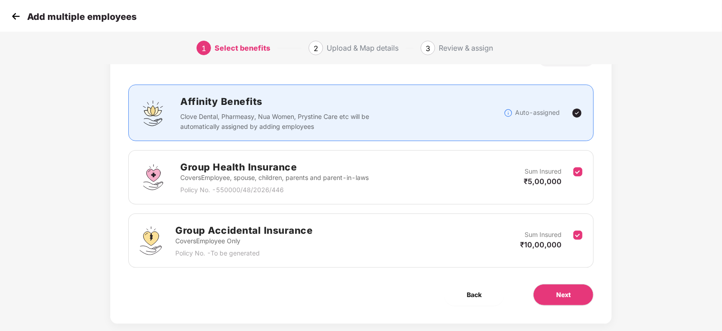
scroll to position [43, 0]
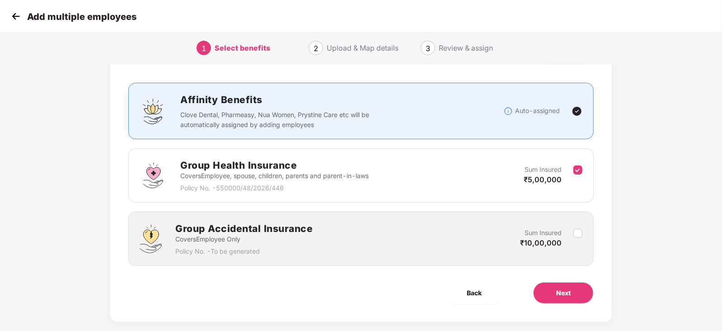
click at [571, 279] on div "Benefits 1 / 2 Selected Affinity Benefits Clove Dental, Pharmeasy, Nua Women, P…" at bounding box center [361, 176] width 502 height 291
click at [571, 292] on button "Next" at bounding box center [563, 293] width 61 height 22
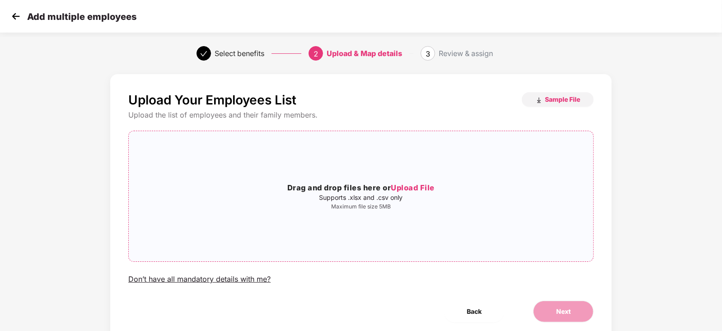
click at [387, 173] on div "Drag and drop files here or Upload File Supports .xlsx and .csv only Maximum fi…" at bounding box center [361, 196] width 465 height 116
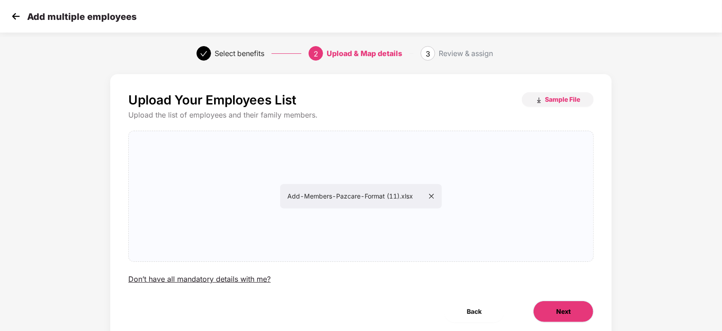
click at [554, 313] on button "Next" at bounding box center [563, 312] width 61 height 22
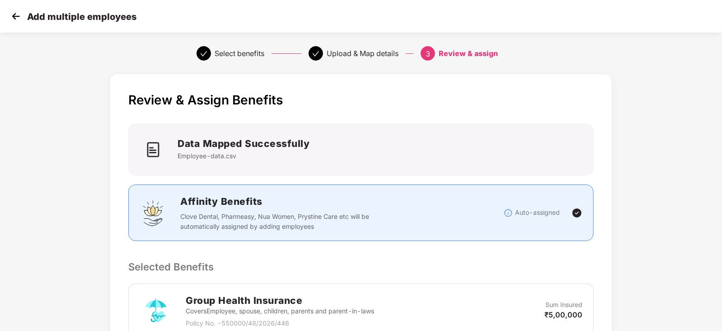
scroll to position [172, 0]
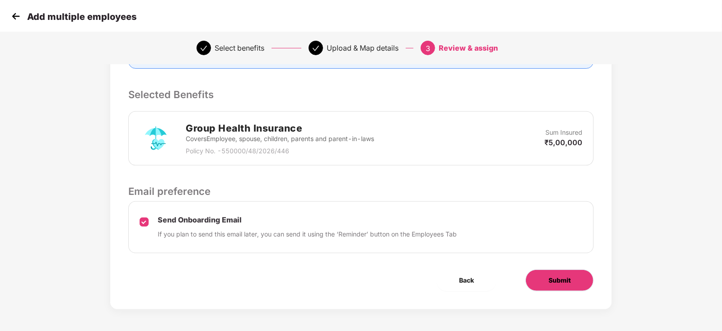
click at [568, 269] on button "Submit" at bounding box center [560, 280] width 68 height 22
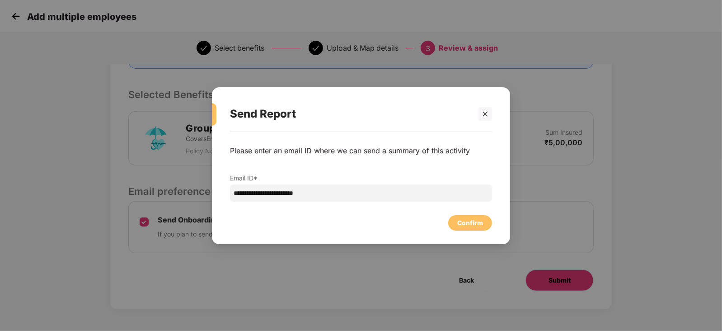
scroll to position [0, 0]
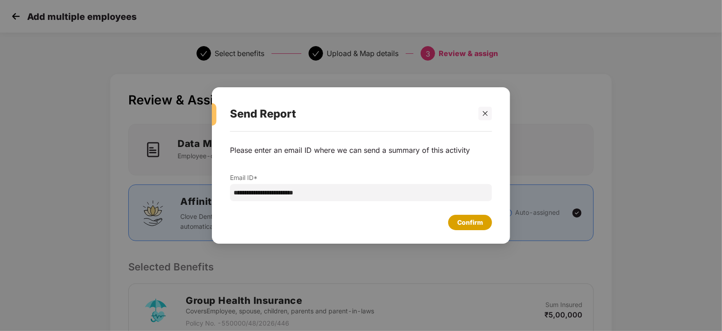
click at [481, 223] on div "Confirm" at bounding box center [471, 222] width 26 height 10
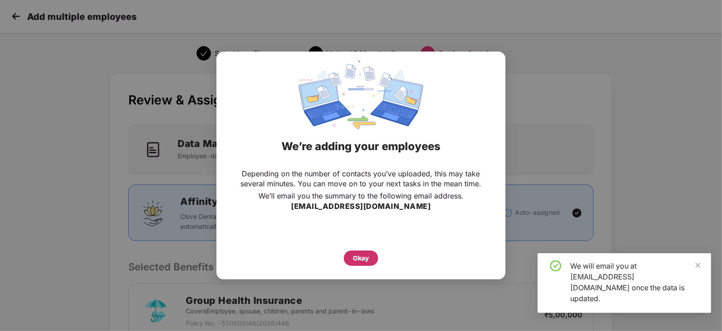
click at [357, 254] on div "Okay" at bounding box center [361, 258] width 16 height 10
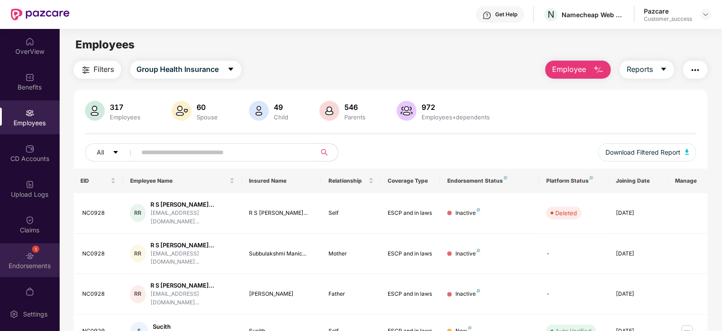
click at [25, 250] on div "1" at bounding box center [29, 254] width 9 height 9
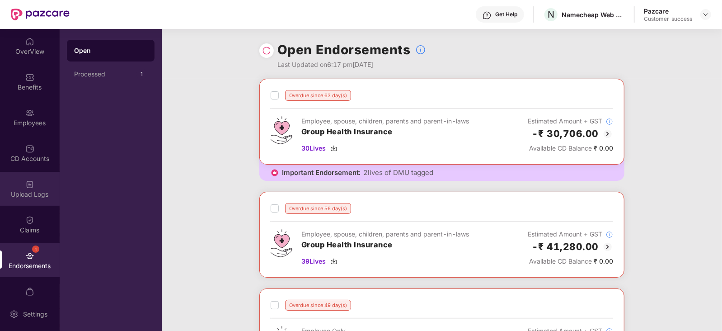
click at [31, 184] on img at bounding box center [29, 184] width 9 height 9
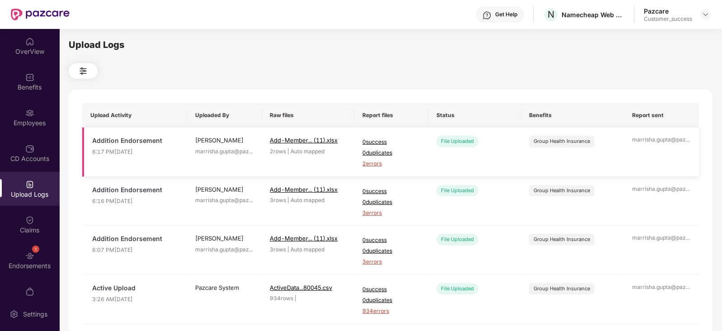
click at [373, 161] on span "2 errors" at bounding box center [392, 164] width 58 height 9
click at [418, 38] on div "Upload Logs" at bounding box center [391, 45] width 644 height 14
click at [701, 15] on div at bounding box center [706, 14] width 11 height 11
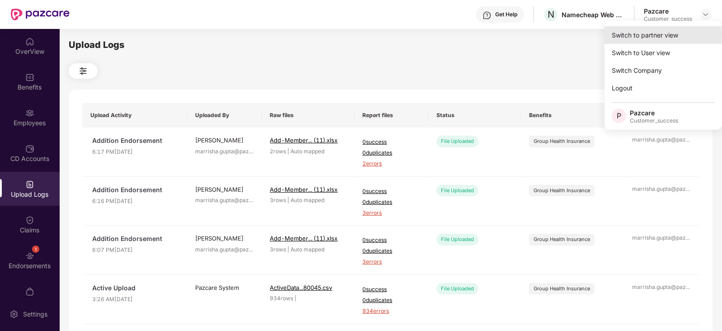
click at [678, 32] on div "Switch to partner view" at bounding box center [664, 35] width 118 height 18
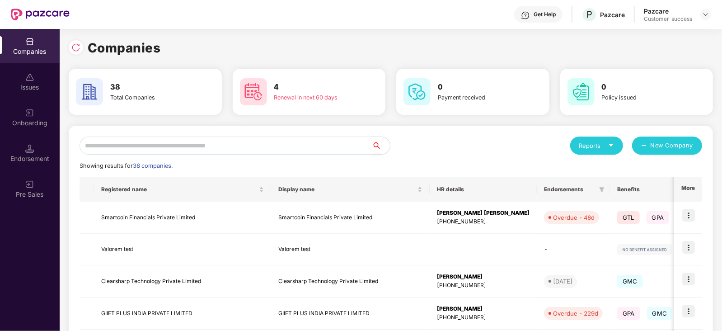
click at [251, 140] on input "text" at bounding box center [226, 146] width 293 height 18
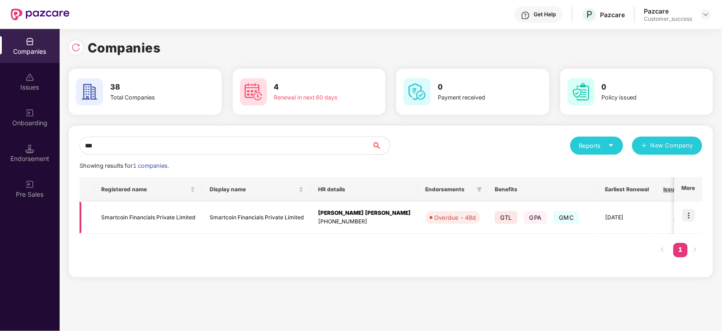
type input "***"
click at [690, 218] on img at bounding box center [689, 215] width 13 height 13
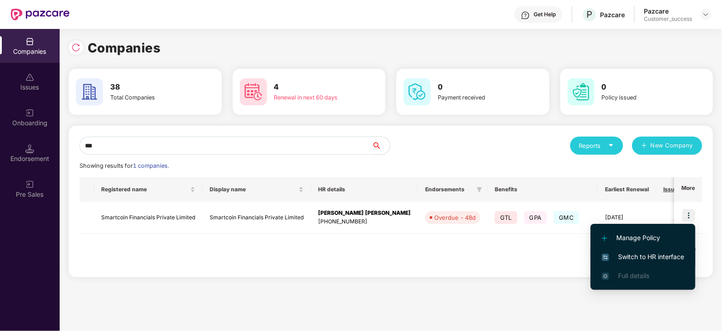
click at [630, 258] on span "Switch to HR interface" at bounding box center [643, 257] width 82 height 10
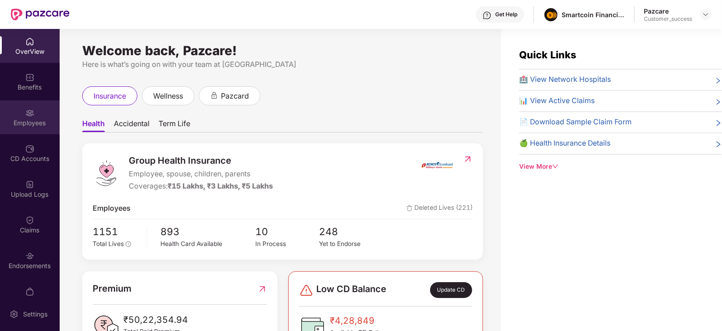
click at [23, 122] on div "Employees" at bounding box center [30, 122] width 60 height 9
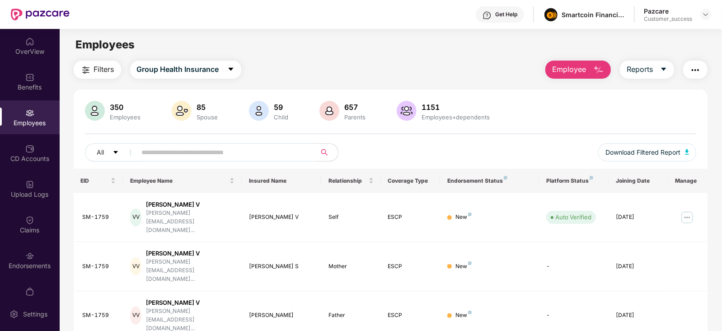
click at [244, 161] on div "All Download Filtered Report" at bounding box center [391, 155] width 612 height 25
click at [250, 154] on input "text" at bounding box center [223, 153] width 162 height 14
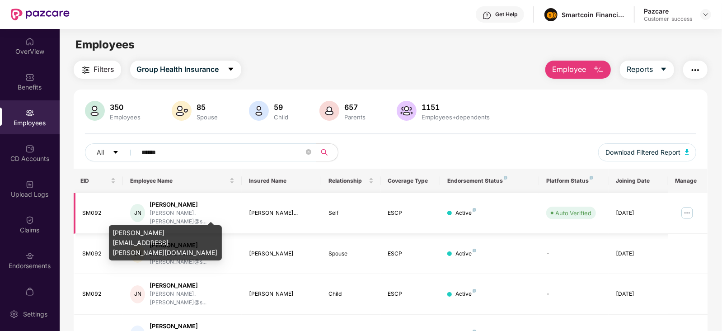
scroll to position [59, 0]
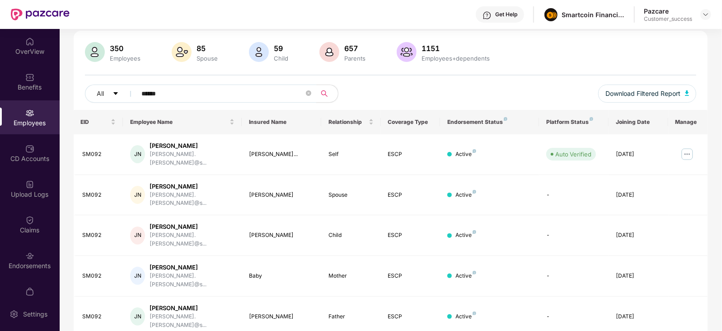
type input "******"
click at [705, 9] on div at bounding box center [706, 14] width 11 height 11
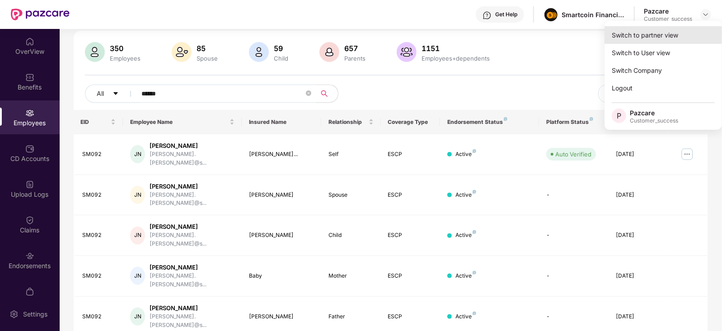
click at [683, 35] on div "Switch to partner view" at bounding box center [664, 35] width 118 height 18
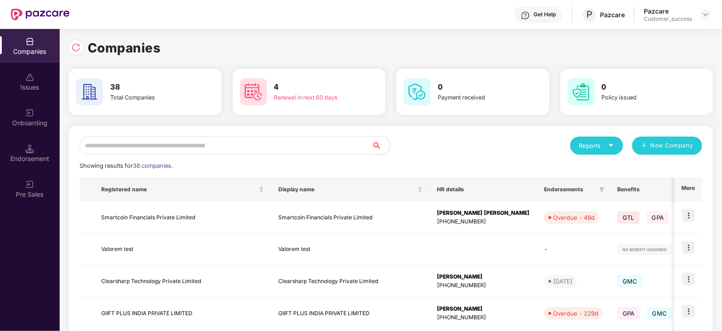
click at [213, 147] on input "text" at bounding box center [226, 146] width 293 height 18
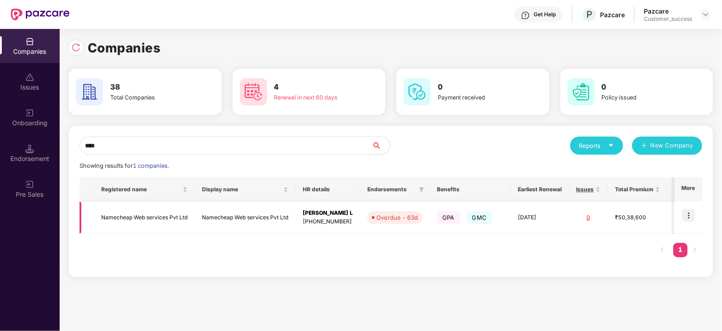
type input "****"
click at [688, 211] on img at bounding box center [689, 215] width 13 height 13
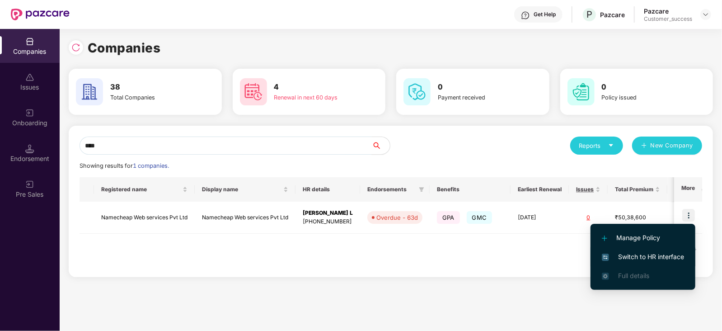
click at [649, 253] on span "Switch to HR interface" at bounding box center [643, 257] width 82 height 10
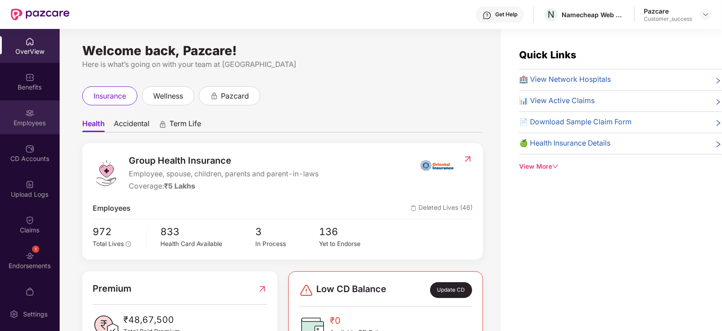
click at [39, 113] on div "Employees" at bounding box center [30, 117] width 60 height 34
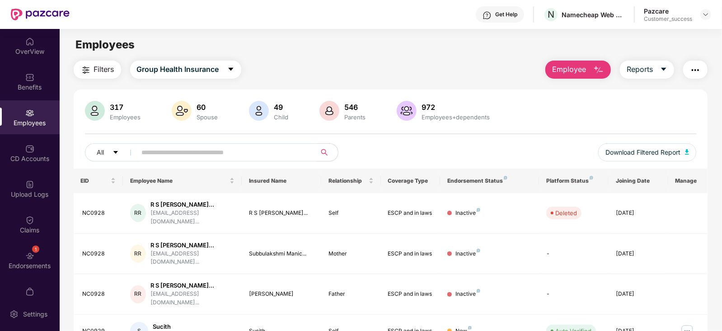
click at [197, 157] on input "text" at bounding box center [223, 153] width 162 height 14
paste input "**********"
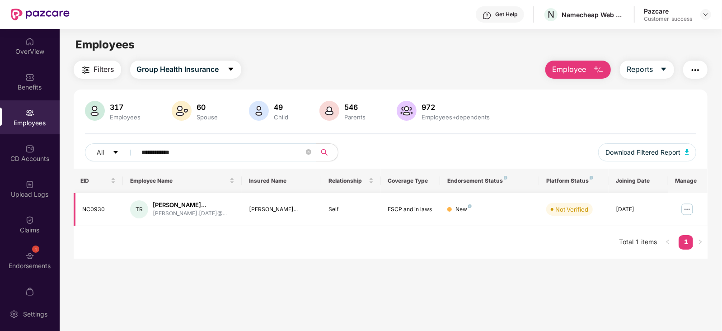
type input "**********"
click at [576, 61] on button "Employee" at bounding box center [579, 70] width 66 height 18
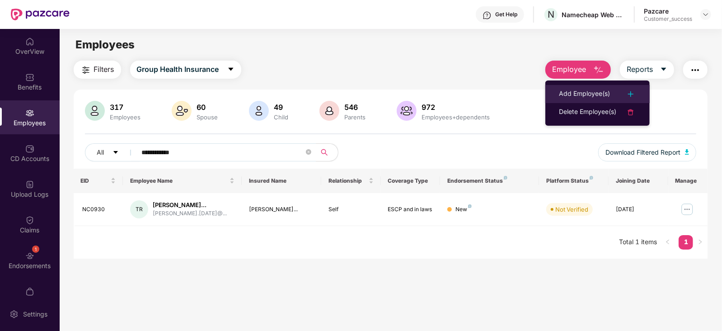
click at [589, 98] on div "Add Employee(s)" at bounding box center [584, 94] width 51 height 11
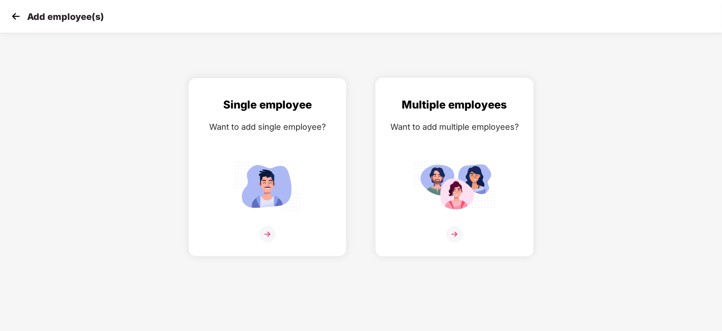
click at [496, 179] on img at bounding box center [454, 186] width 81 height 57
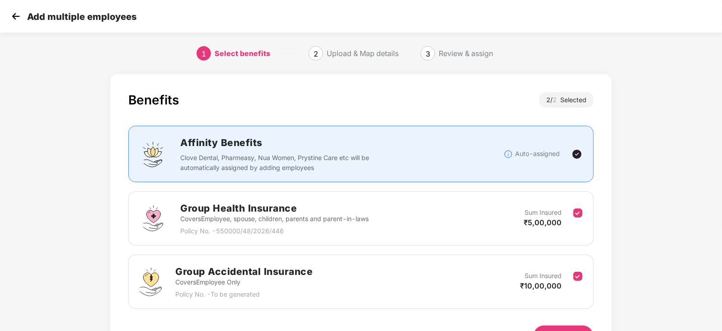
scroll to position [56, 0]
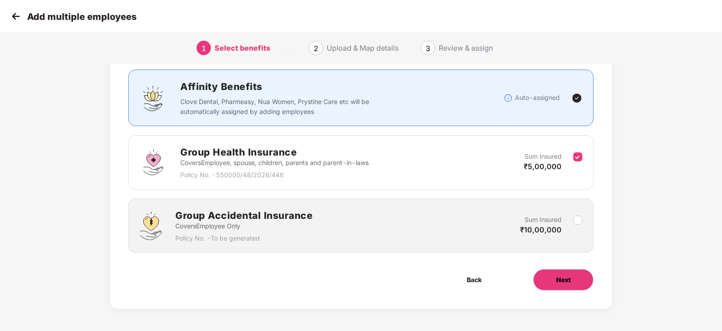
click at [566, 286] on button "Next" at bounding box center [563, 280] width 61 height 22
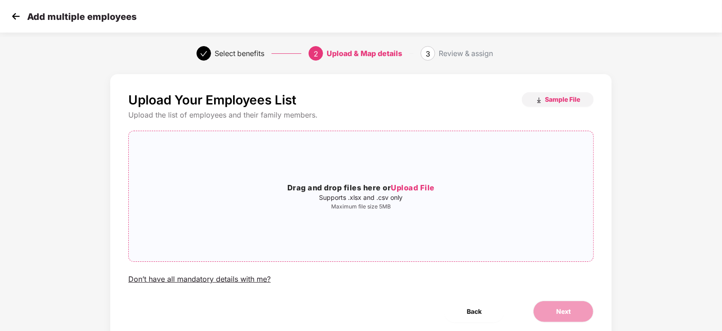
click at [421, 160] on div "Drag and drop files here or Upload File Supports .xlsx and .csv only Maximum fi…" at bounding box center [361, 196] width 465 height 116
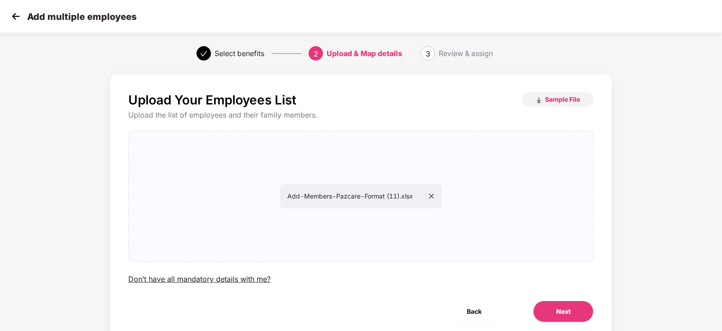
scroll to position [32, 0]
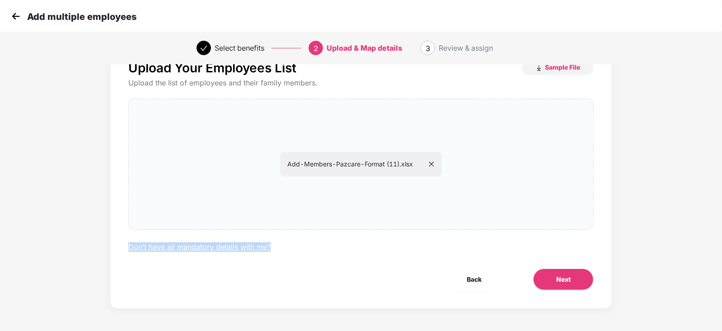
drag, startPoint x: 581, startPoint y: 323, endPoint x: 608, endPoint y: 170, distance: 154.7
click at [608, 170] on div "Upload Your Employees List Sample File Upload the list of employees and their f…" at bounding box center [361, 175] width 502 height 266
click at [557, 279] on span "Next" at bounding box center [564, 279] width 14 height 10
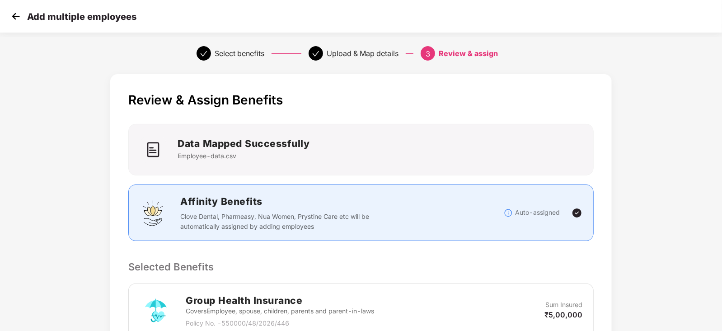
scroll to position [172, 0]
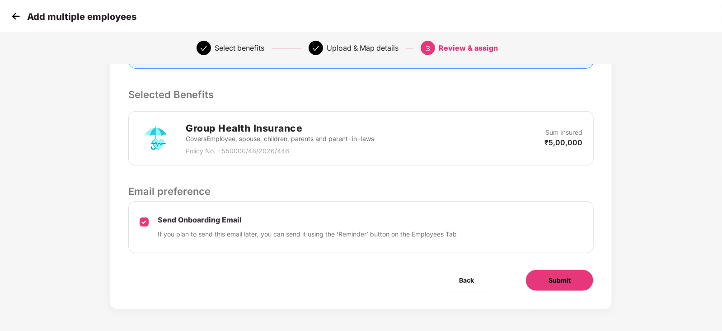
click at [556, 279] on span "Submit" at bounding box center [560, 280] width 22 height 10
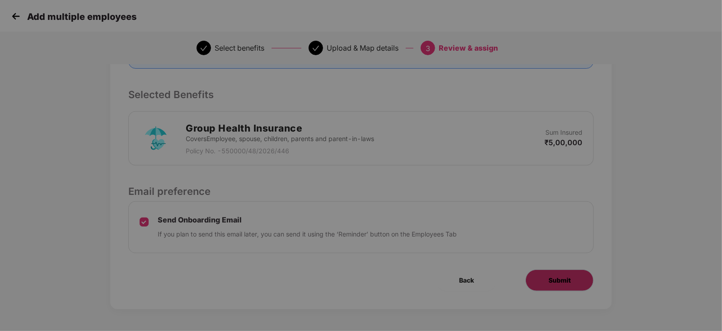
scroll to position [0, 0]
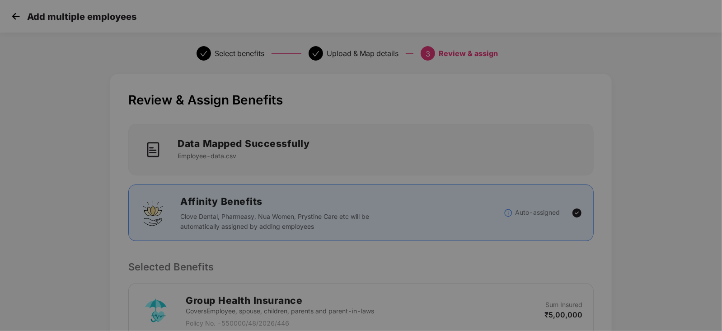
click at [556, 279] on div "**********" at bounding box center [361, 165] width 722 height 331
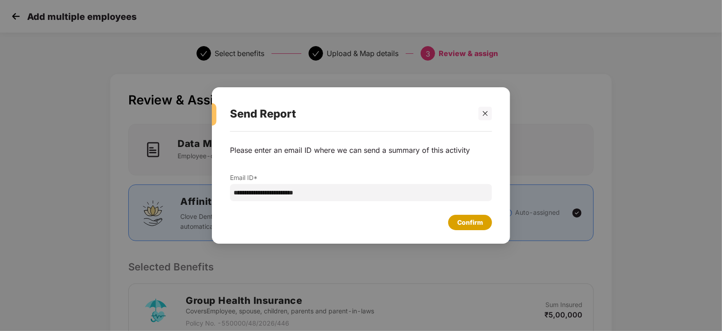
click at [473, 227] on div "Confirm" at bounding box center [471, 222] width 26 height 10
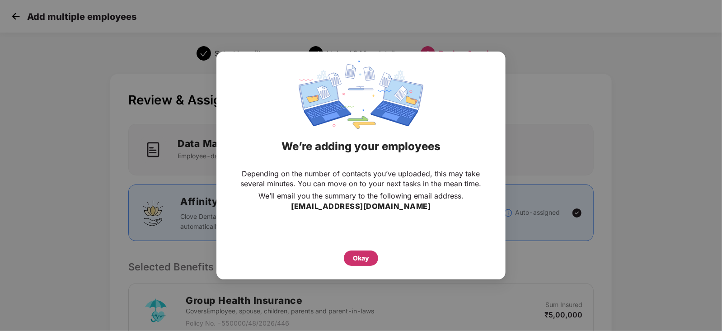
click at [370, 262] on div "Okay" at bounding box center [361, 257] width 34 height 15
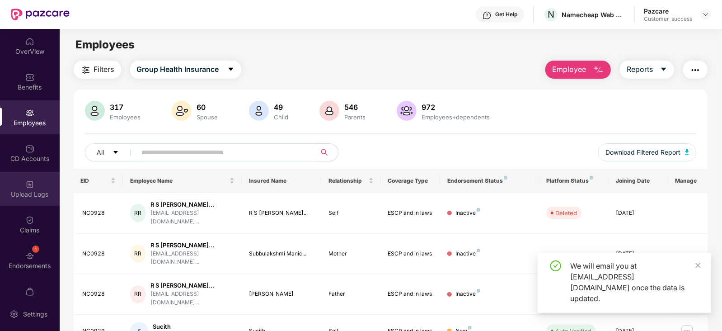
click at [39, 186] on div "Upload Logs" at bounding box center [30, 189] width 60 height 34
